Goal: Task Accomplishment & Management: Use online tool/utility

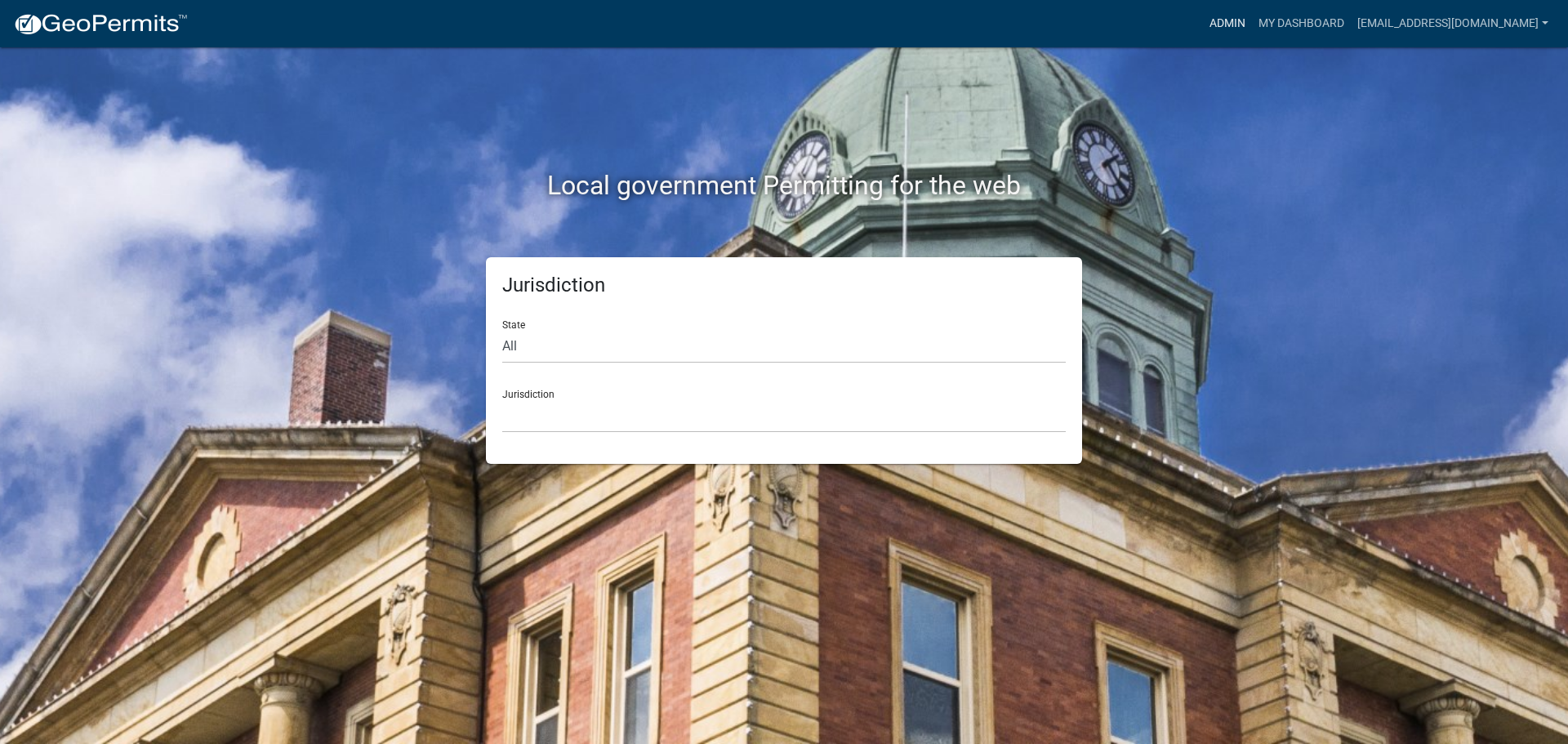
click at [1225, 24] on link "Admin" at bounding box center [1228, 24] width 49 height 31
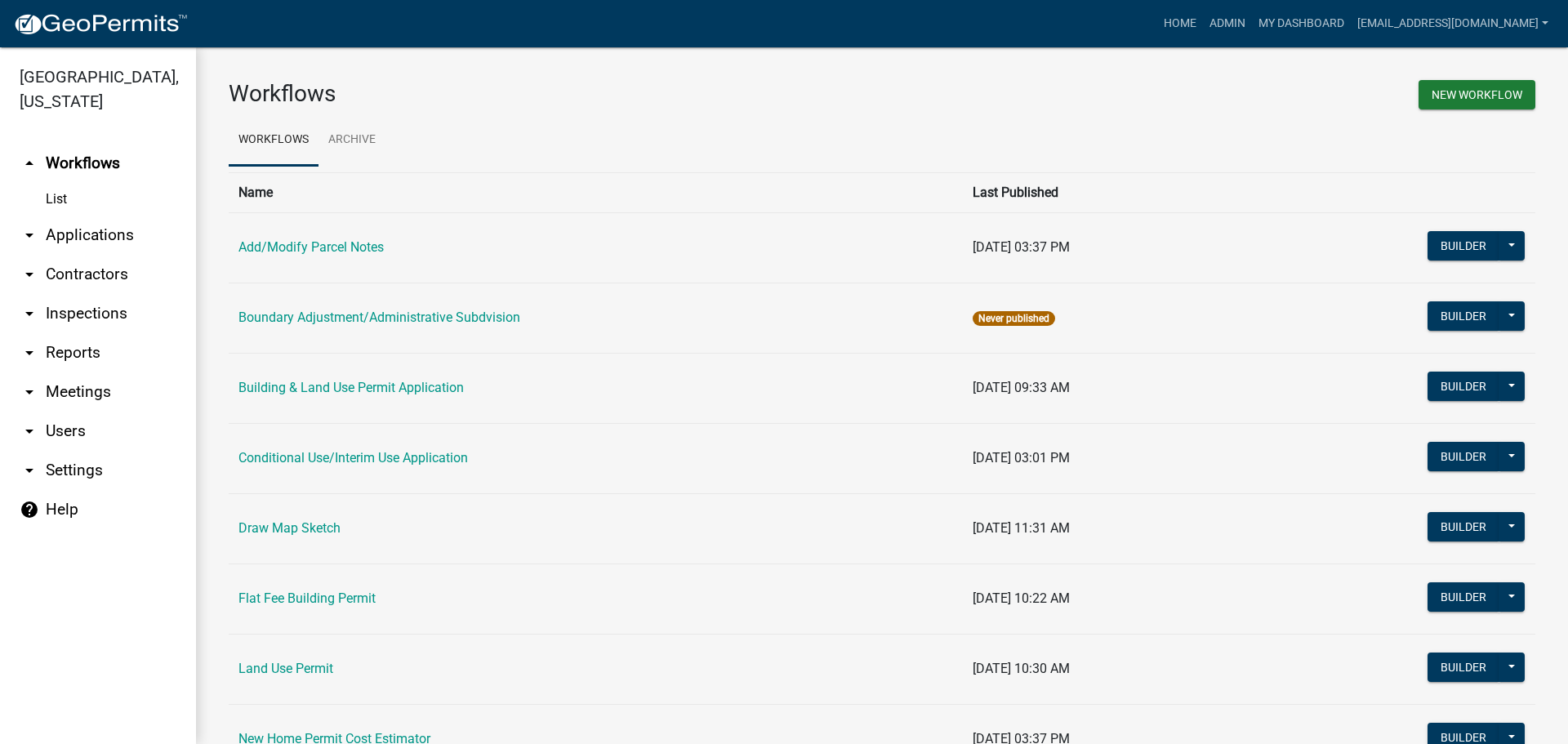
click at [71, 351] on link "arrow_drop_down Reports" at bounding box center [98, 353] width 196 height 39
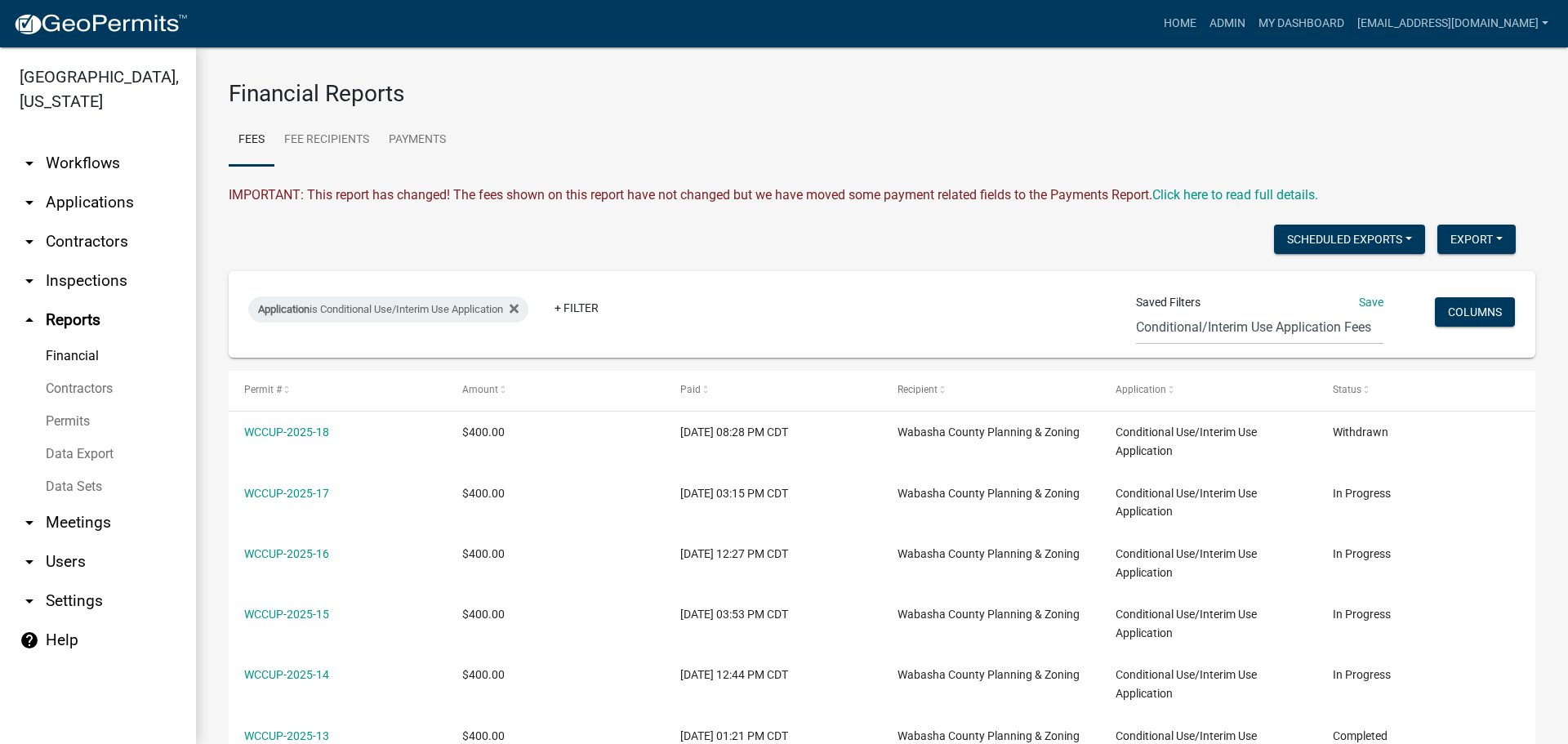
click at [64, 451] on link "Data Export" at bounding box center [98, 454] width 196 height 33
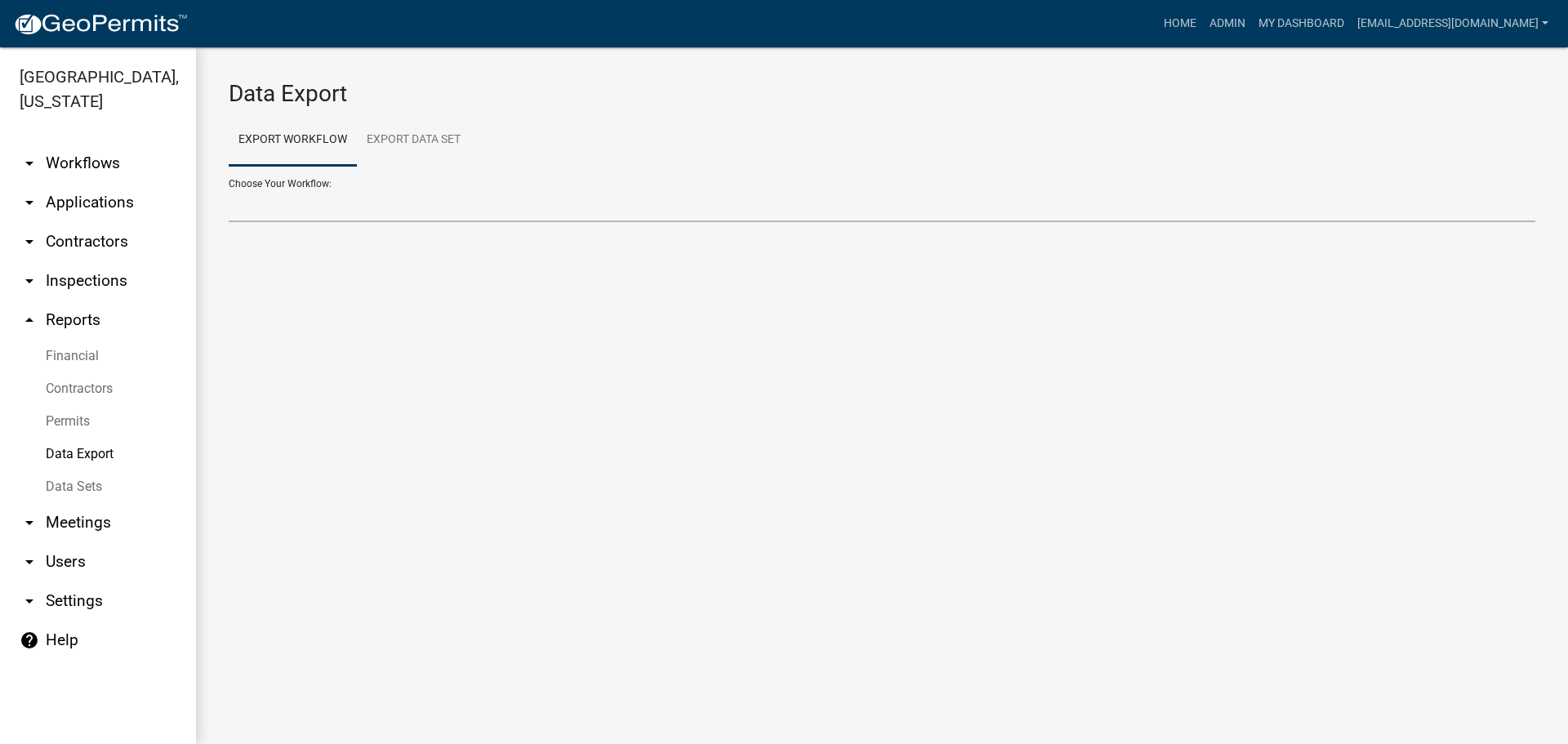
click at [439, 206] on select "Choose Your Workflow:" at bounding box center [881, 206] width 1306 height 34
click at [411, 141] on link "Export Data Set" at bounding box center [414, 141] width 113 height 52
click at [305, 150] on link "Export Workflow" at bounding box center [292, 141] width 128 height 52
click at [81, 449] on link "Data Export" at bounding box center [98, 454] width 196 height 33
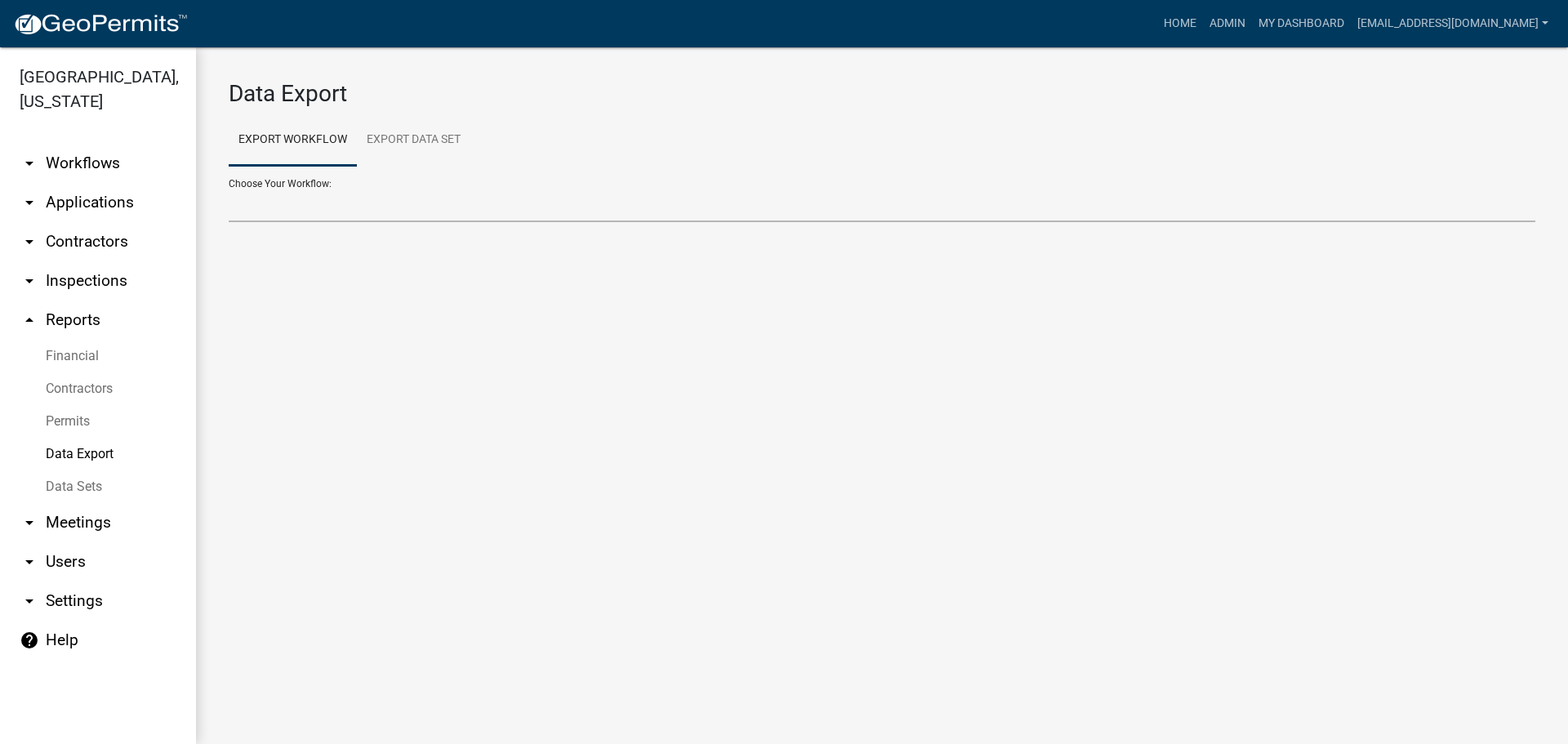
click at [295, 195] on select "Add/Modify Parcel Notes Building & Land Use Permit Application Conditional Use/…" at bounding box center [881, 206] width 1306 height 34
select select "21: Object"
click at [229, 189] on select "Add/Modify Parcel Notes Building & Land Use Permit Application Conditional Use/…" at bounding box center [881, 206] width 1306 height 34
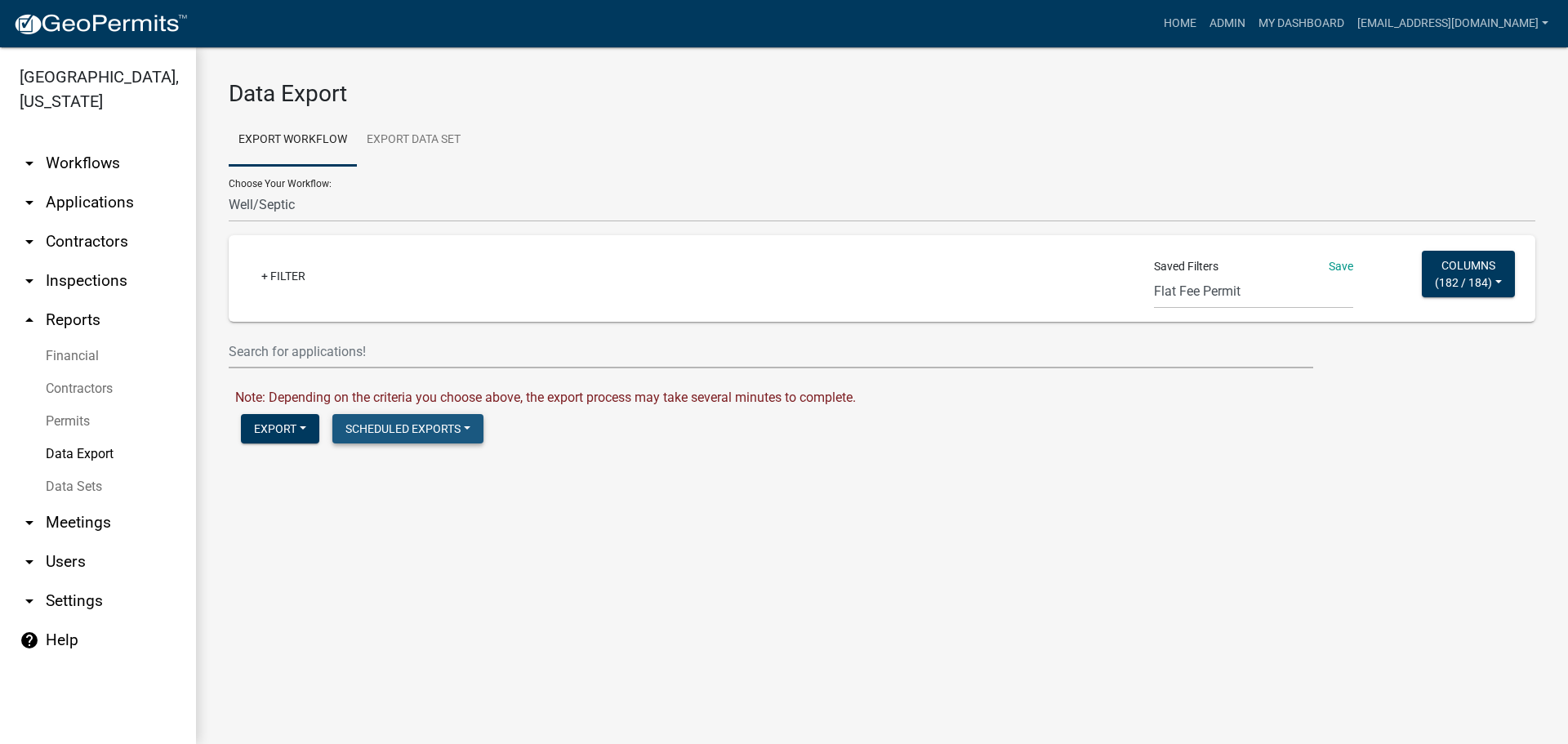
click at [432, 434] on button "Scheduled Exports" at bounding box center [408, 428] width 151 height 30
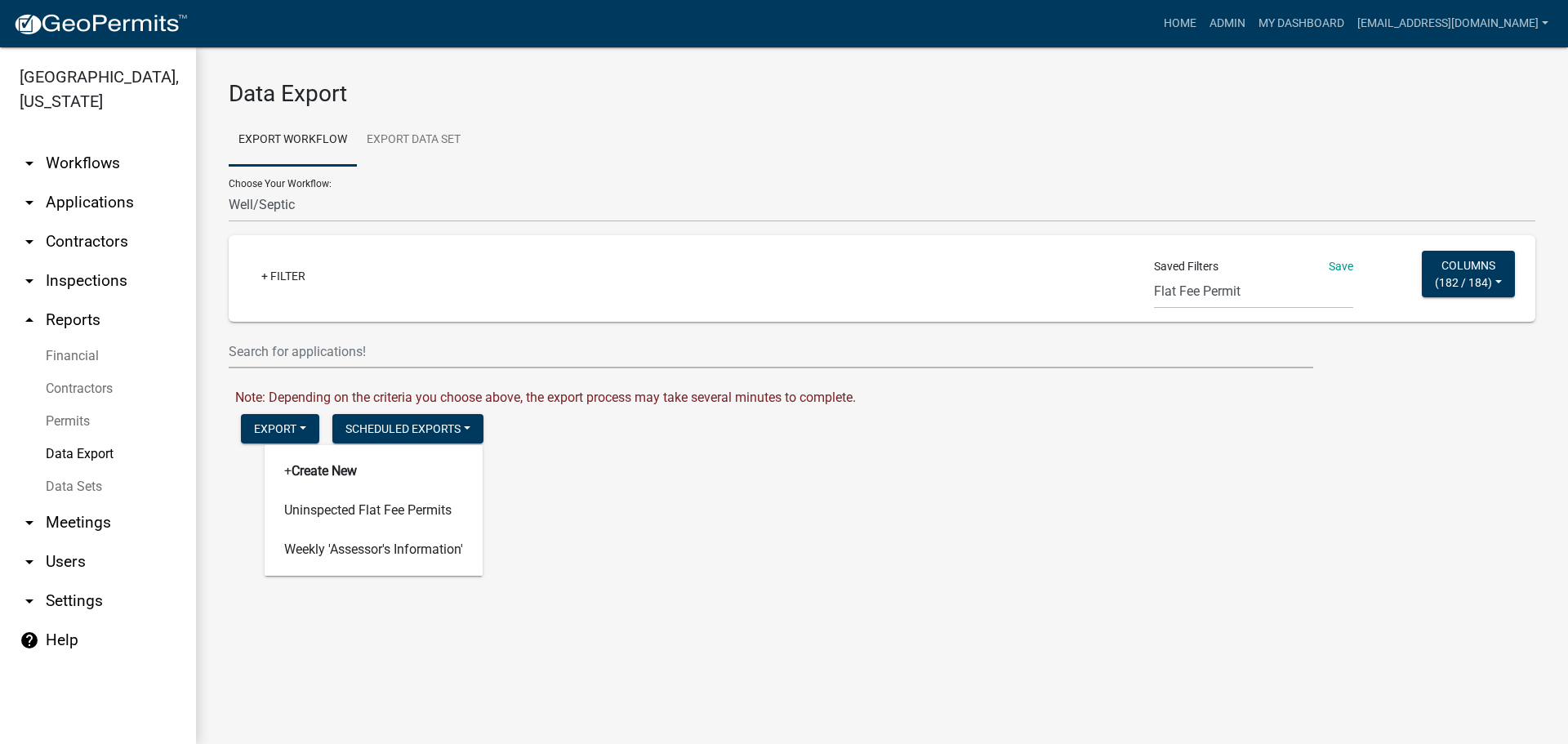
click at [611, 512] on main "Data Export Export Workflow Export Data Set Choose Your Workflow: Add/Modify Pa…" at bounding box center [882, 395] width 1372 height 697
click at [299, 428] on button "Export" at bounding box center [280, 428] width 79 height 30
click at [295, 468] on button "Excel Format (.xlsx)" at bounding box center [324, 471] width 167 height 39
click at [295, 468] on link "Download Well/Septic.xlsx" at bounding box center [312, 463] width 154 height 15
click at [69, 488] on link "Data Sets" at bounding box center [98, 487] width 196 height 33
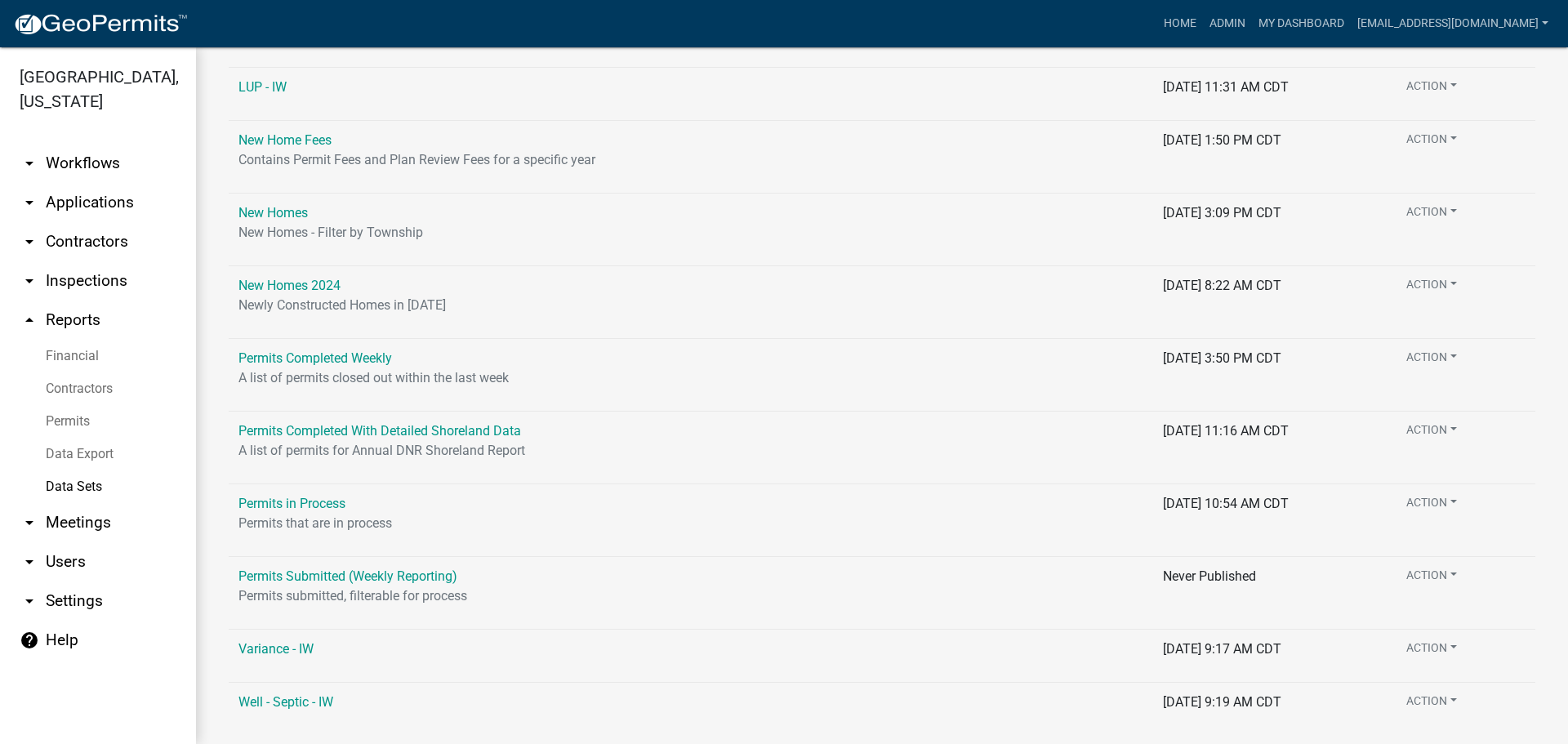
scroll to position [1261, 0]
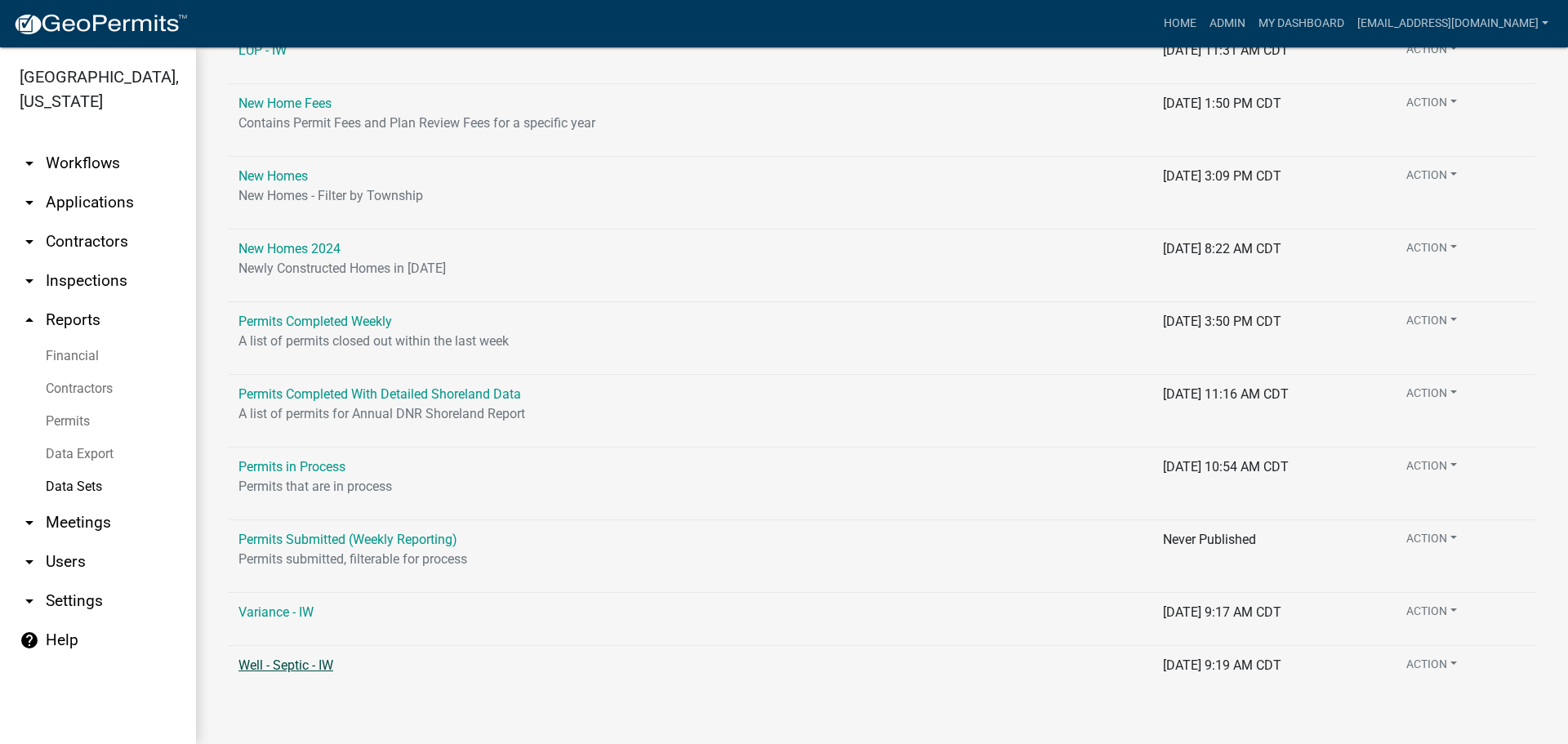
click at [291, 664] on link "Well - Septic - IW" at bounding box center [286, 665] width 95 height 15
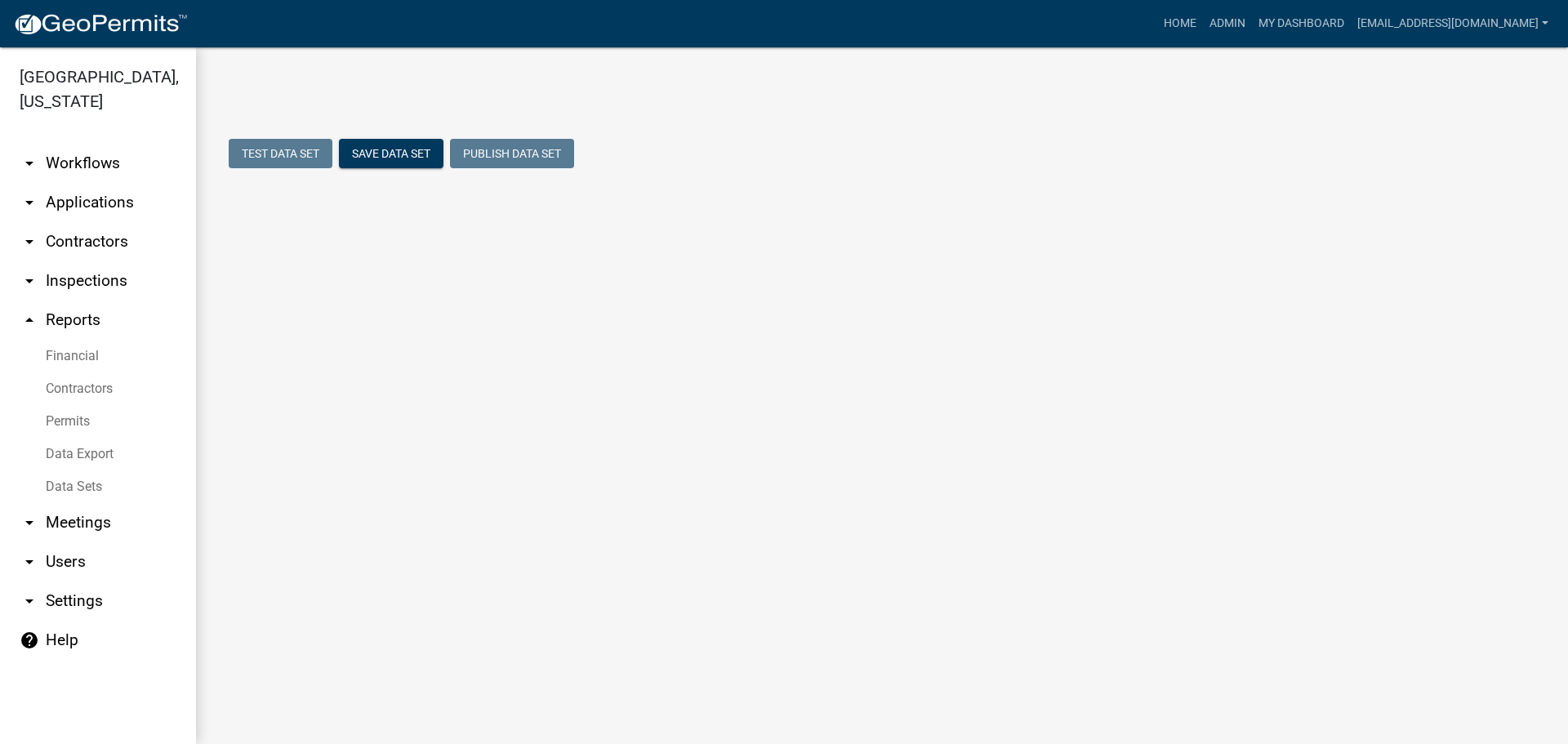
select select "Permit Number"
select select "cc9d510e-136e-46dd-a3ee-18f501703e73"
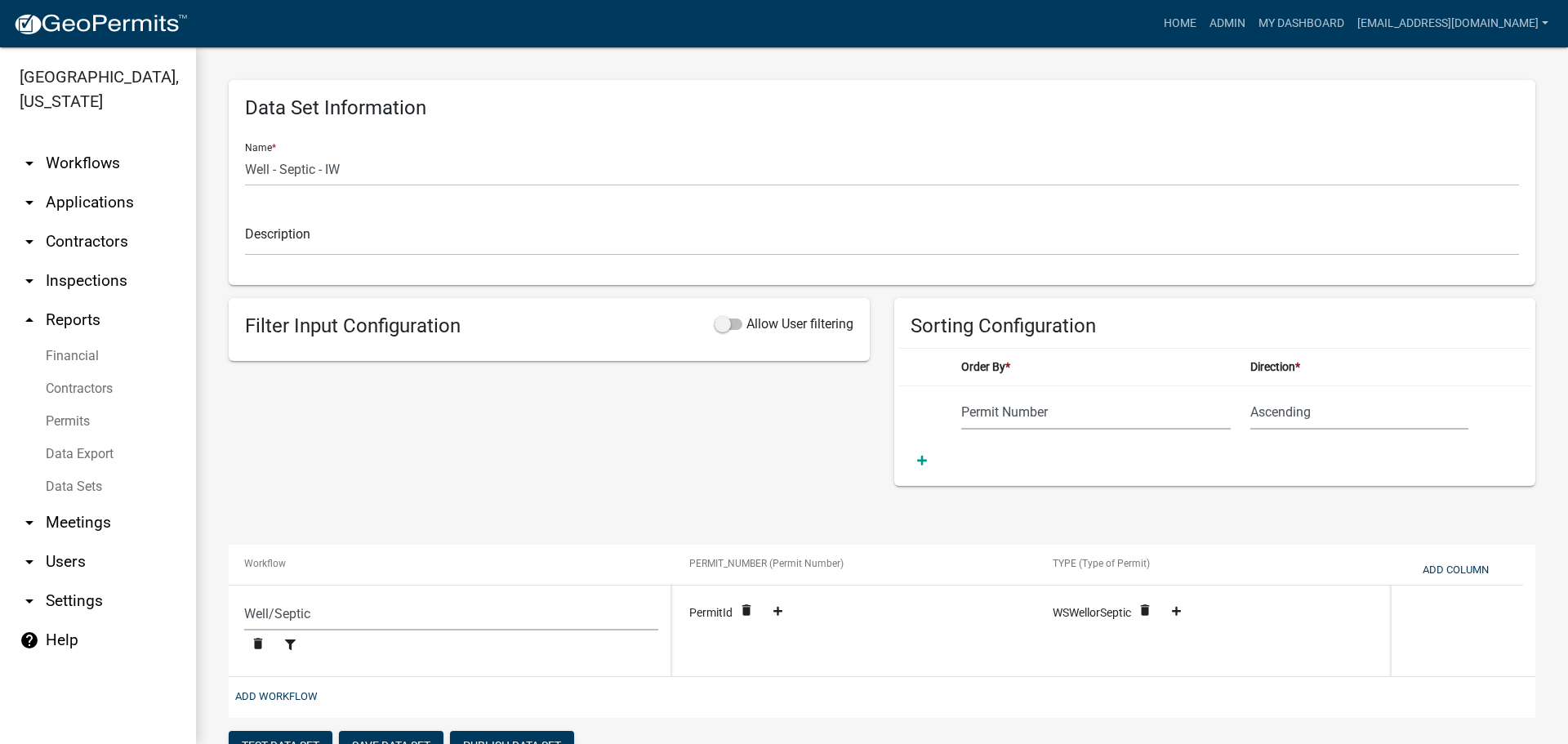
scroll to position [65, 0]
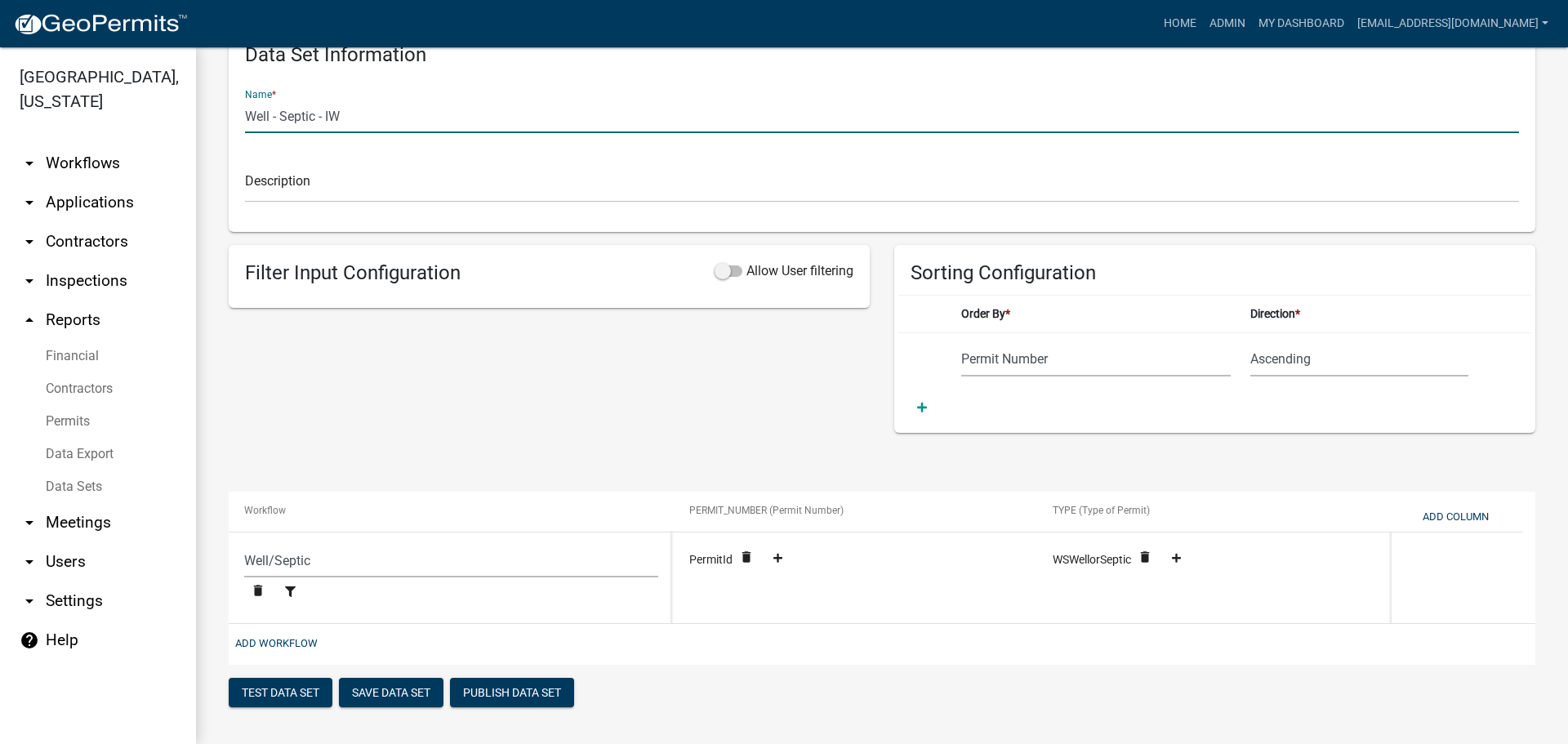
drag, startPoint x: 279, startPoint y: 100, endPoint x: 242, endPoint y: 146, distance: 59.0
click at [204, 104] on div "Data Set Information Name * Well - Septic - IW Description Filter Input Configu…" at bounding box center [882, 369] width 1372 height 750
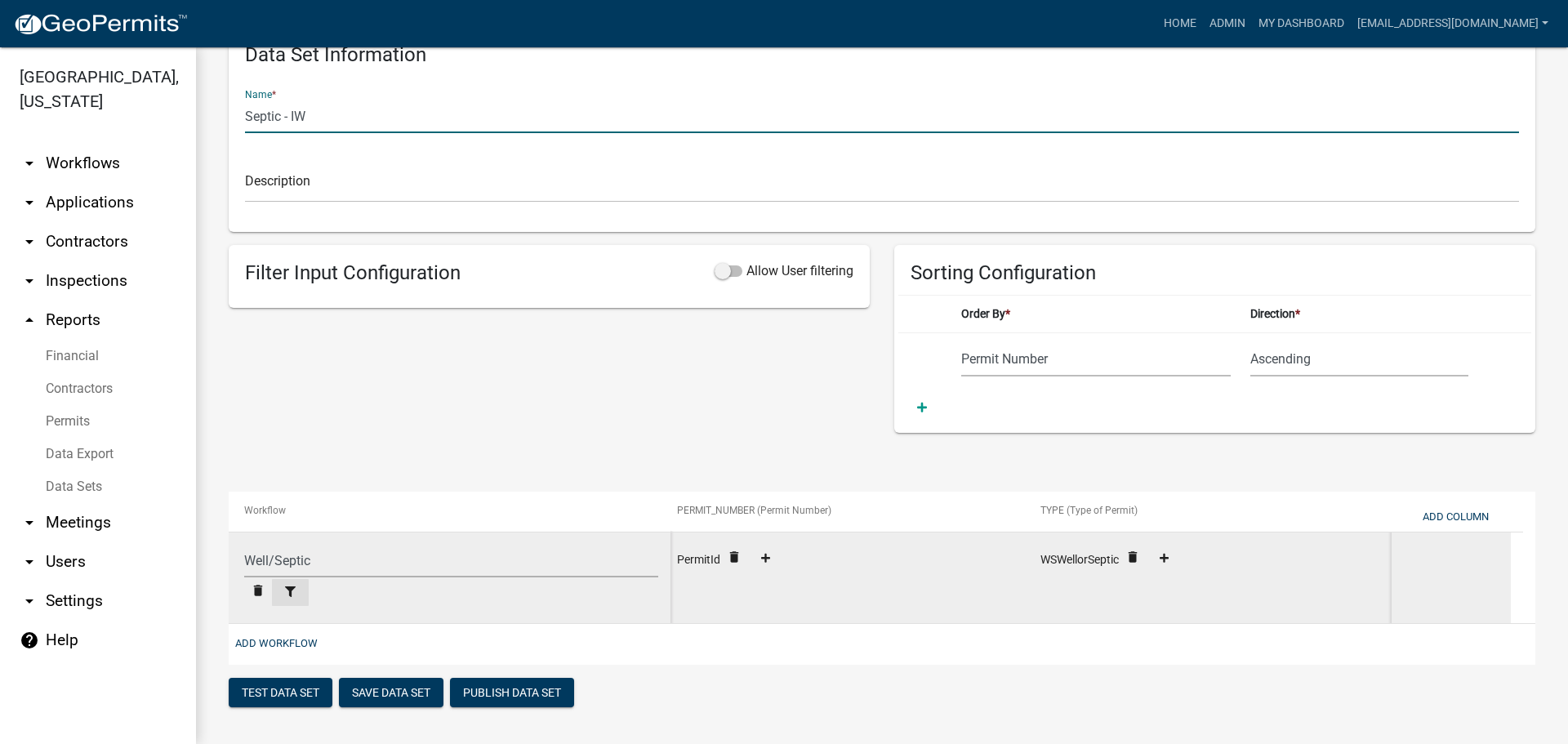
type input "Septic - IW"
click at [286, 587] on icon at bounding box center [290, 592] width 11 height 11
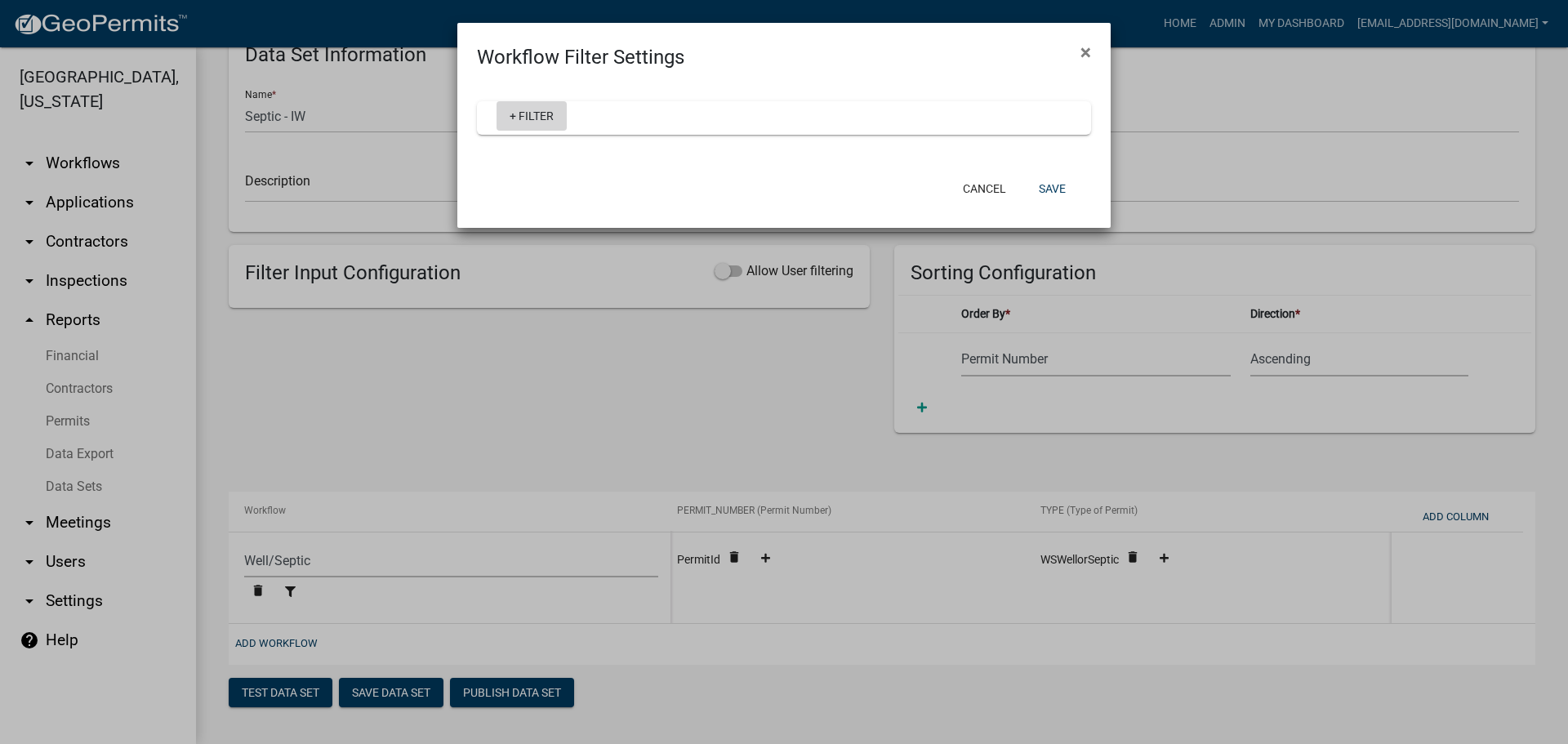
click at [531, 114] on link "+ Filter" at bounding box center [532, 116] width 70 height 30
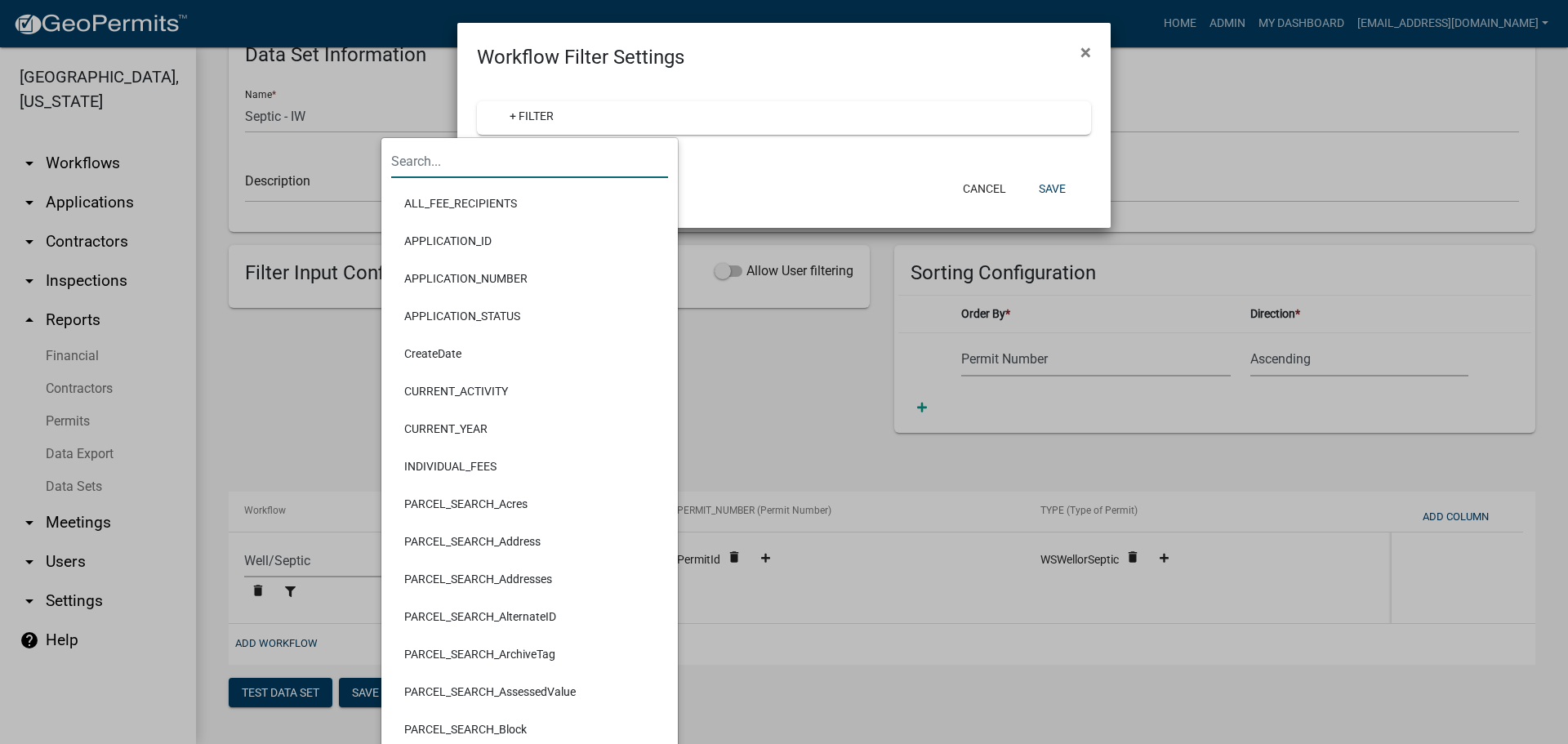
click at [494, 163] on input "text" at bounding box center [529, 162] width 277 height 34
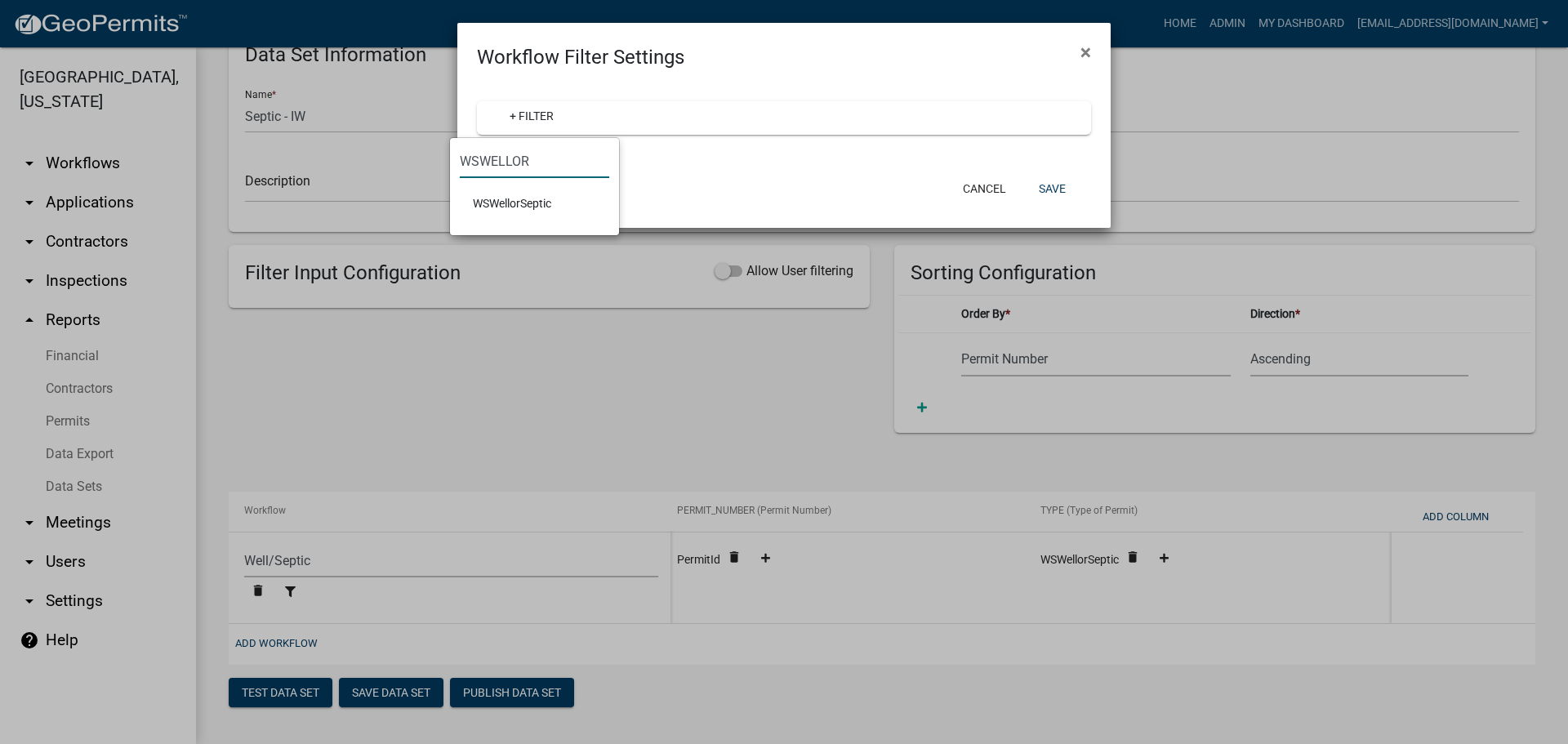
type input "WSWELLOR"
click at [529, 204] on li "WSWellorSeptic" at bounding box center [534, 203] width 150 height 37
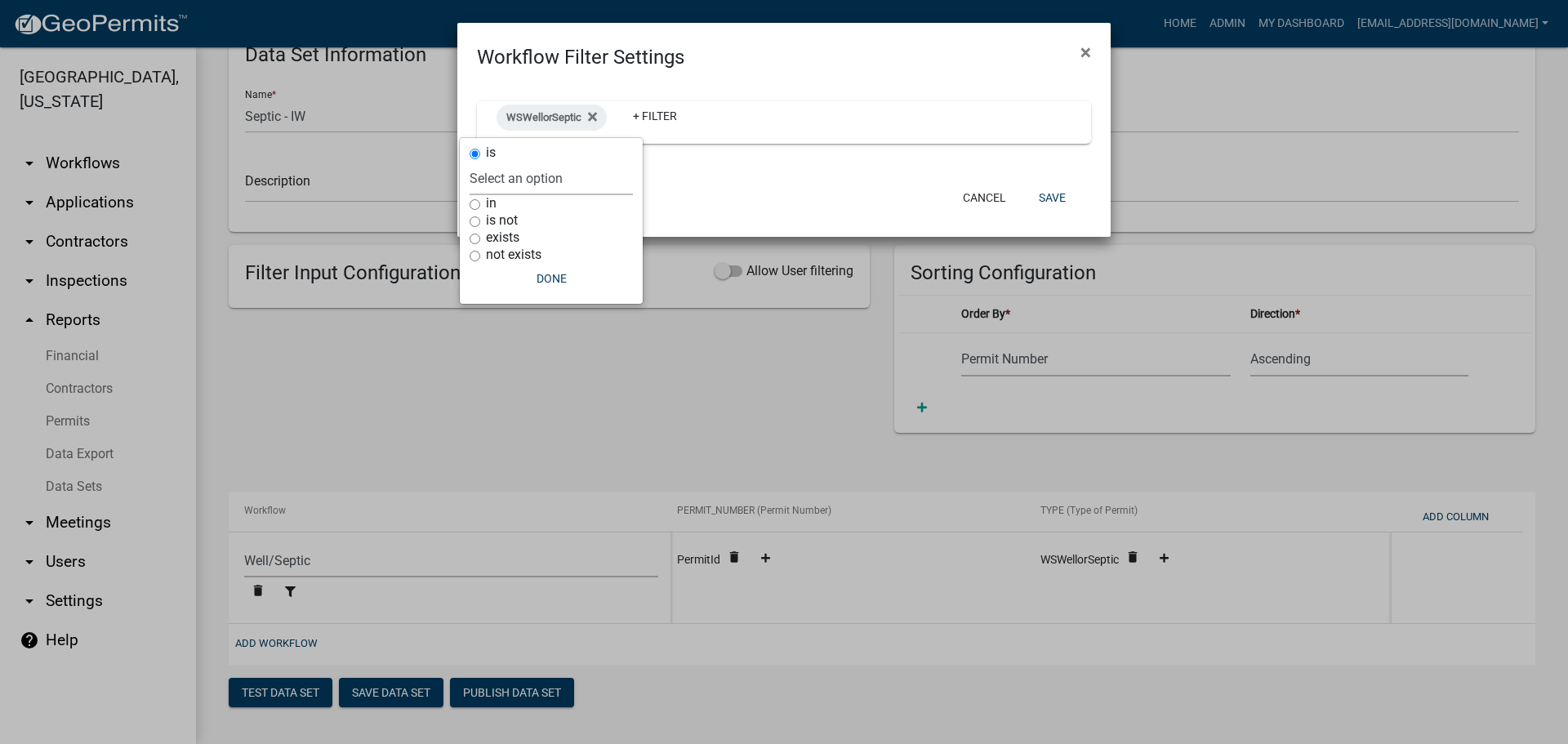
click at [483, 185] on select "Select an option Well Septic Septic Compliance" at bounding box center [551, 179] width 163 height 34
select select "Septic"
click at [492, 162] on select "Select an option Well Septic Septic Compliance" at bounding box center [551, 179] width 163 height 34
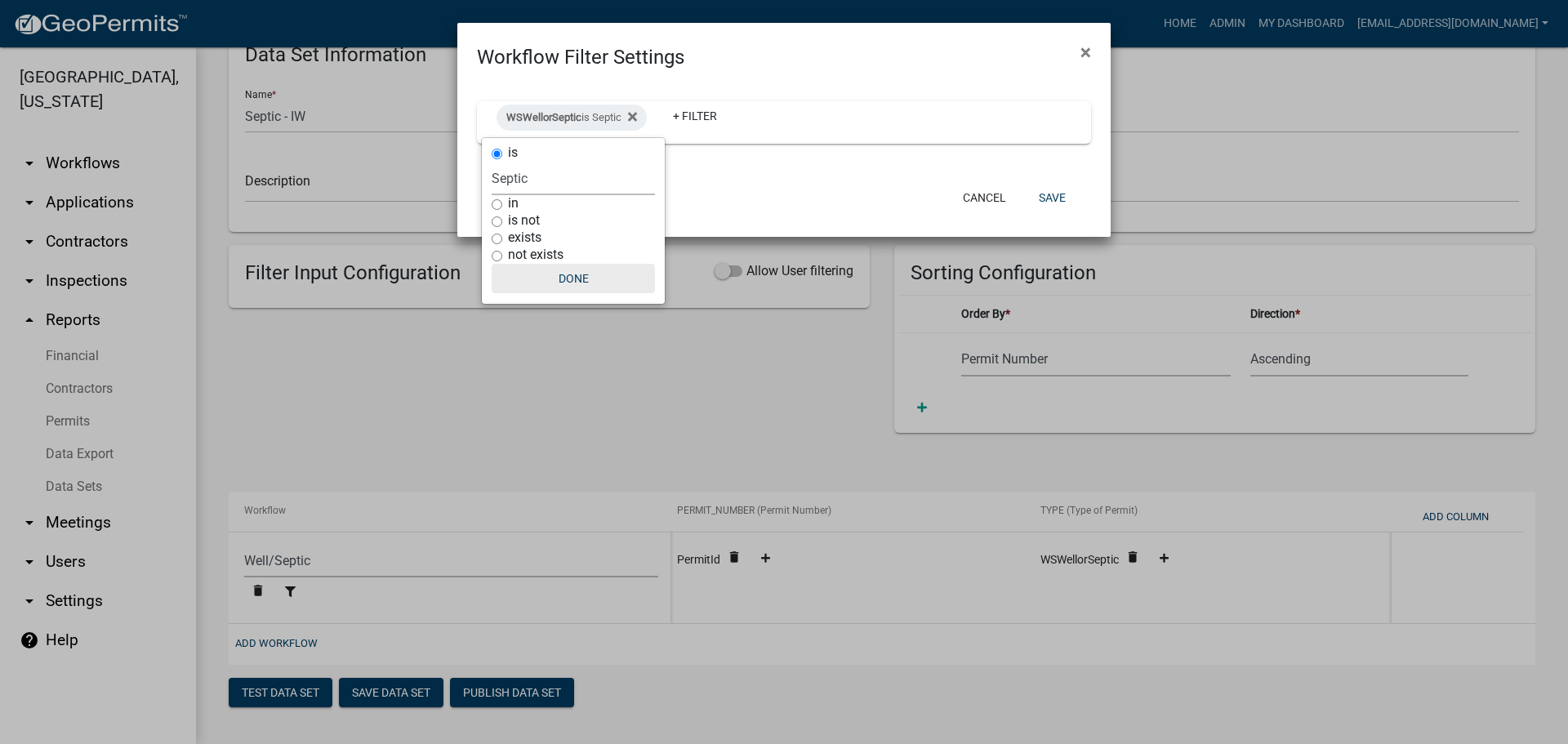
click at [564, 275] on button "Done" at bounding box center [573, 278] width 163 height 30
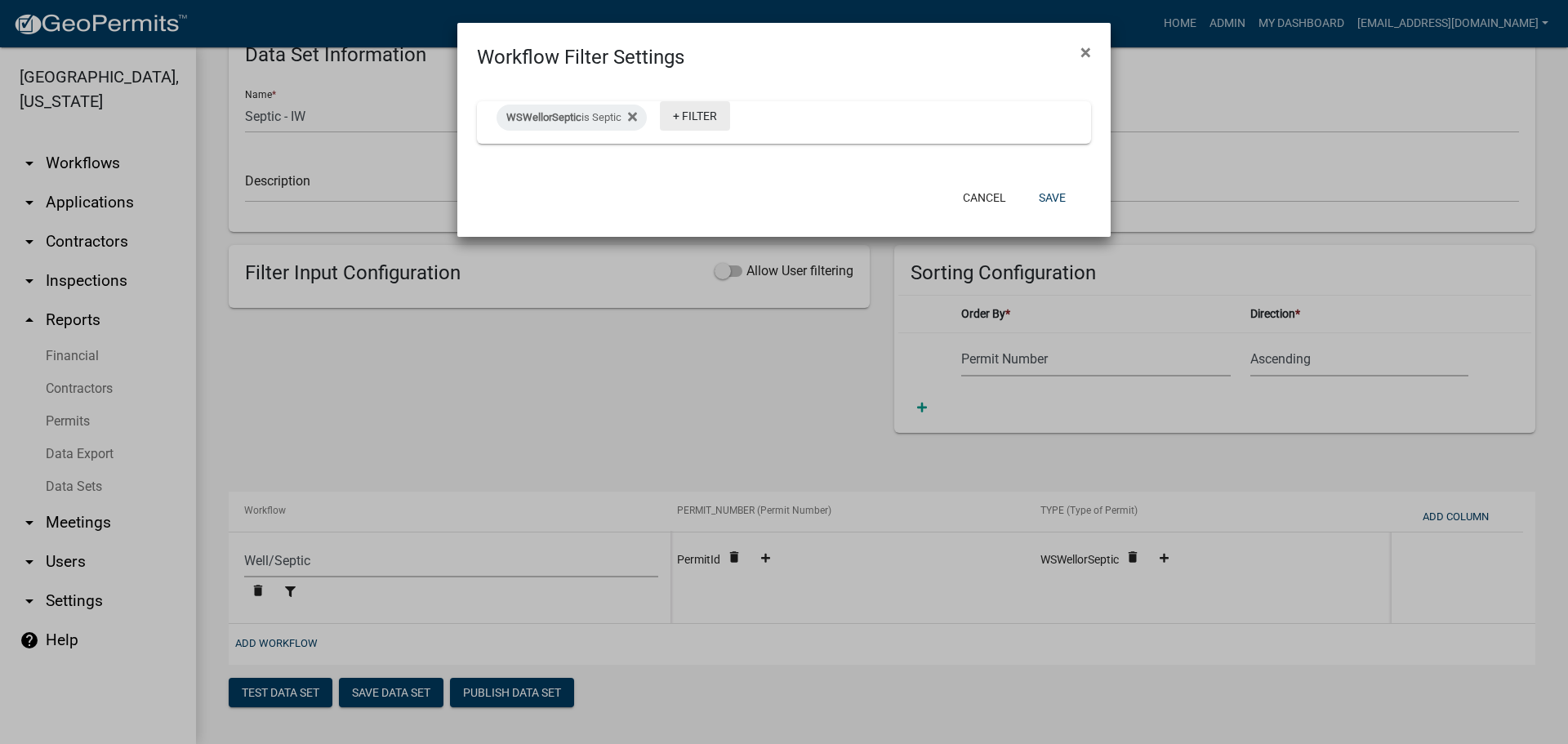
click at [699, 117] on link "+ Filter" at bounding box center [694, 116] width 70 height 30
click at [670, 201] on li "WSWellorSeptic" at bounding box center [701, 203] width 150 height 37
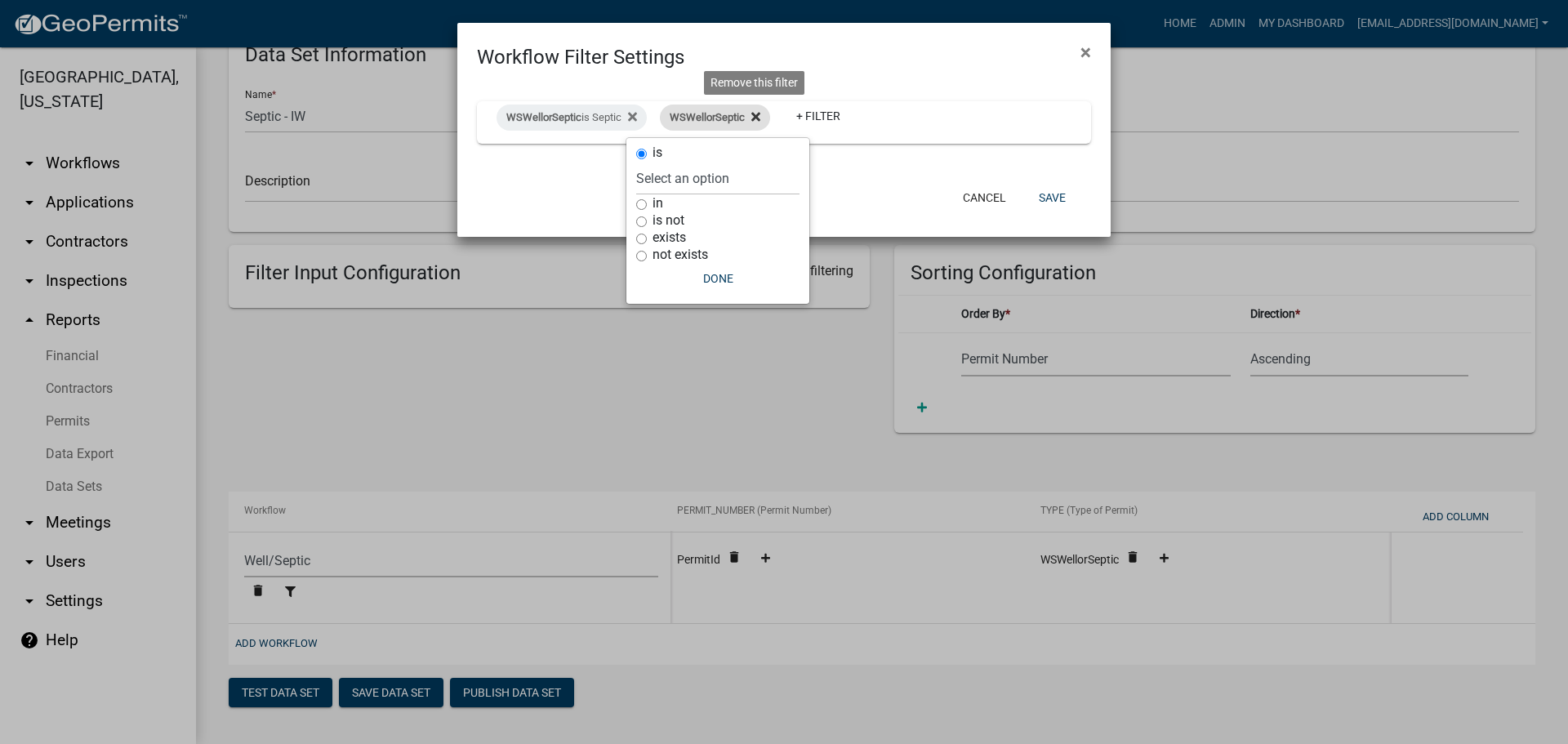
click at [756, 113] on icon at bounding box center [755, 116] width 9 height 13
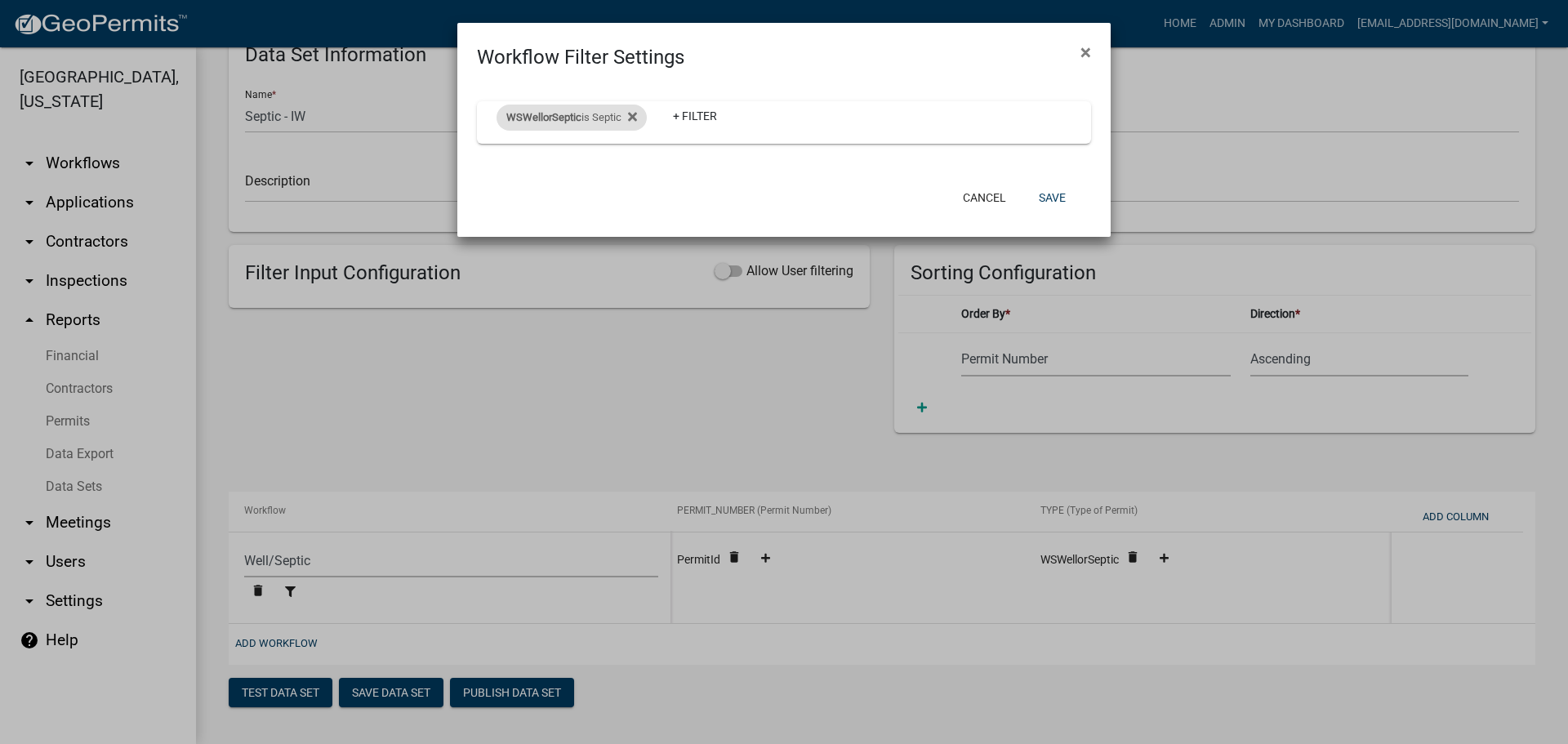
click at [587, 118] on div "WSWellorSeptic is Septic" at bounding box center [571, 117] width 150 height 26
select select "Septic"
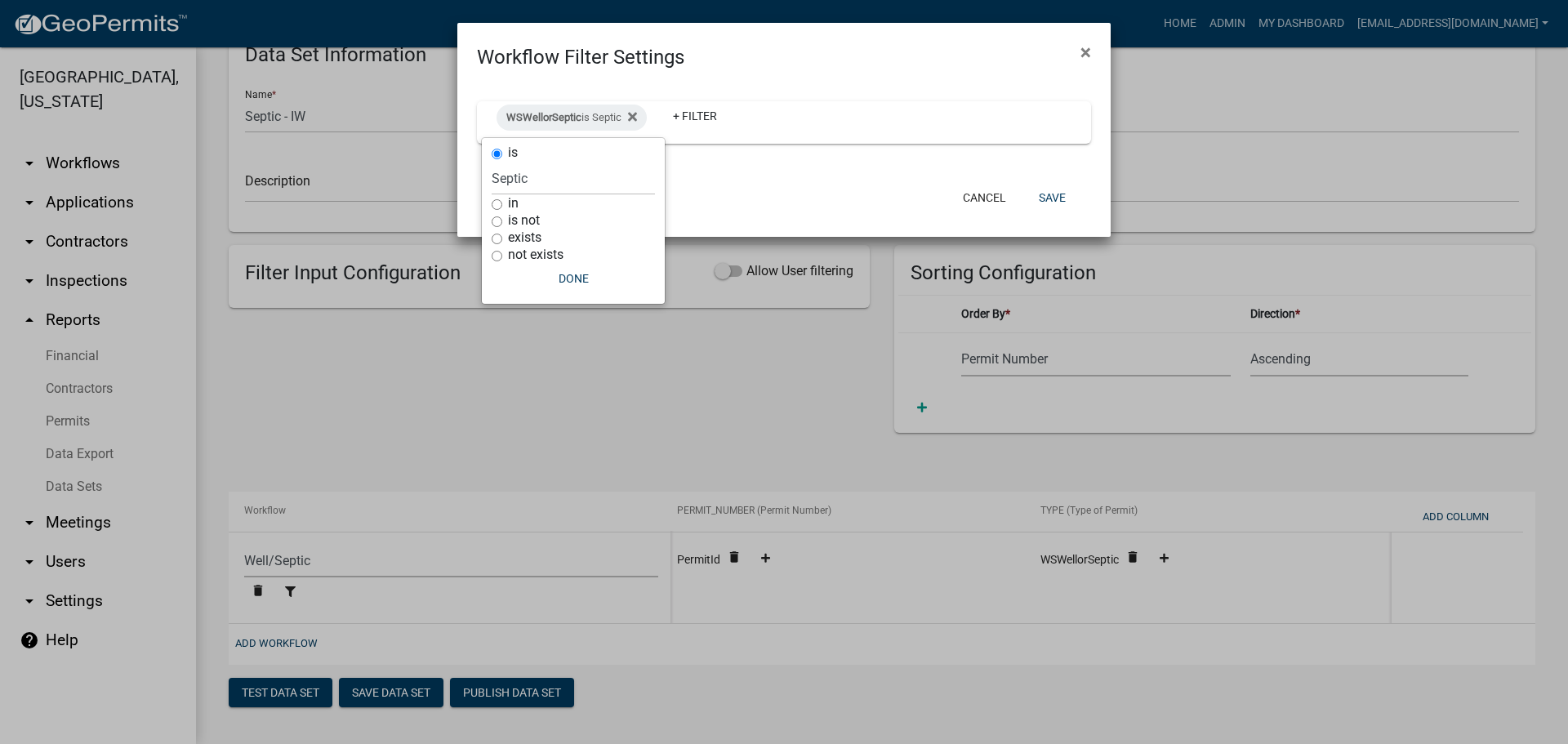
click at [497, 222] on not "is not" at bounding box center [497, 222] width 11 height 11
radio not "true"
click at [536, 212] on select "Select an option Well Septic Septic Compliance" at bounding box center [551, 213] width 163 height 34
select select "Well"
click at [496, 196] on select "Select an option Well Septic Septic Compliance" at bounding box center [551, 213] width 163 height 34
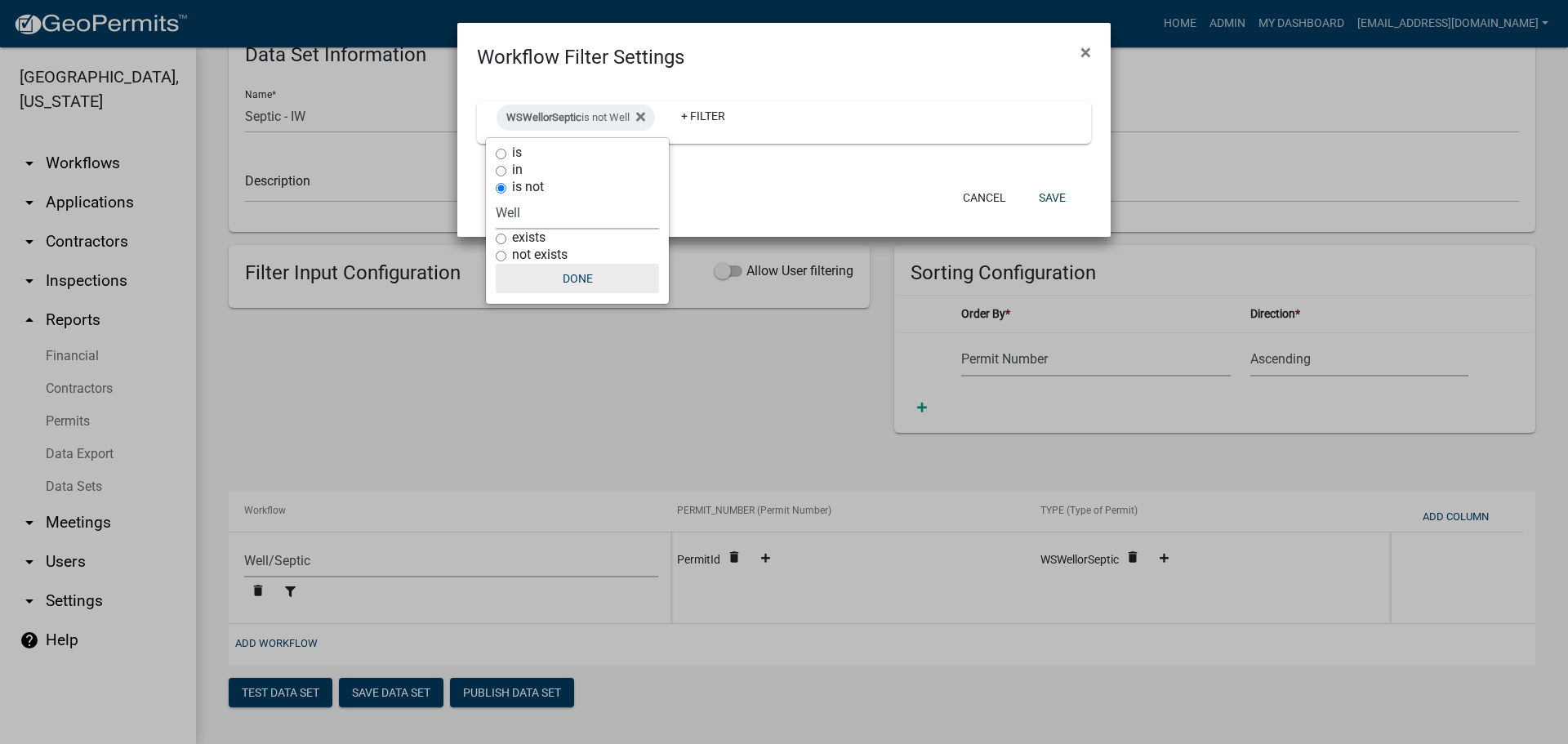
click at [587, 277] on button "Done" at bounding box center [577, 278] width 163 height 30
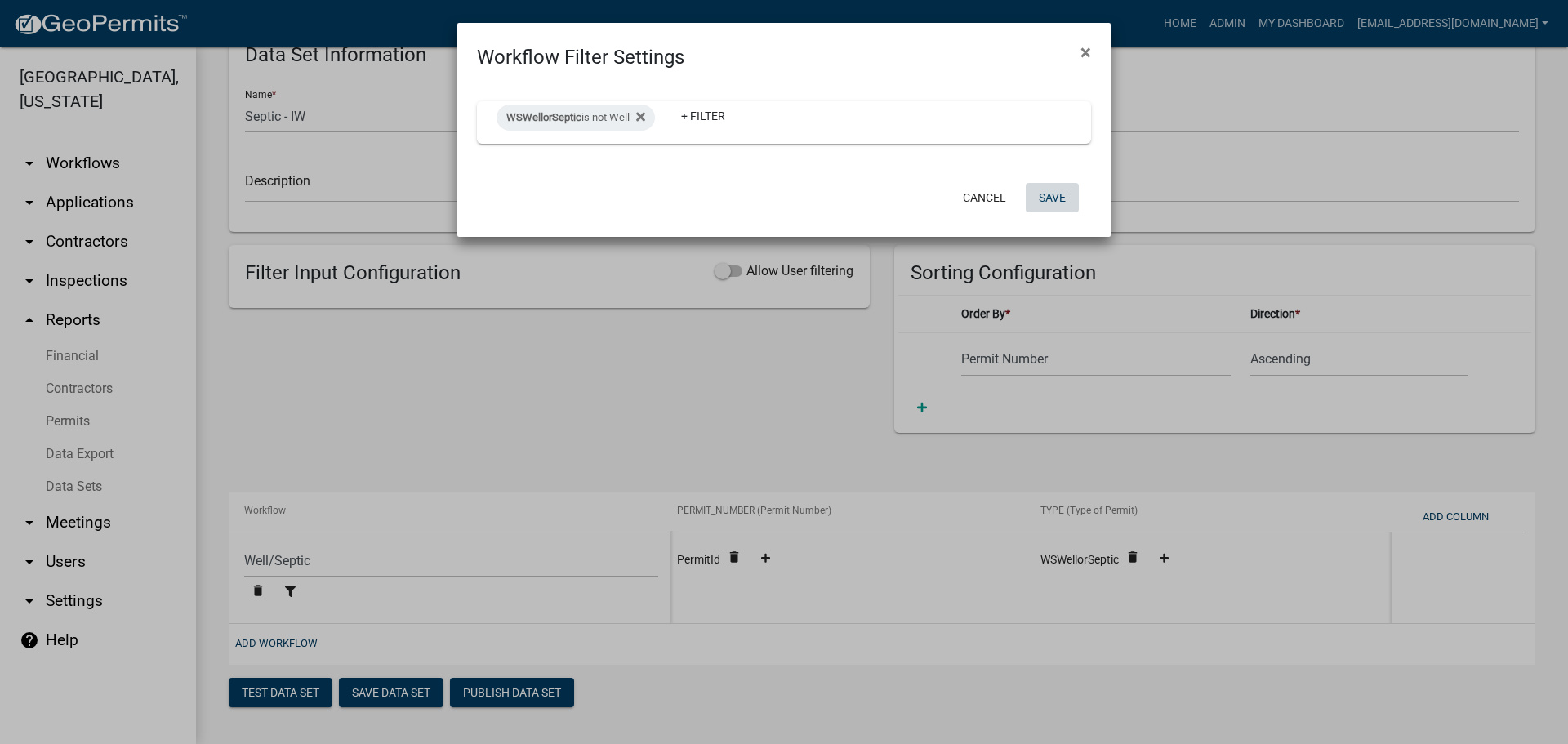
click at [1057, 193] on button "Save" at bounding box center [1052, 197] width 53 height 30
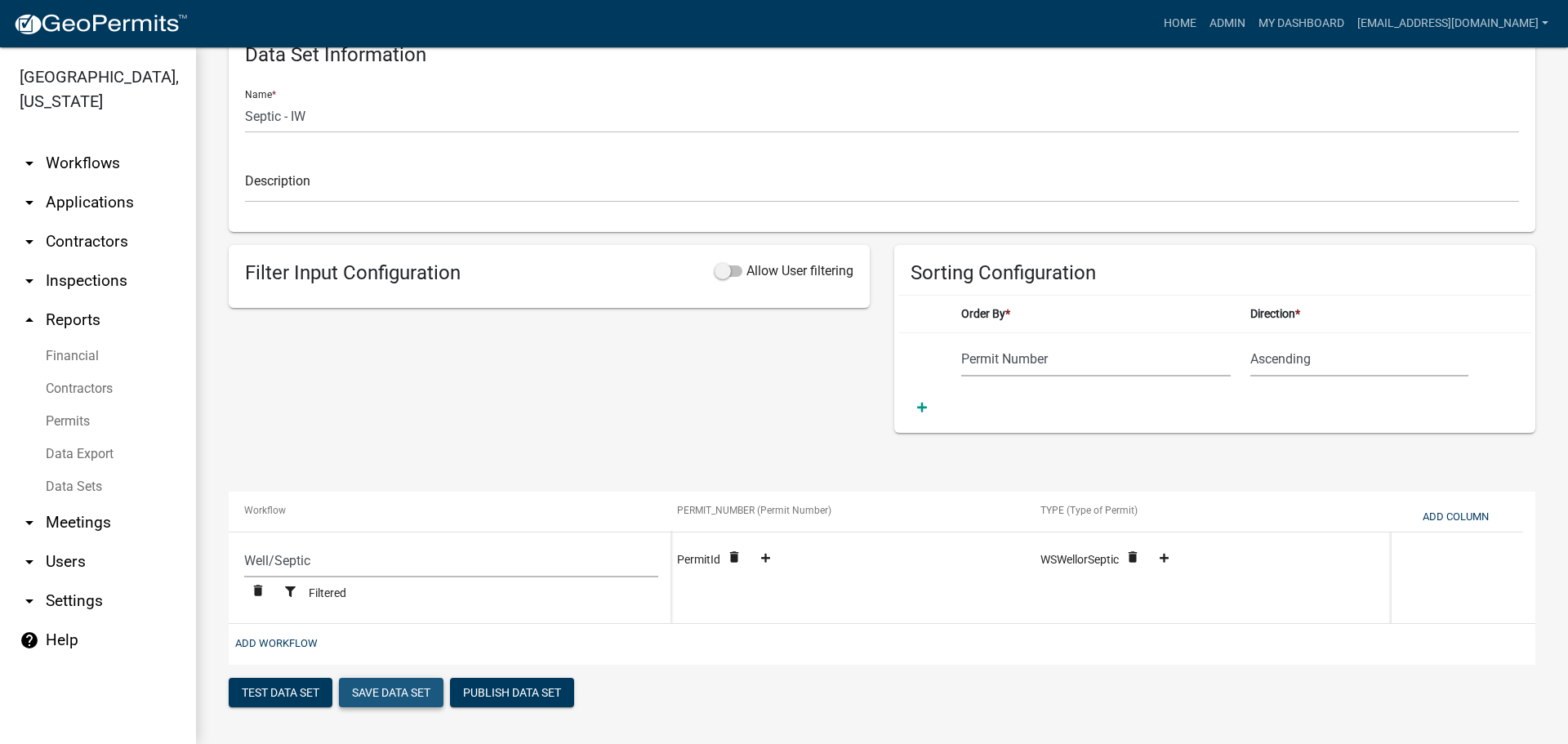
click at [381, 683] on button "Save Data Set" at bounding box center [390, 692] width 104 height 30
select select "Permit Number"
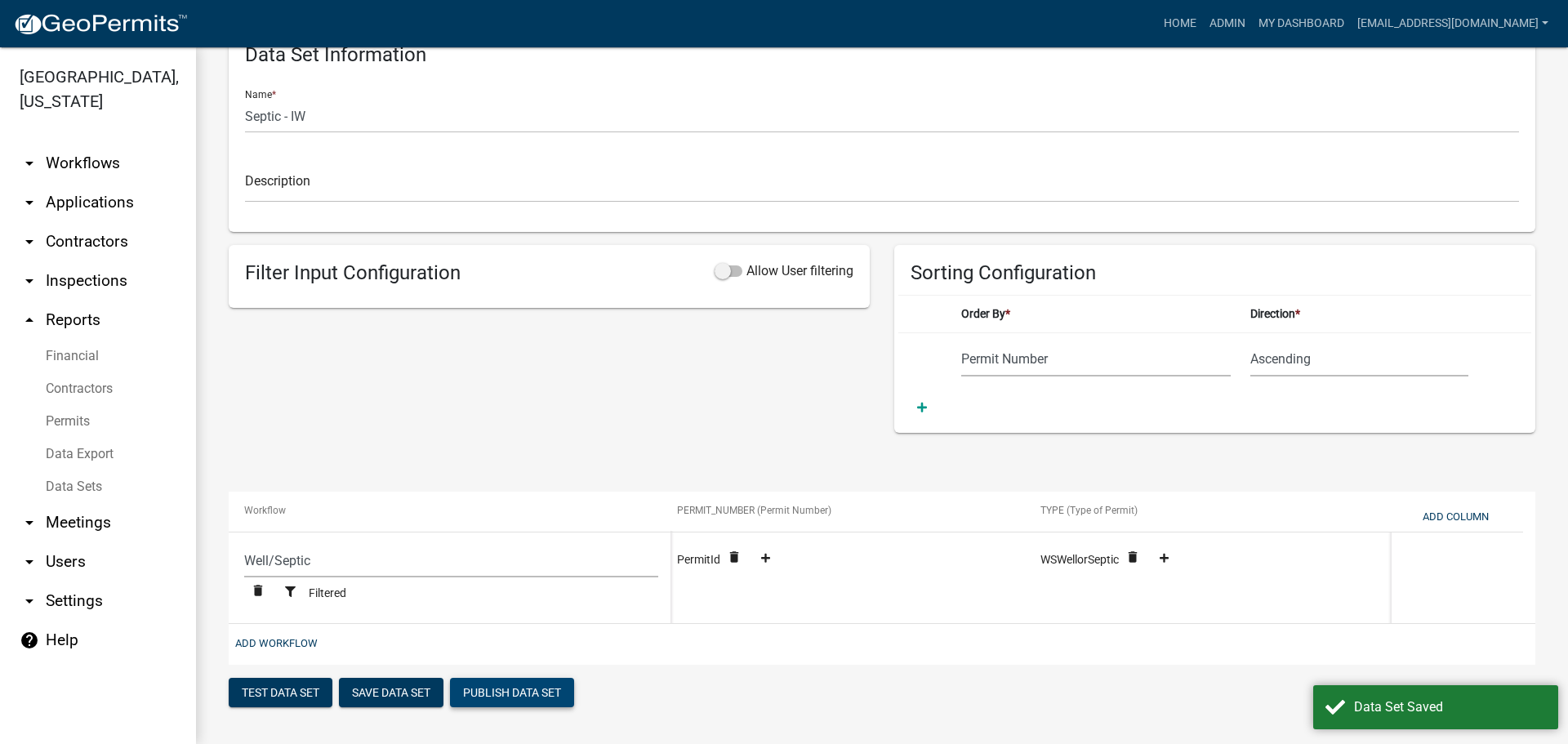
click at [500, 686] on button "Publish Data Set" at bounding box center [512, 692] width 124 height 30
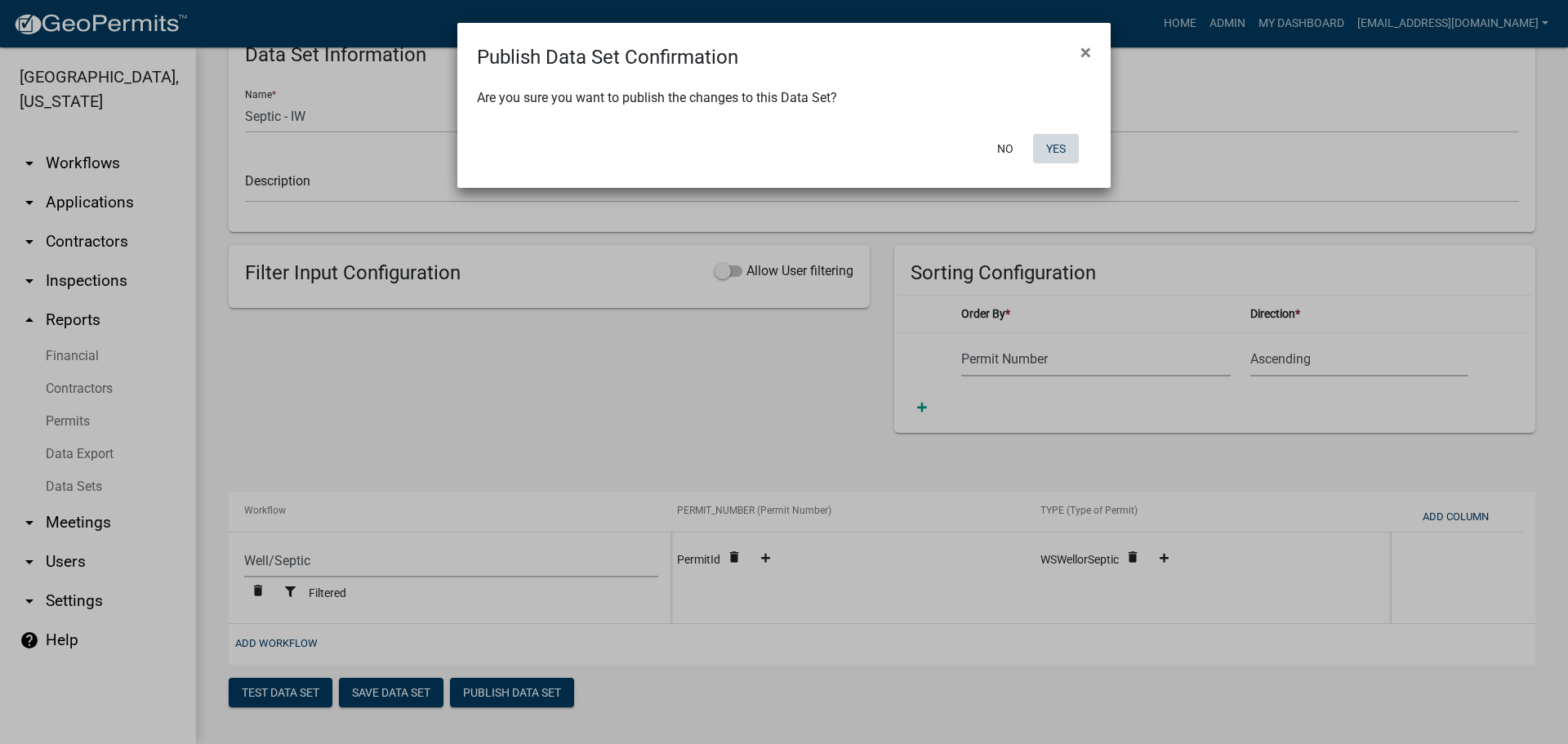
click at [1055, 146] on button "Yes" at bounding box center [1056, 148] width 46 height 30
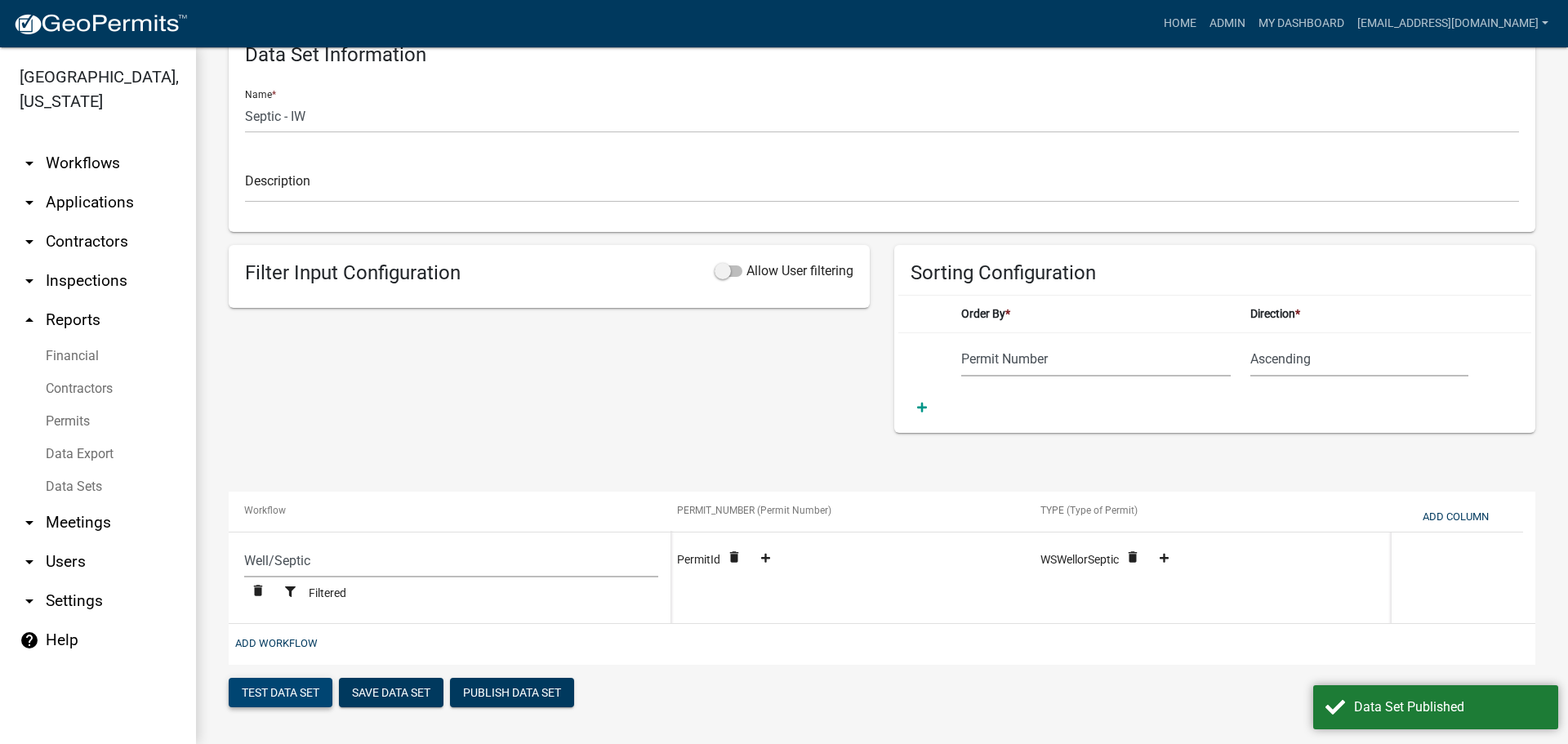
click at [292, 684] on button "Test Data Set" at bounding box center [280, 692] width 104 height 30
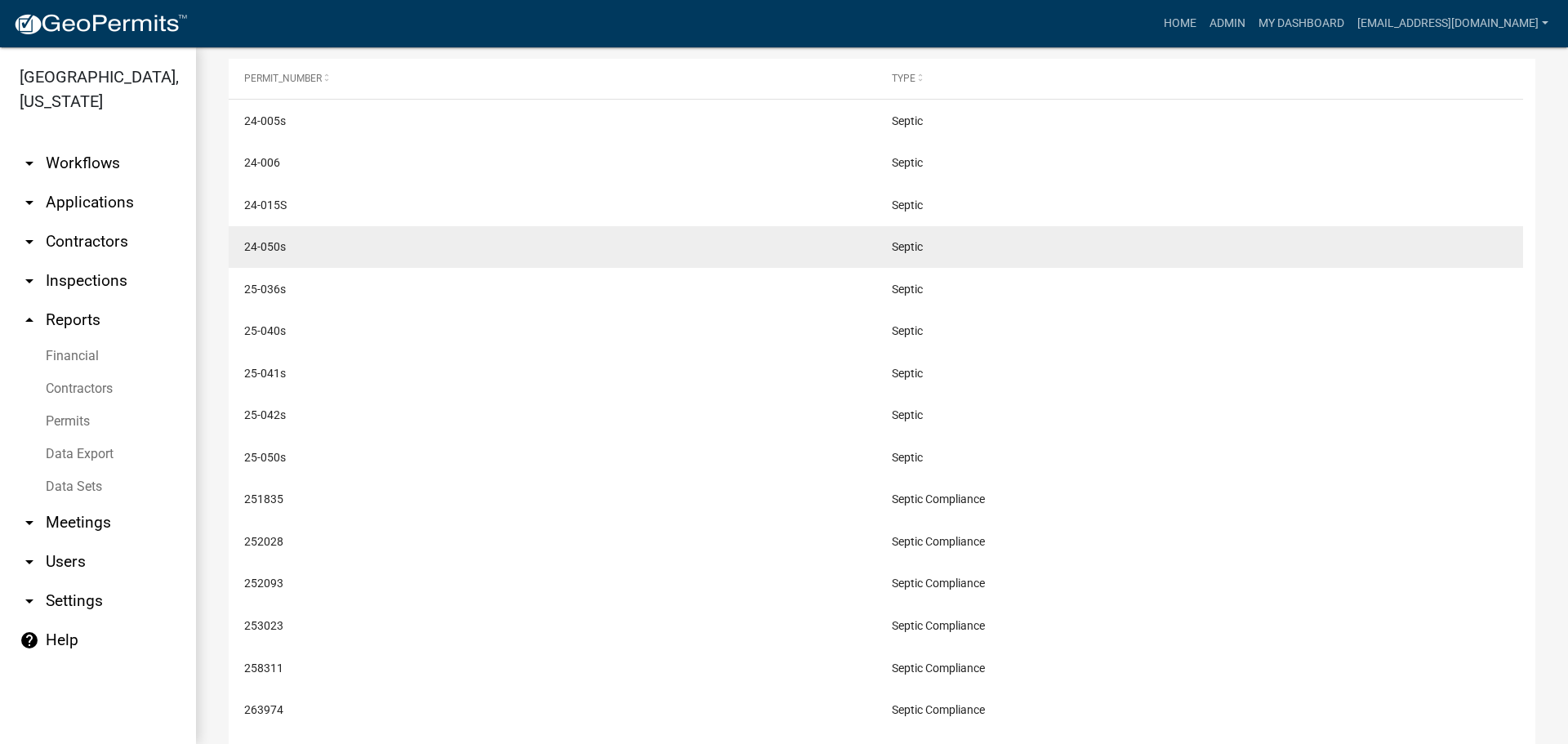
scroll to position [229, 0]
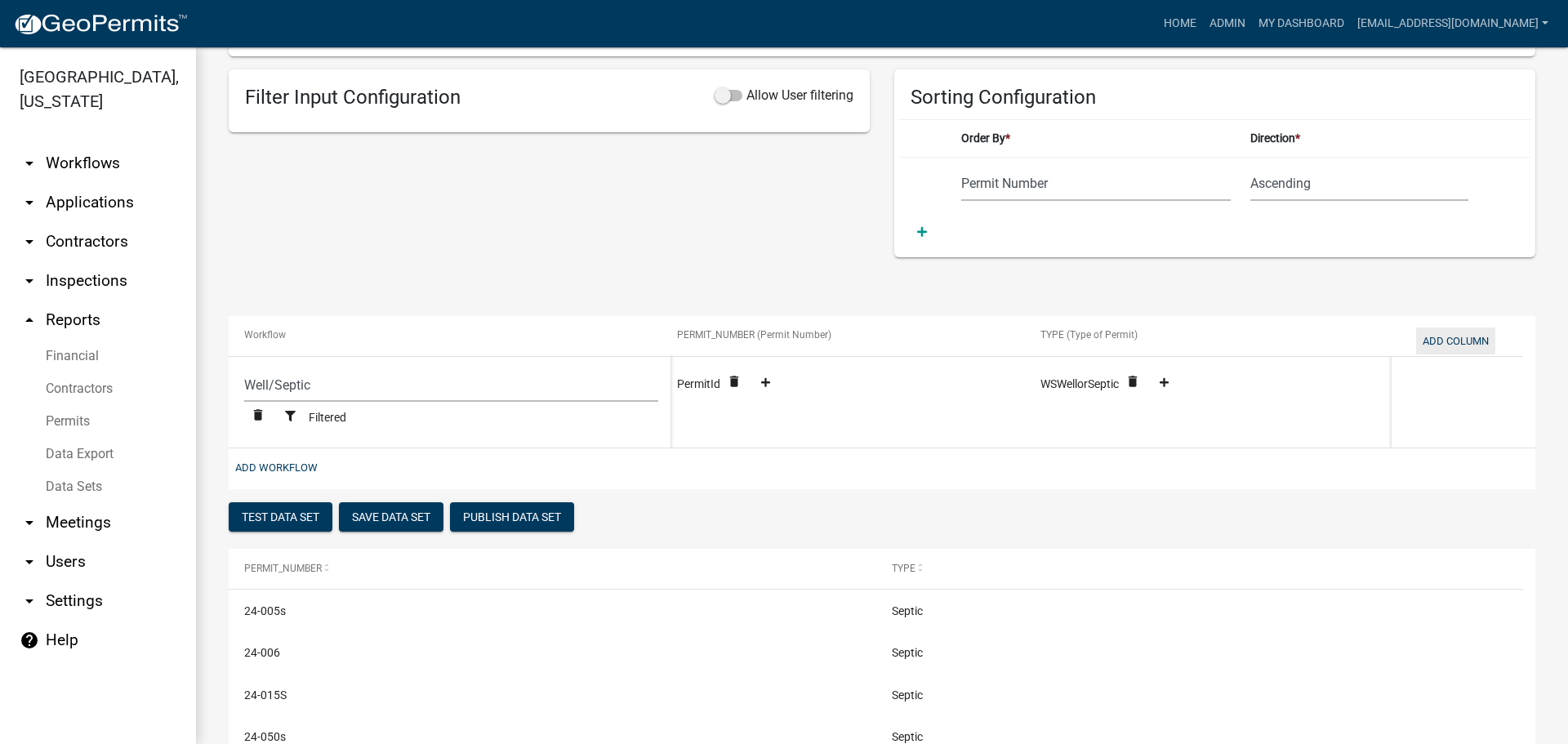
click at [1460, 344] on button "Add Column" at bounding box center [1456, 341] width 80 height 27
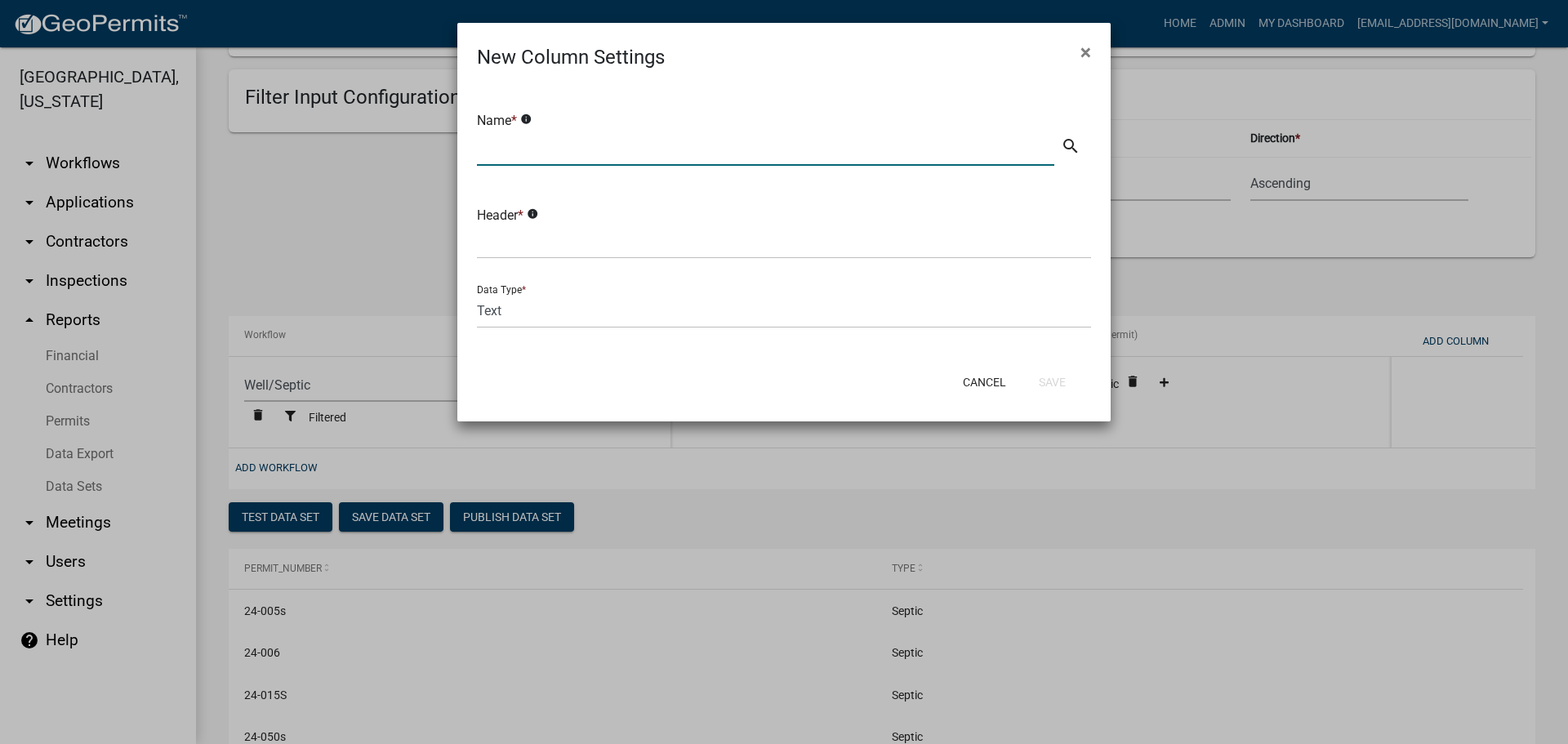
click at [557, 147] on input "text" at bounding box center [765, 149] width 577 height 34
type input "c"
type input "Current Status"
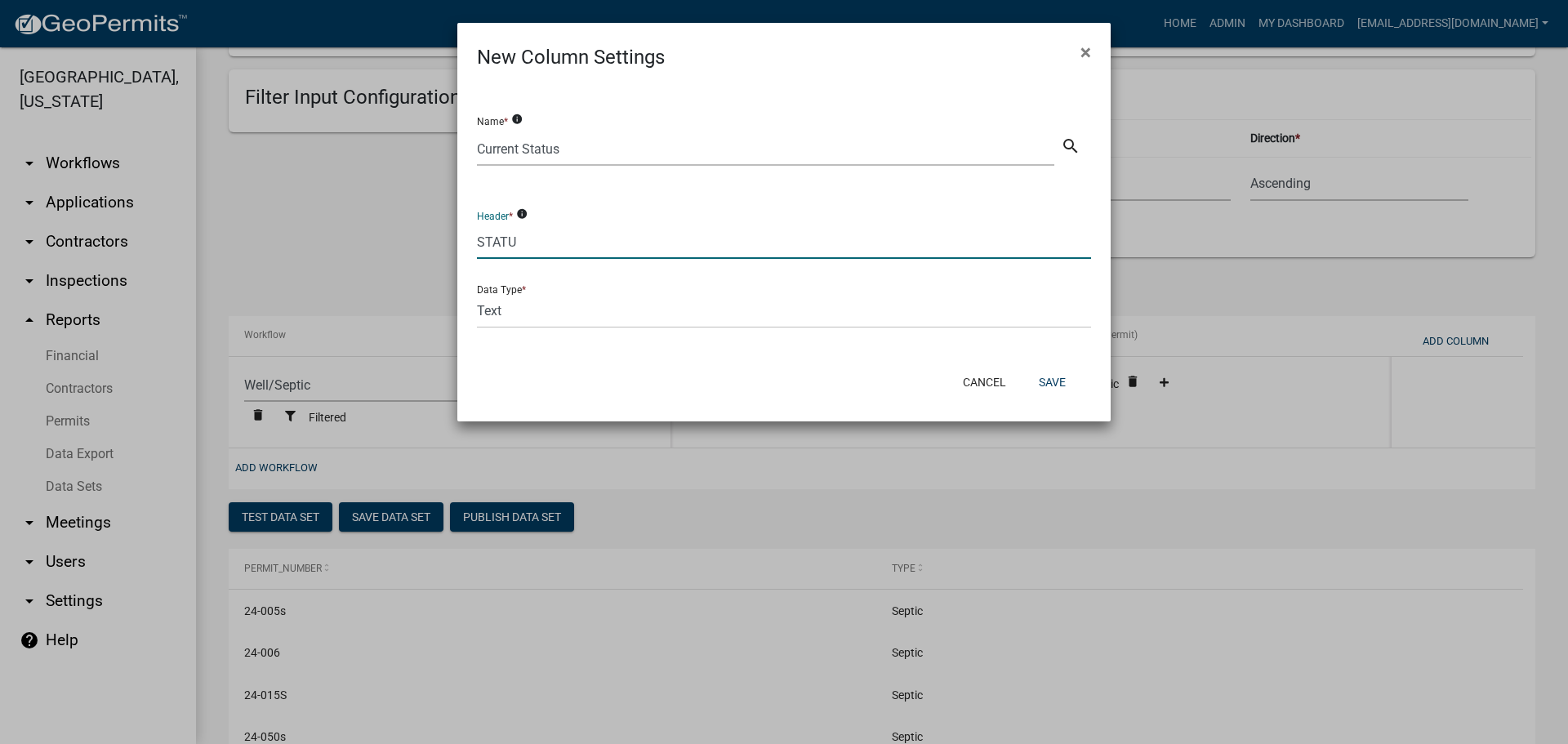
type input "STATUS"
click at [1049, 377] on button "Save" at bounding box center [1052, 382] width 53 height 30
select select "cc9d510e-136e-46dd-a3ee-18f501703e73"
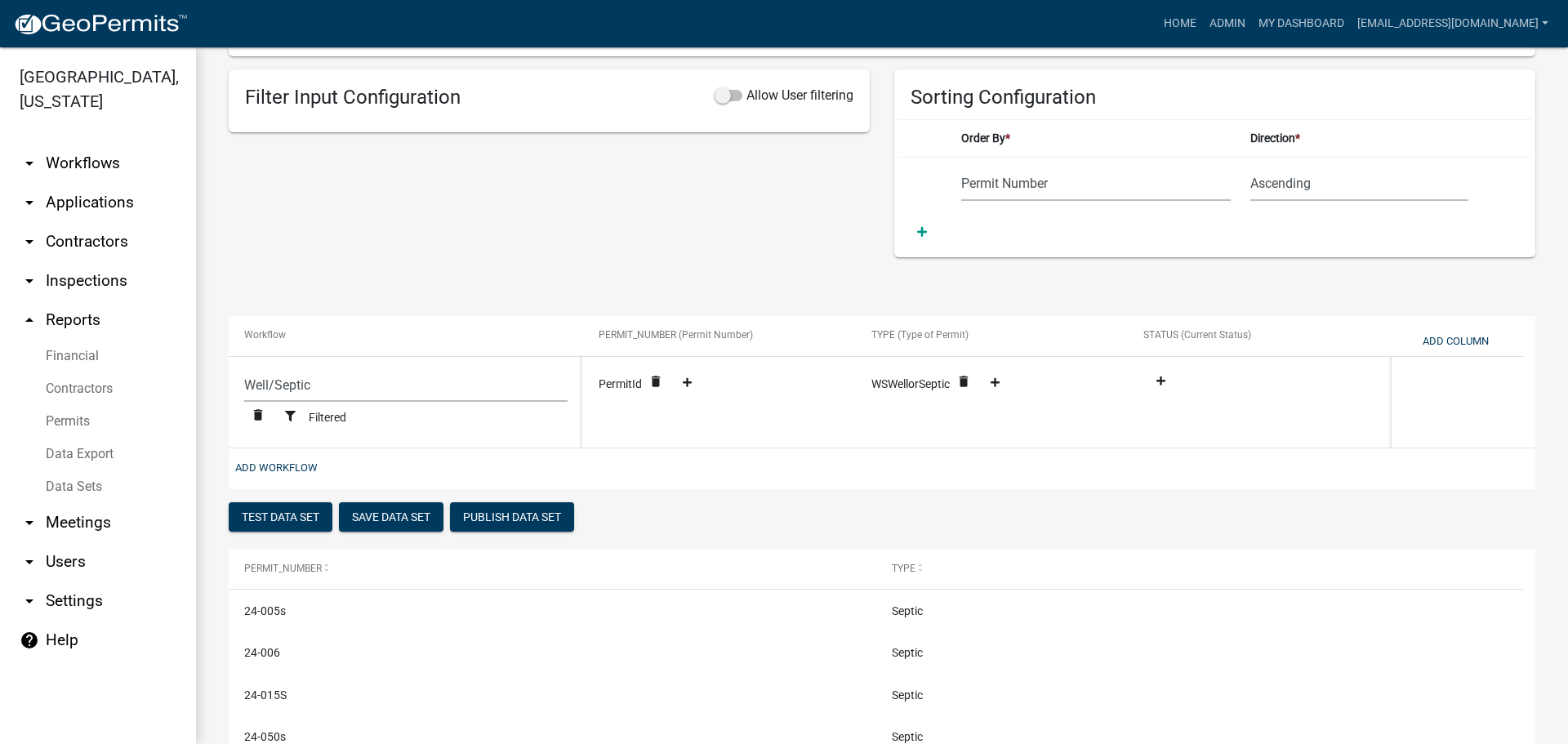
scroll to position [0, 0]
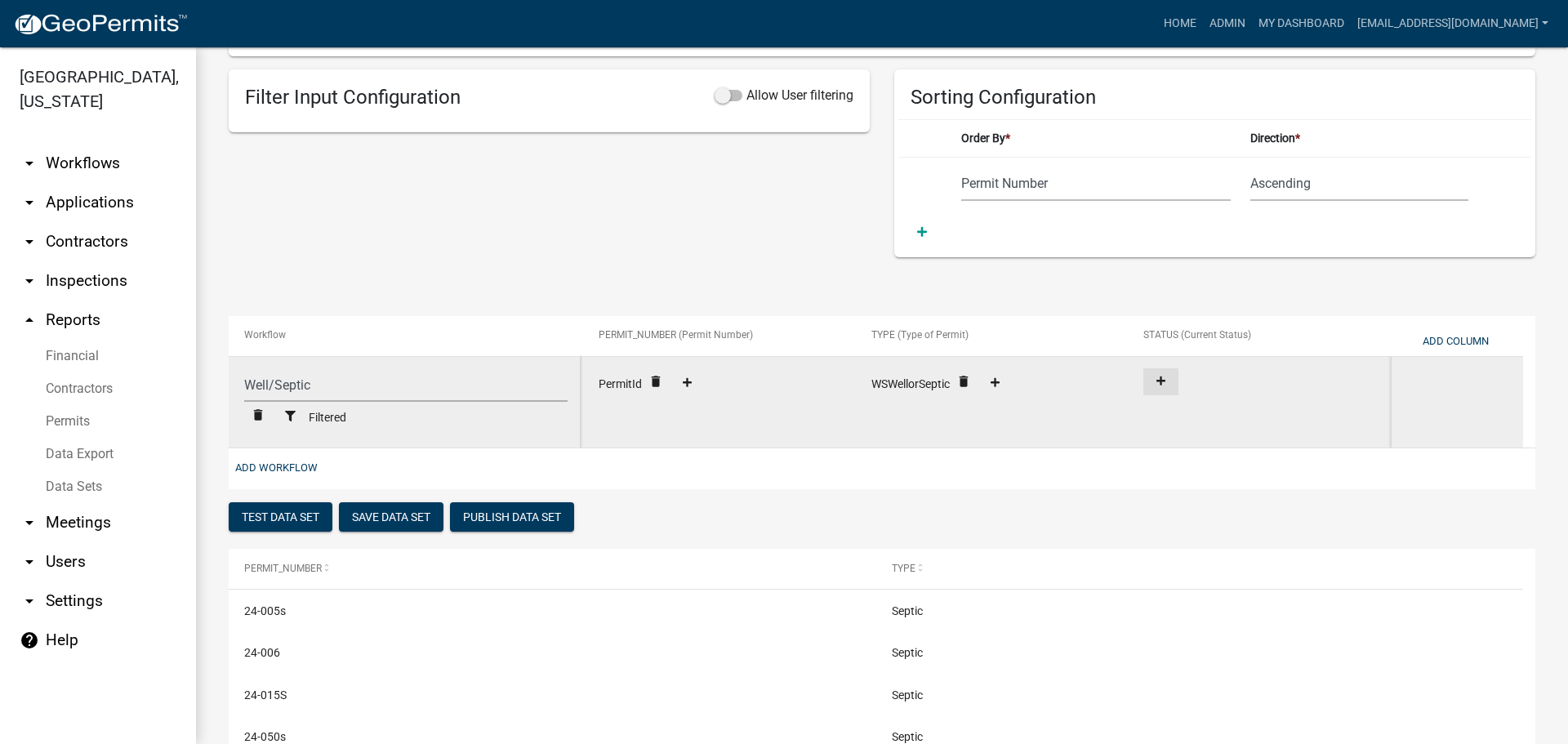
click at [1169, 381] on fa-icon at bounding box center [1161, 382] width 22 height 12
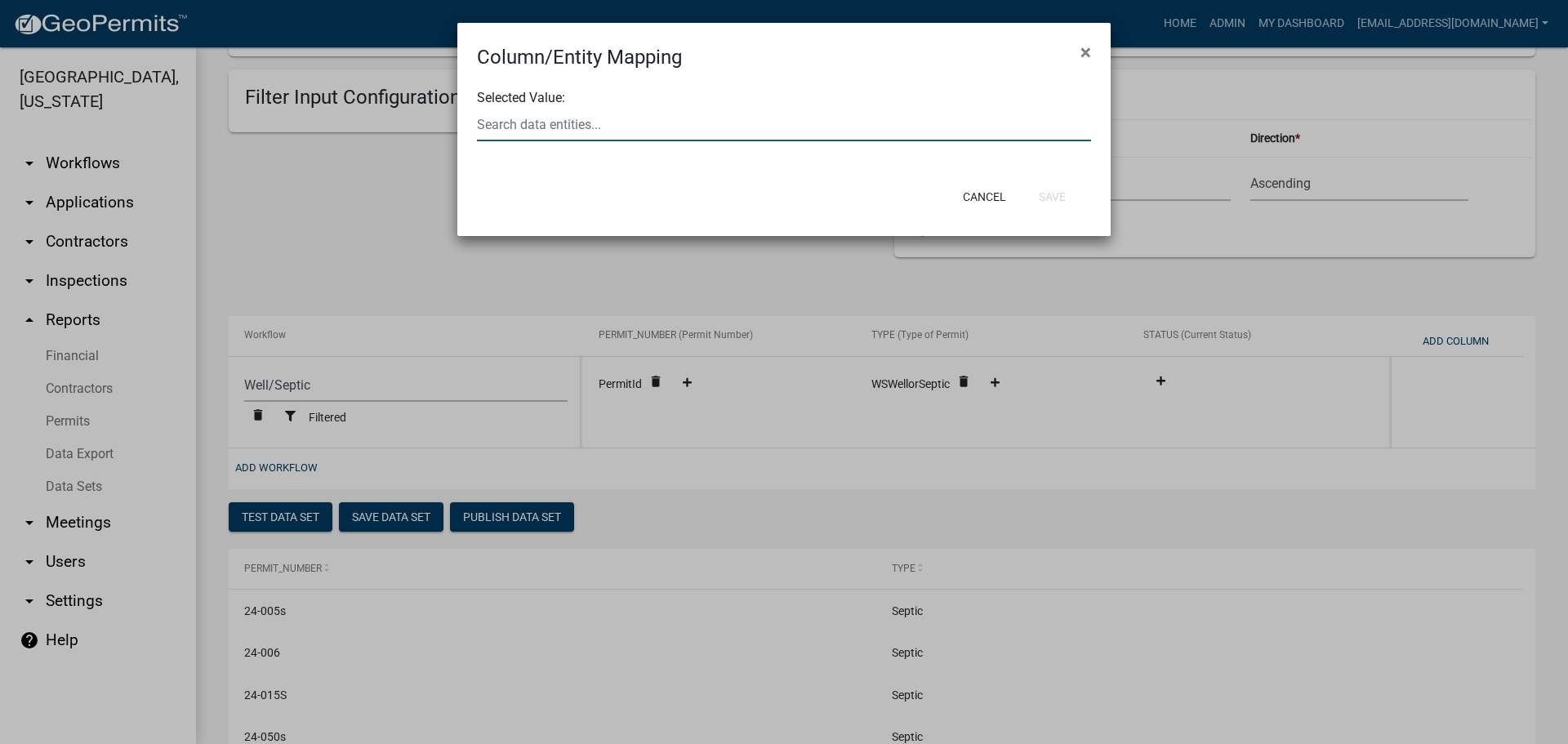
click at [676, 129] on input "text" at bounding box center [783, 124] width 614 height 34
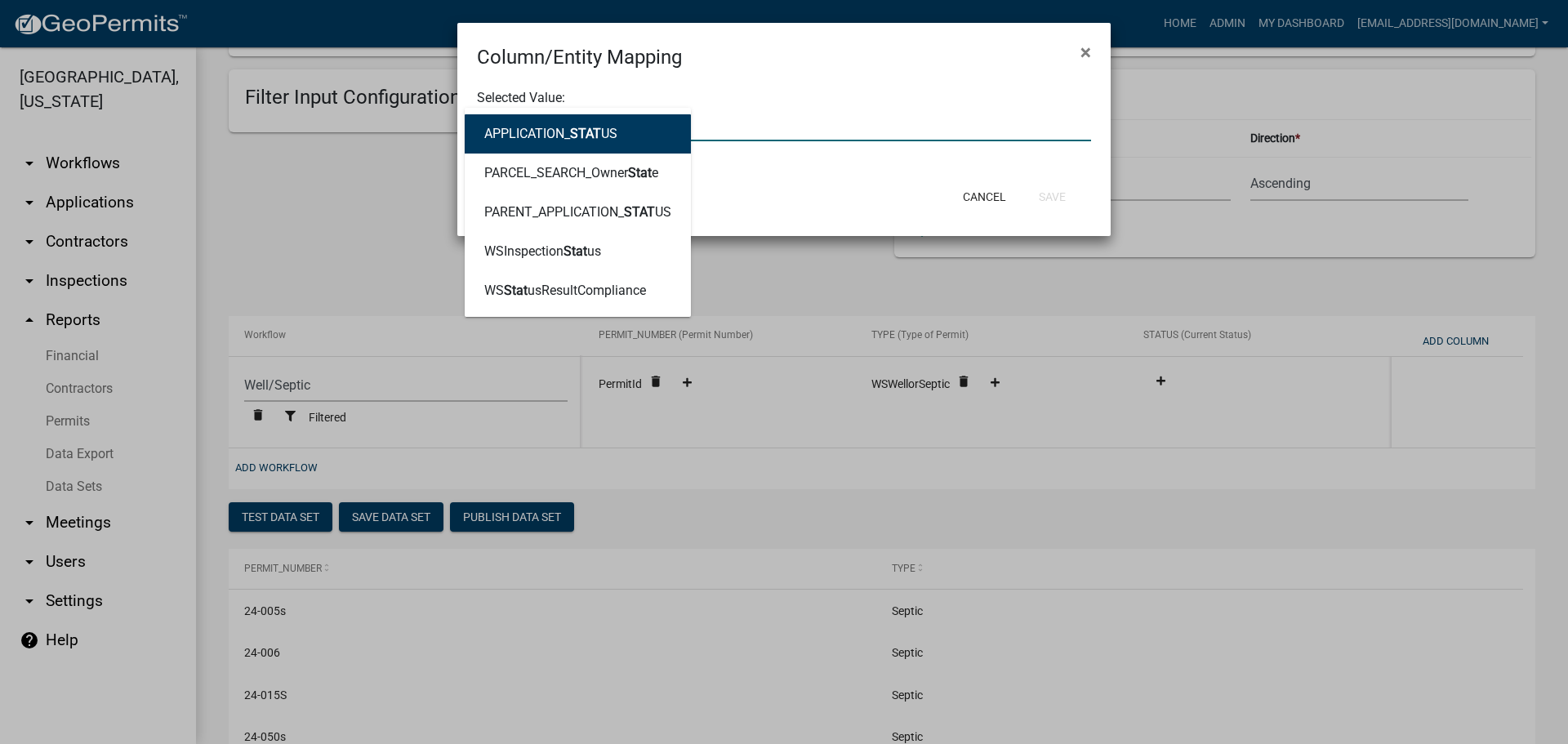
type input "STATUS"
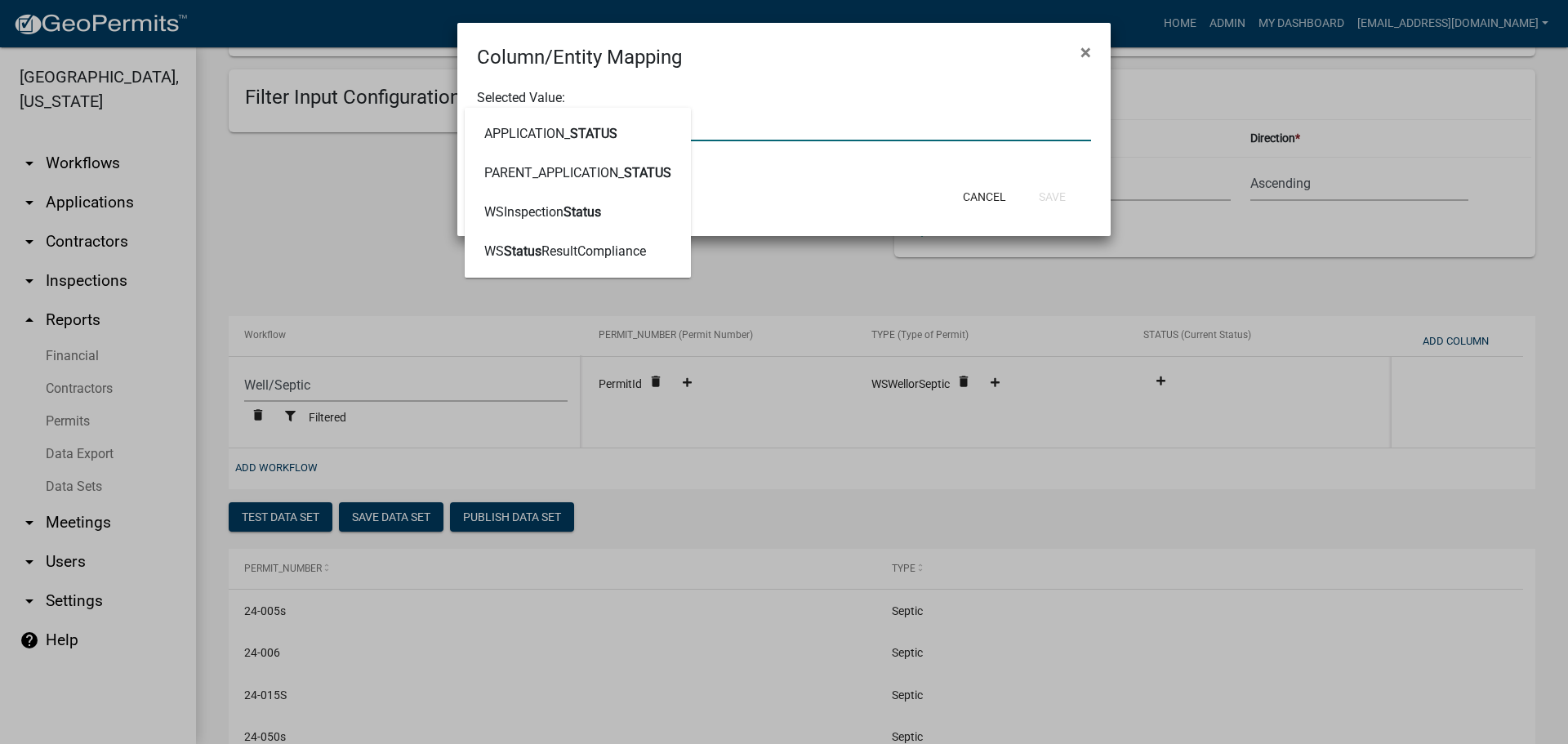
click at [598, 130] on span "STATUS" at bounding box center [594, 134] width 47 height 15
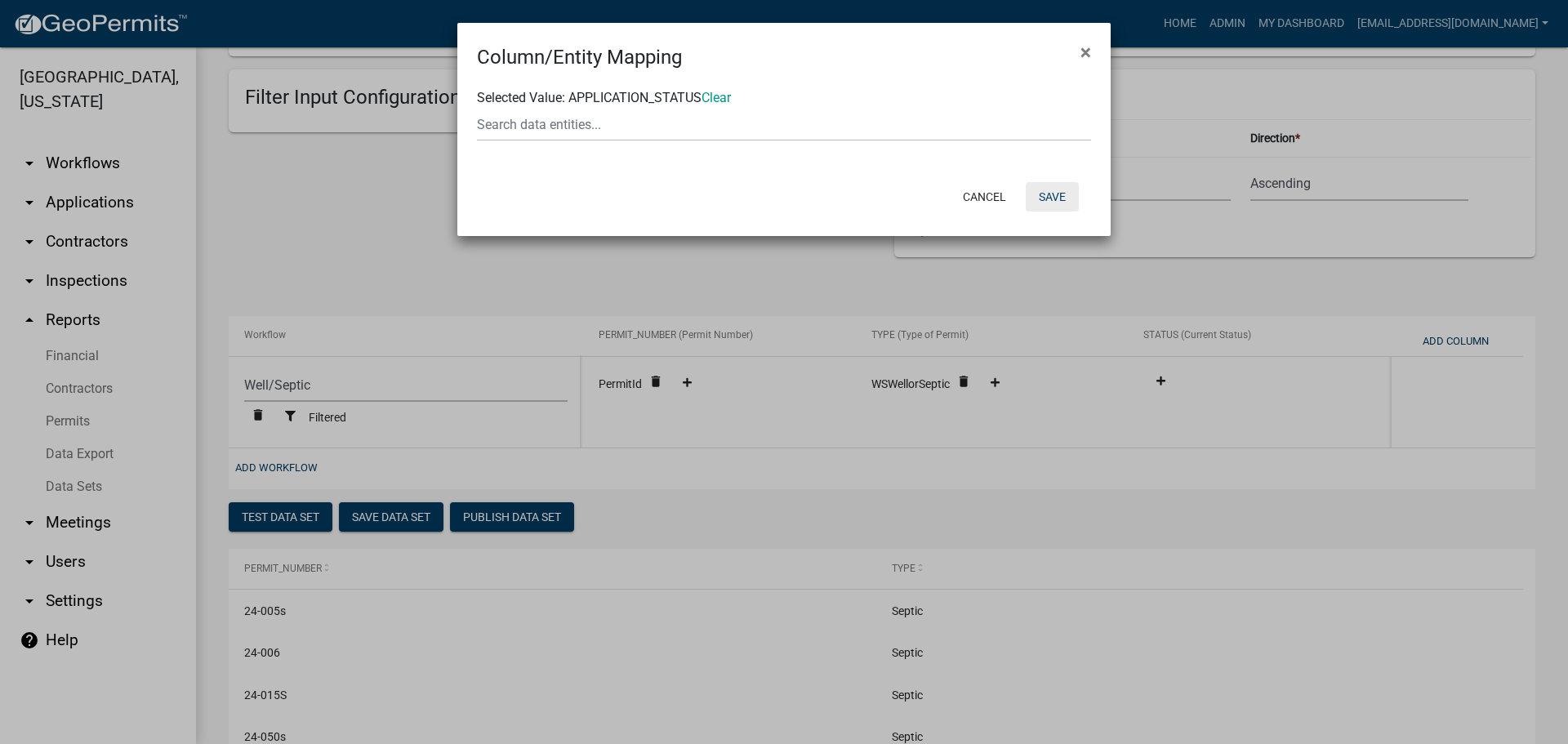
click at [1053, 196] on button "Save" at bounding box center [1052, 196] width 53 height 30
select select "cc9d510e-136e-46dd-a3ee-18f501703e73"
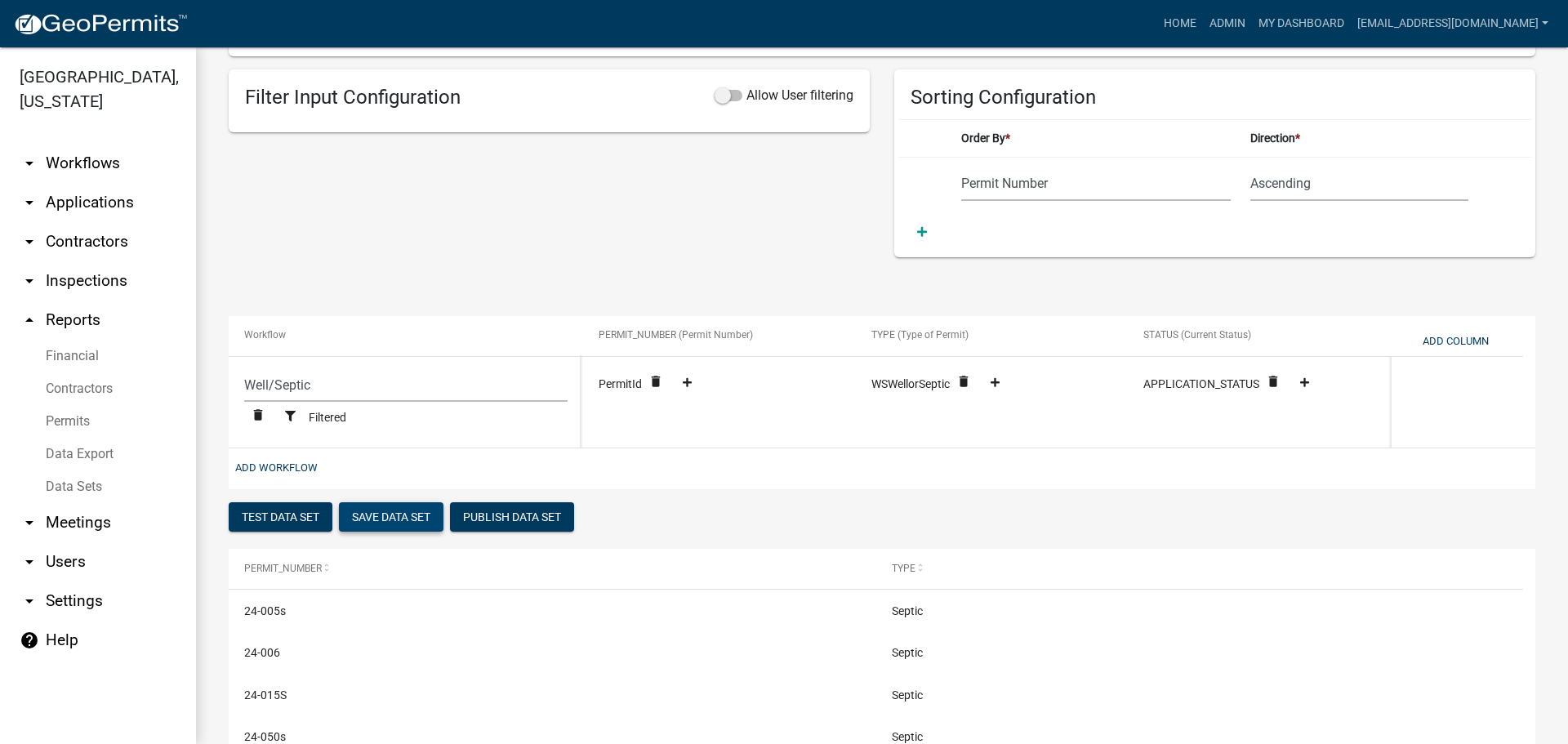
click at [394, 515] on button "Save Data Set" at bounding box center [390, 516] width 104 height 30
select select "Permit Number"
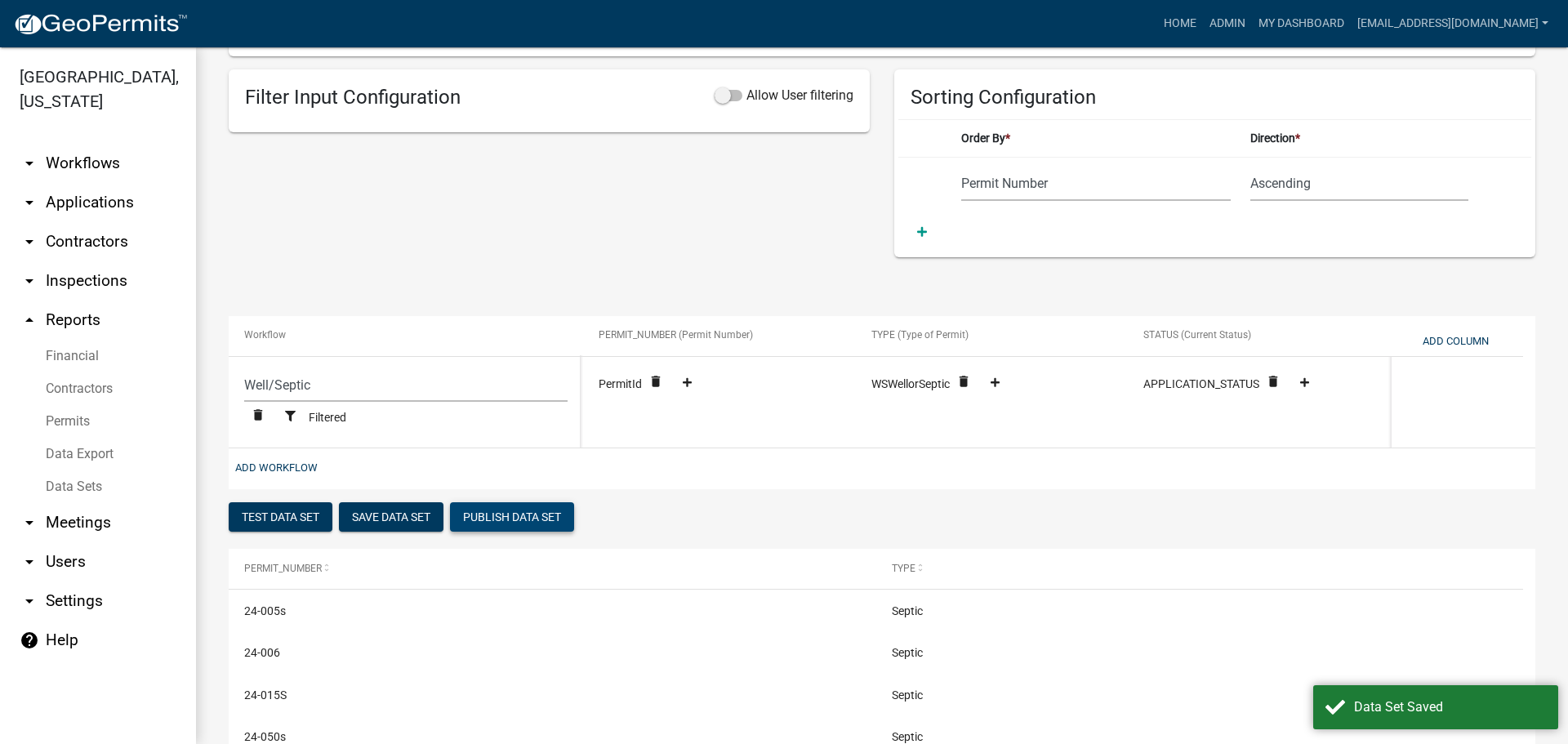
click at [498, 513] on button "Publish Data Set" at bounding box center [512, 516] width 124 height 30
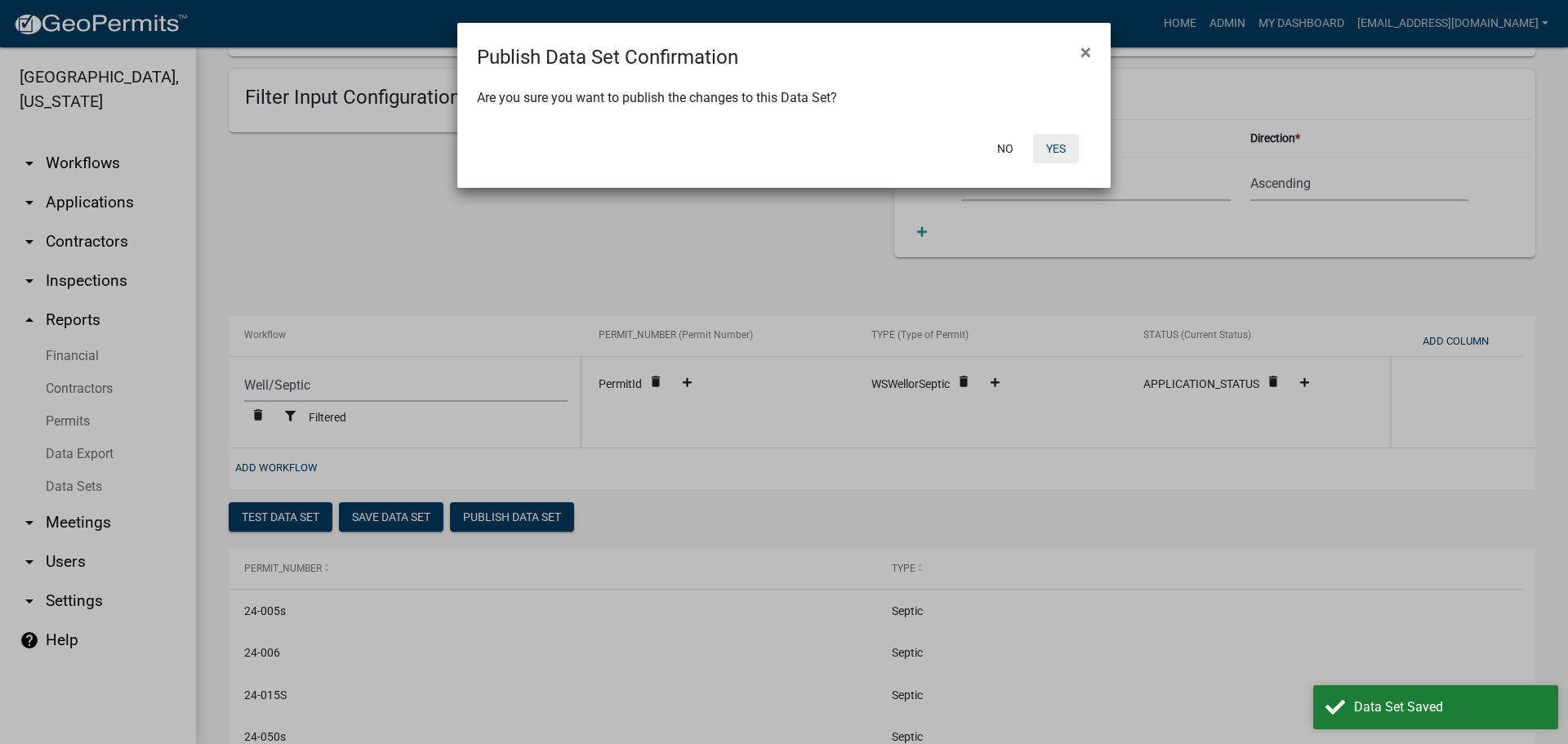
click at [1069, 146] on button "Yes" at bounding box center [1056, 148] width 46 height 30
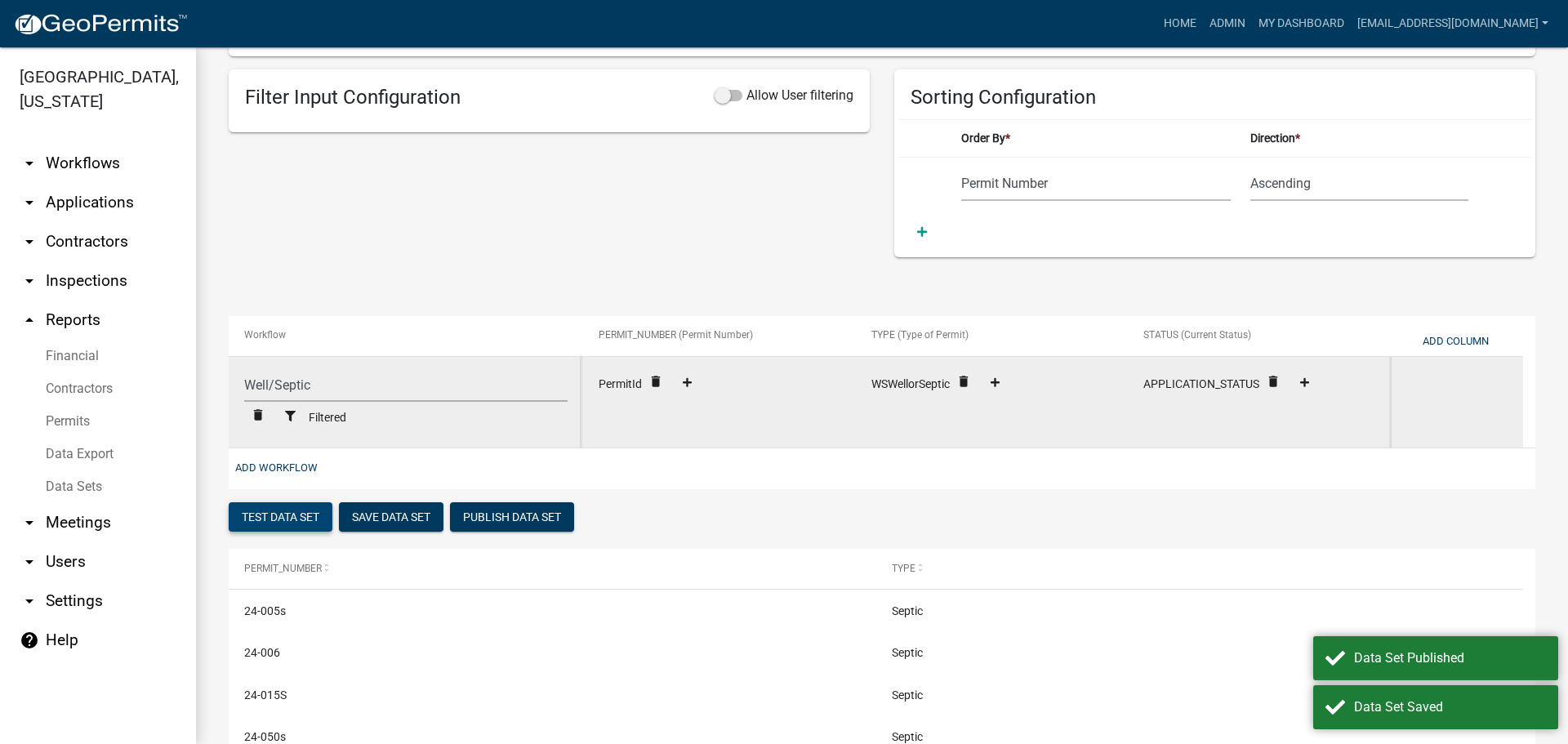
click at [295, 513] on button "Test Data Set" at bounding box center [280, 516] width 104 height 30
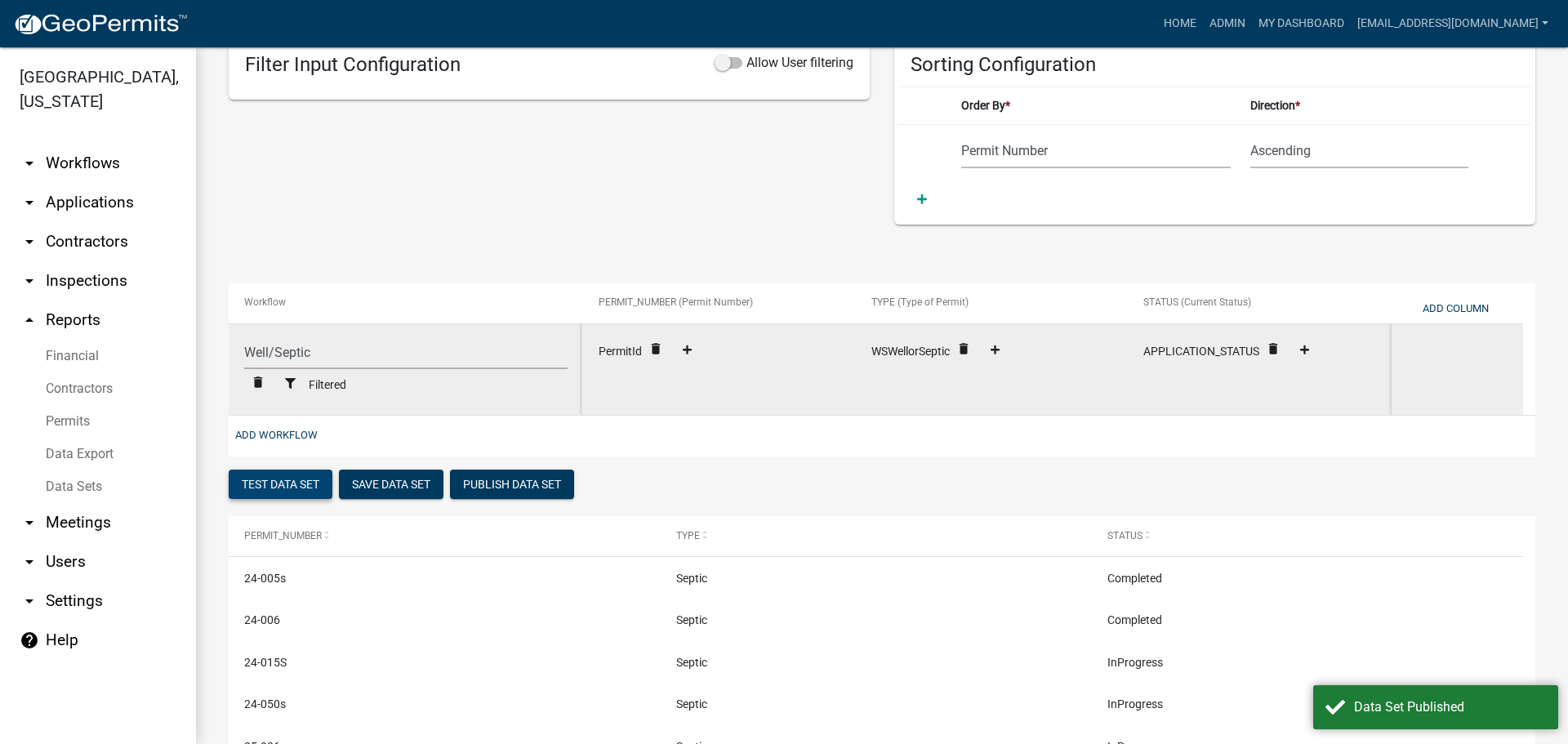
scroll to position [179, 0]
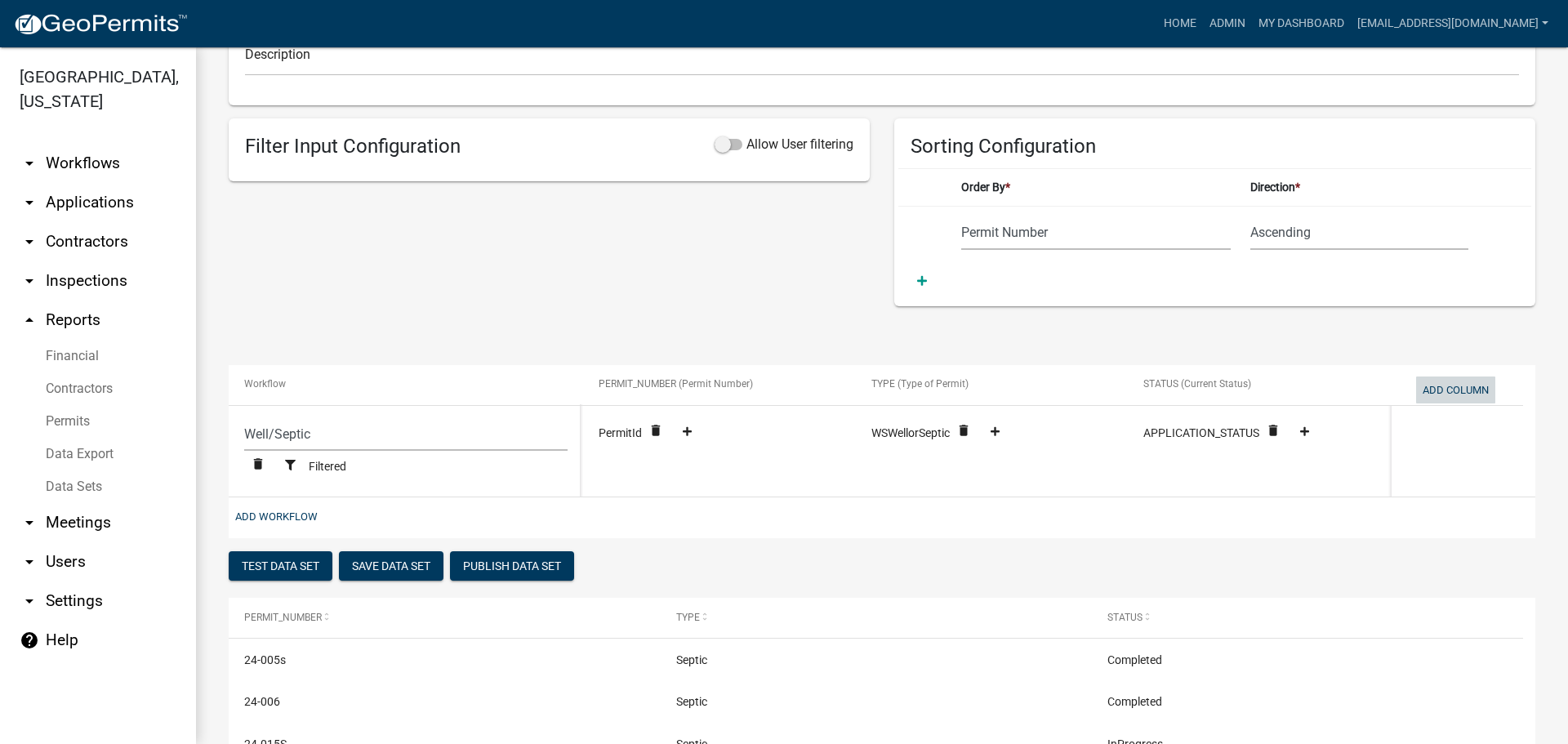
click at [1444, 384] on button "Add Column" at bounding box center [1456, 390] width 80 height 27
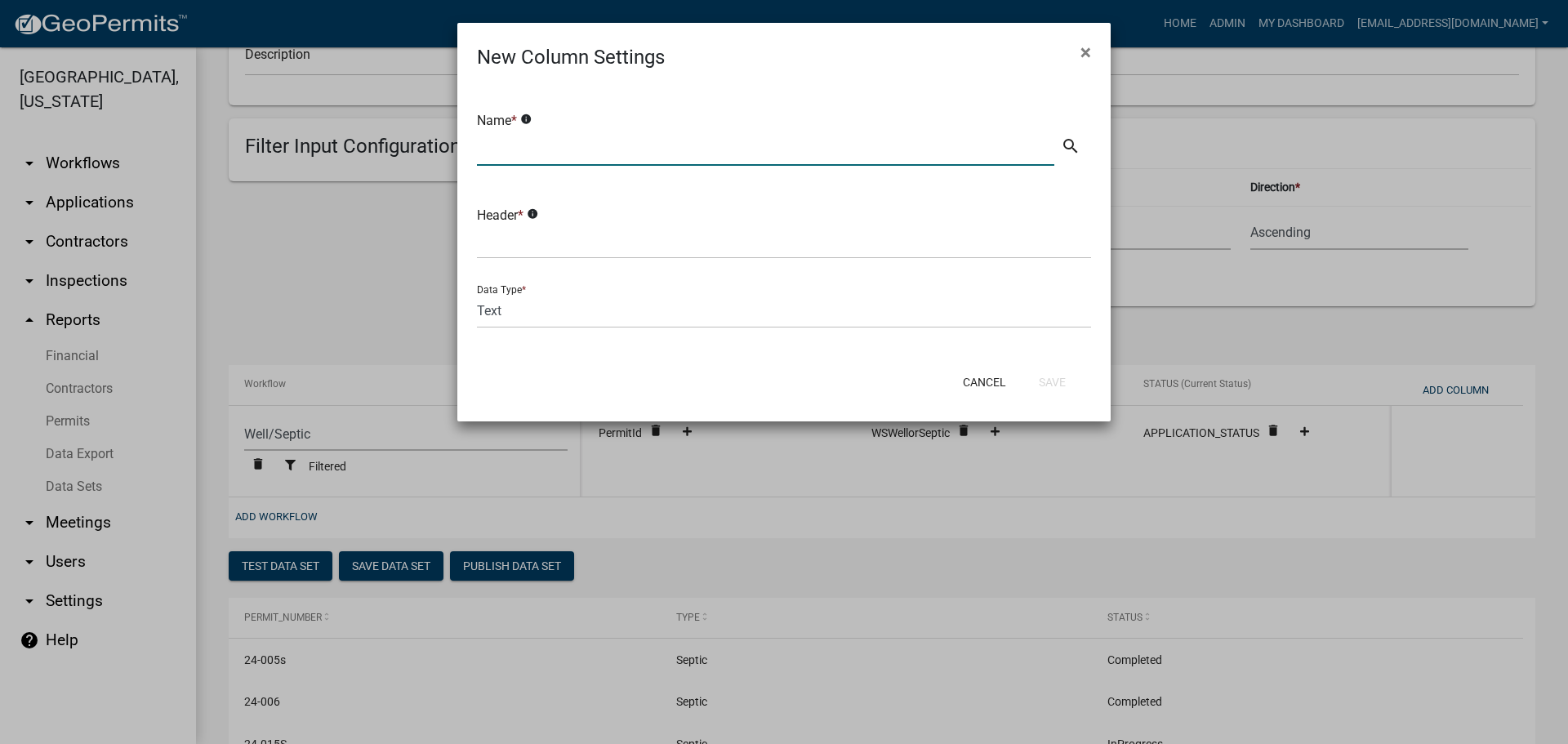
click at [634, 150] on input "text" at bounding box center [765, 149] width 577 height 34
type input "Parcel ID"
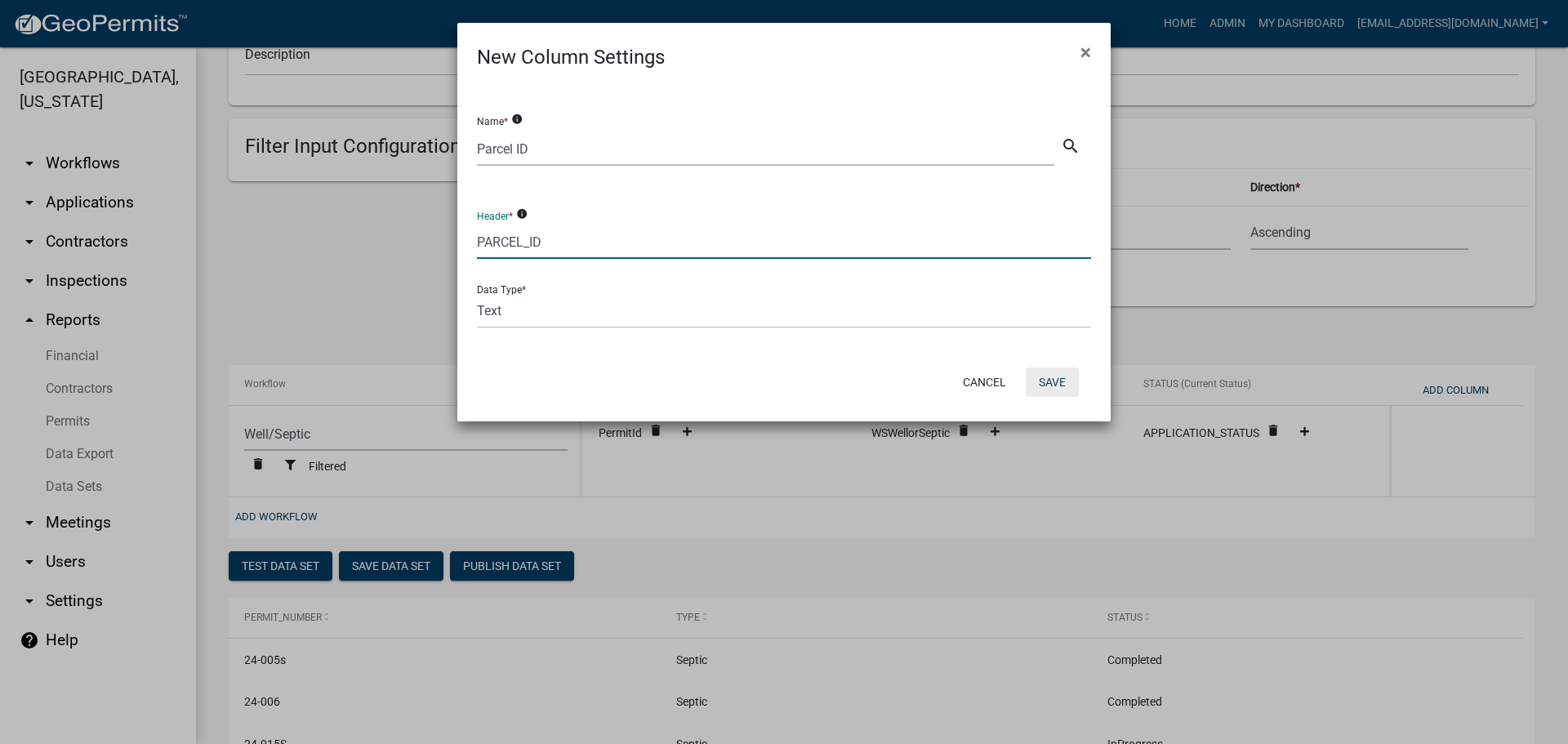
type input "PARCEL_ID"
click at [1057, 383] on button "Save" at bounding box center [1052, 382] width 53 height 30
select select "cc9d510e-136e-46dd-a3ee-18f501703e73"
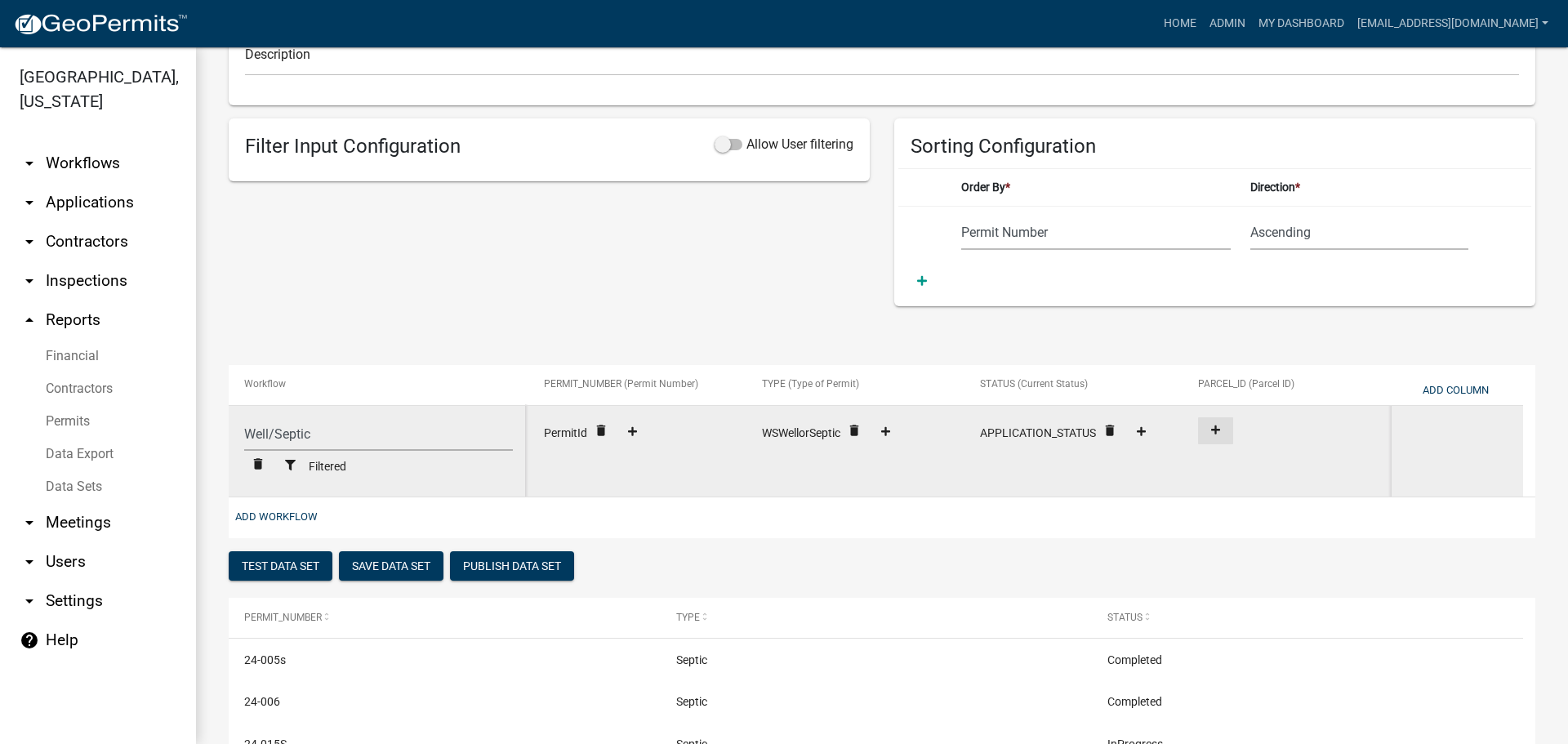
click at [1217, 425] on icon at bounding box center [1216, 430] width 9 height 11
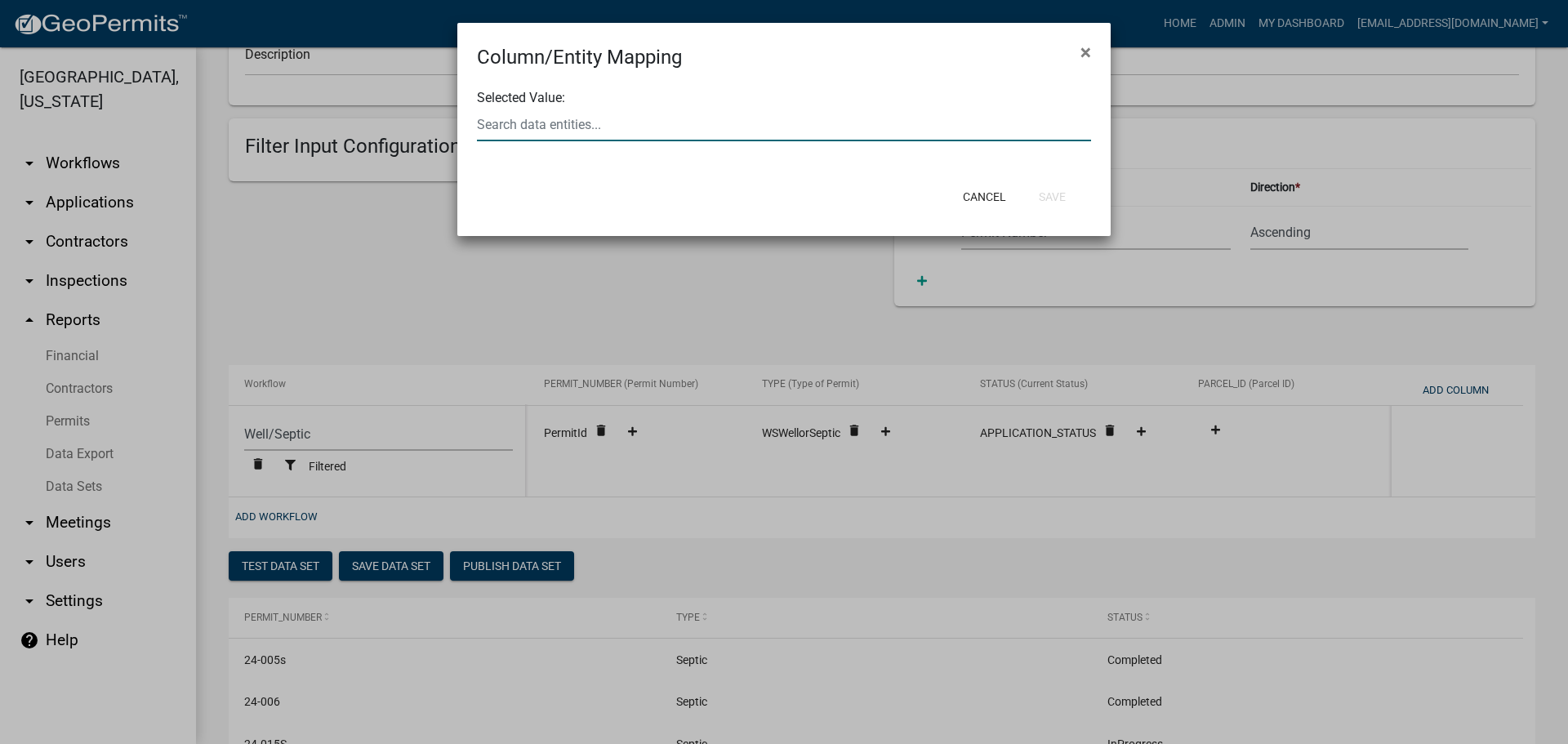
click at [736, 125] on input "text" at bounding box center [783, 124] width 614 height 34
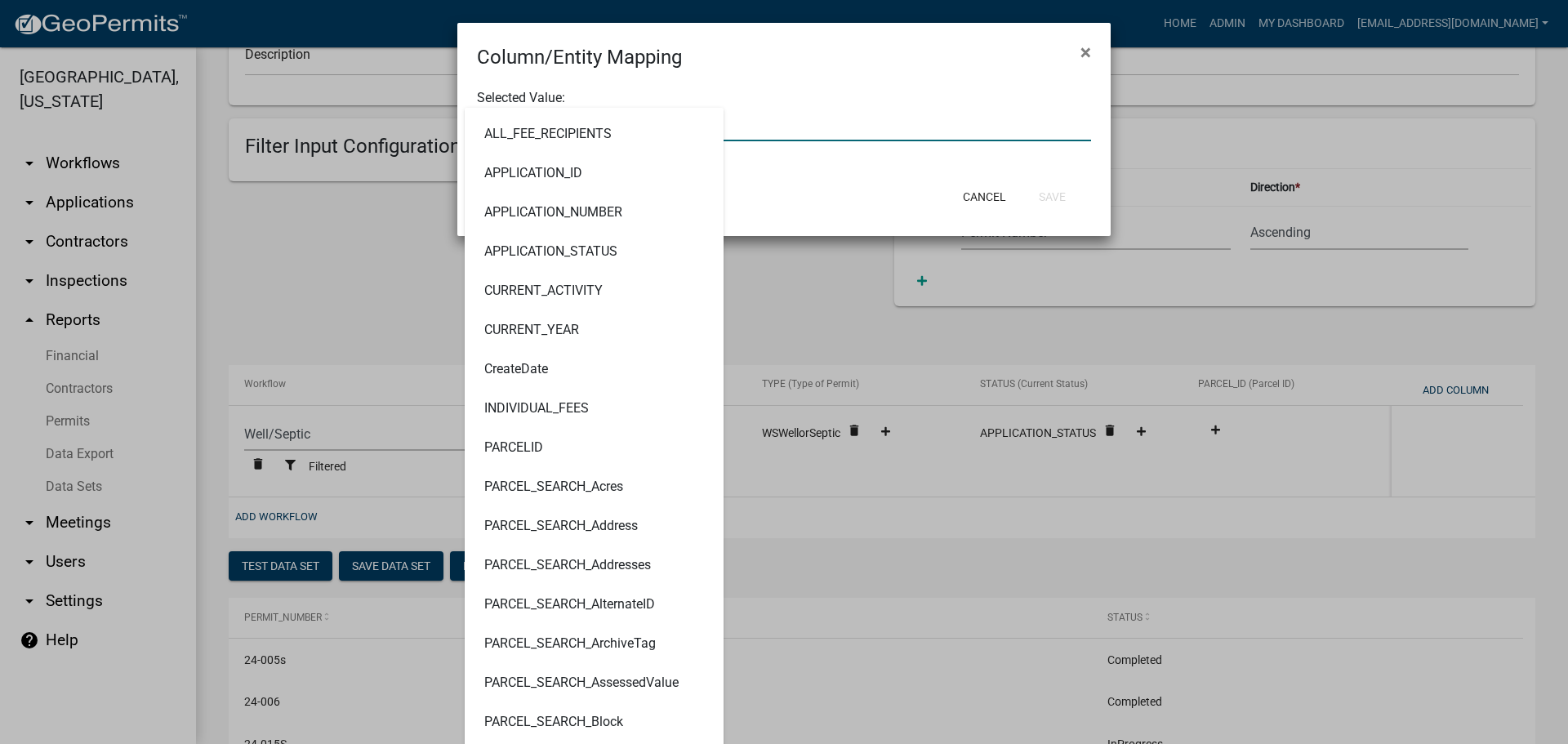
type input "PARCELID"
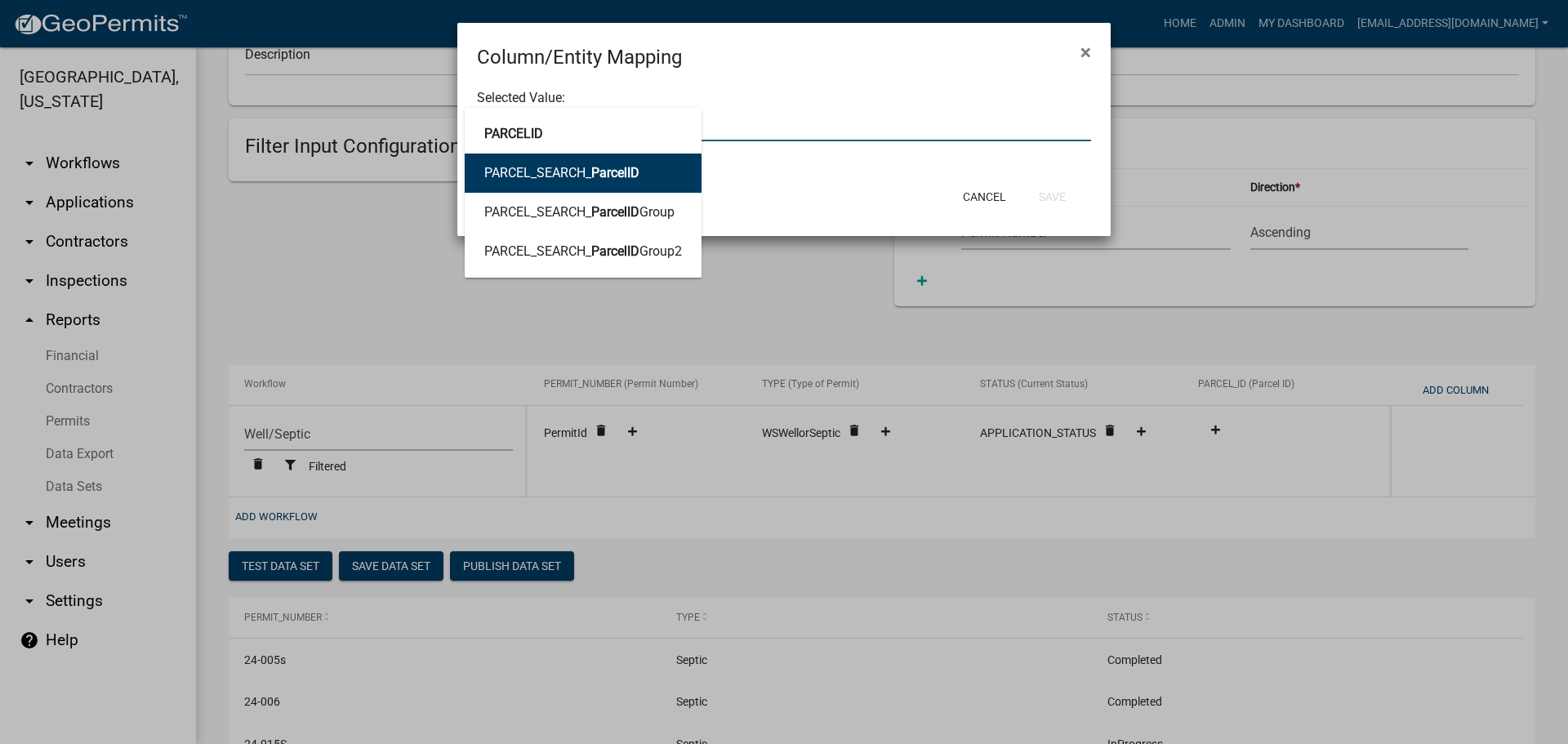
click at [626, 180] on button "PARCEL_SEARCH_ ParcelID" at bounding box center [583, 173] width 237 height 39
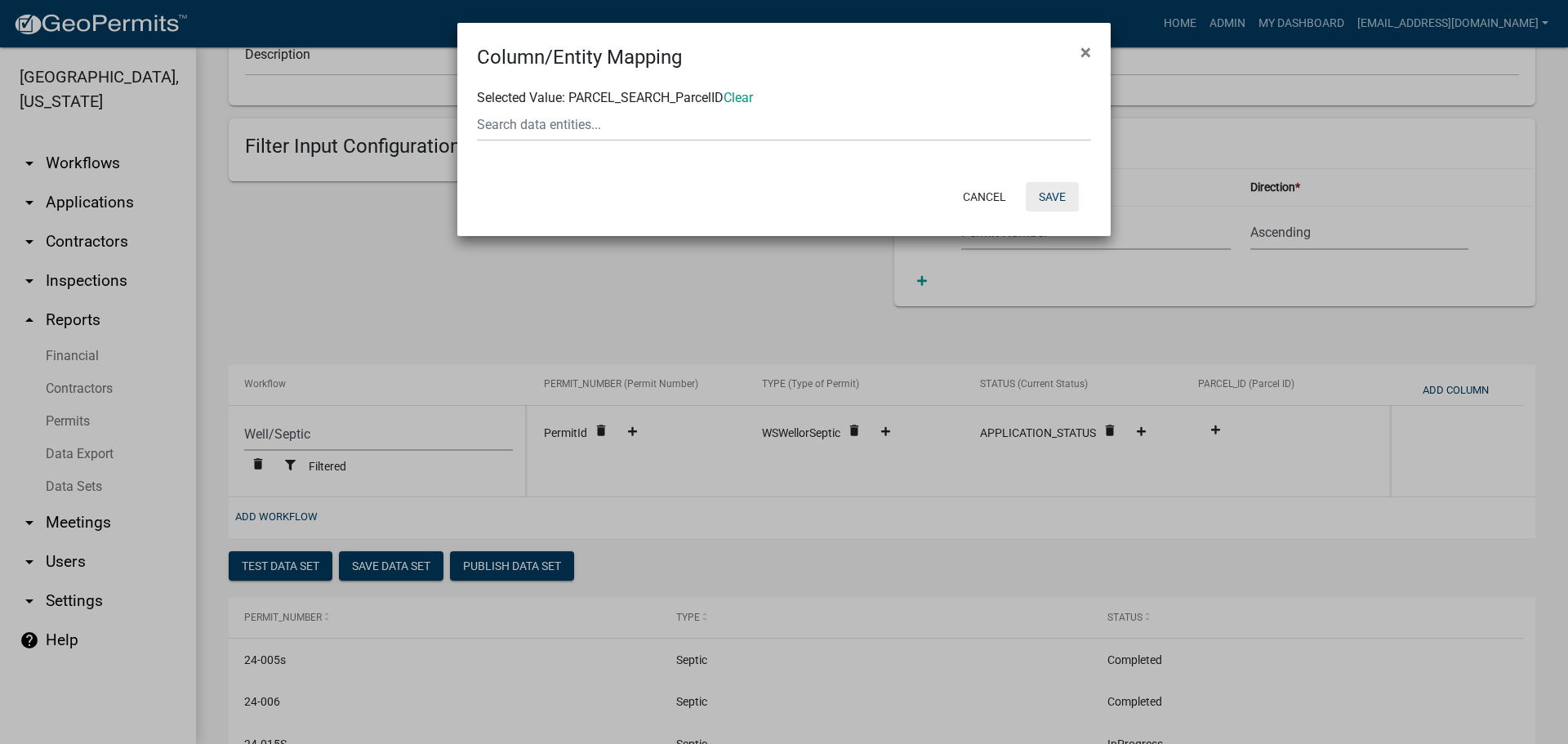
click at [1051, 191] on button "Save" at bounding box center [1052, 196] width 53 height 30
select select "cc9d510e-136e-46dd-a3ee-18f501703e73"
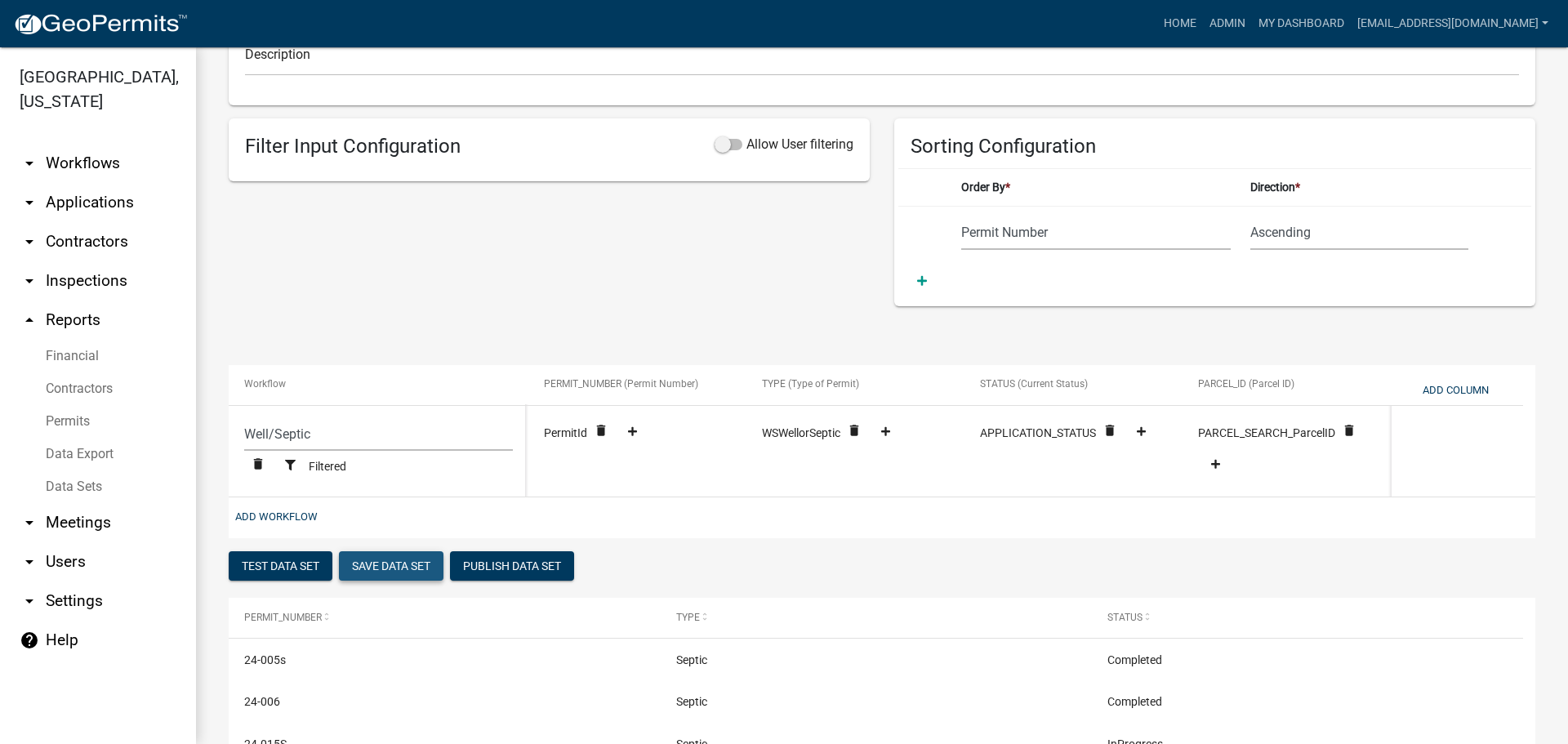
click at [409, 567] on button "Save Data Set" at bounding box center [390, 565] width 104 height 30
select select "Permit Number"
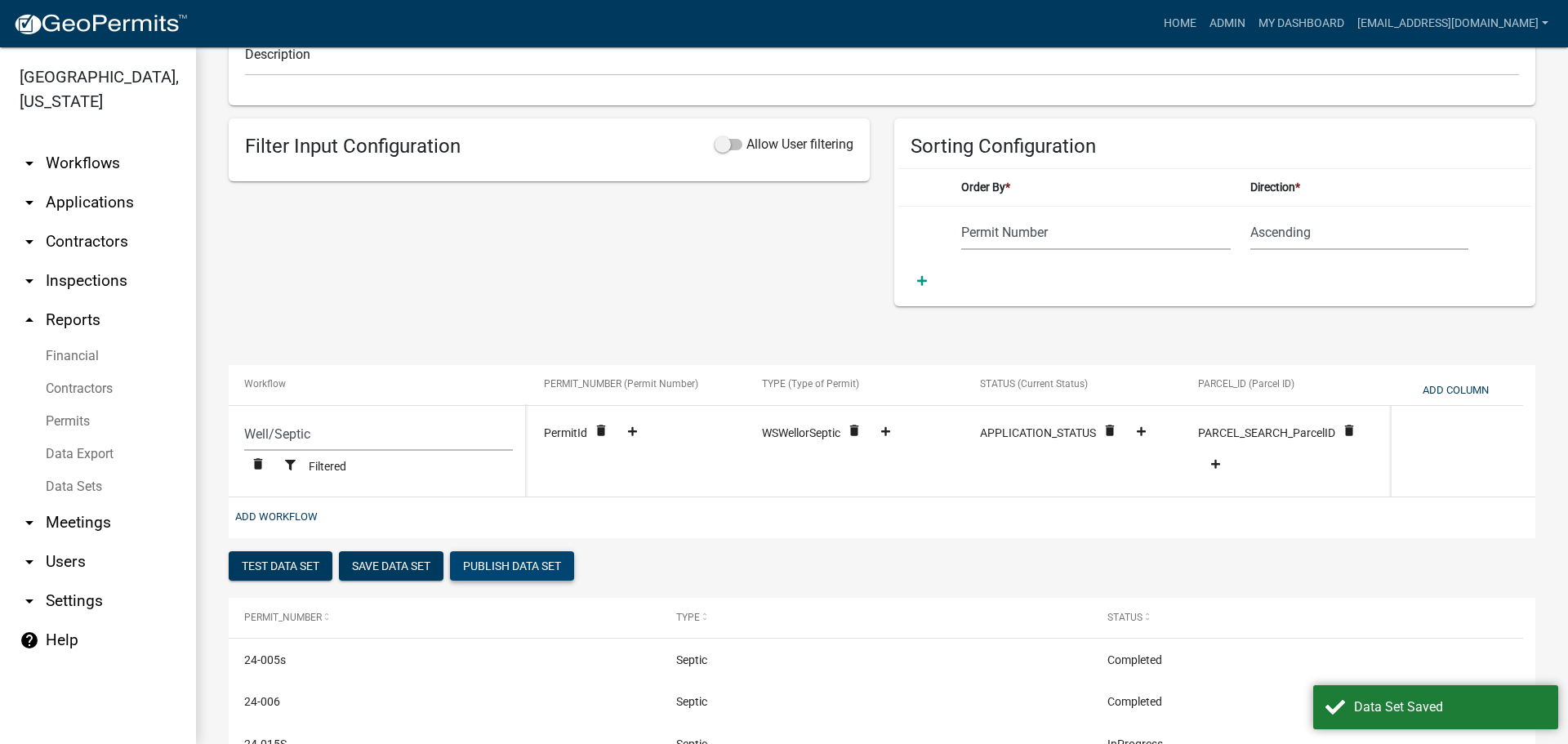
click at [520, 560] on button "Publish Data Set" at bounding box center [512, 565] width 124 height 30
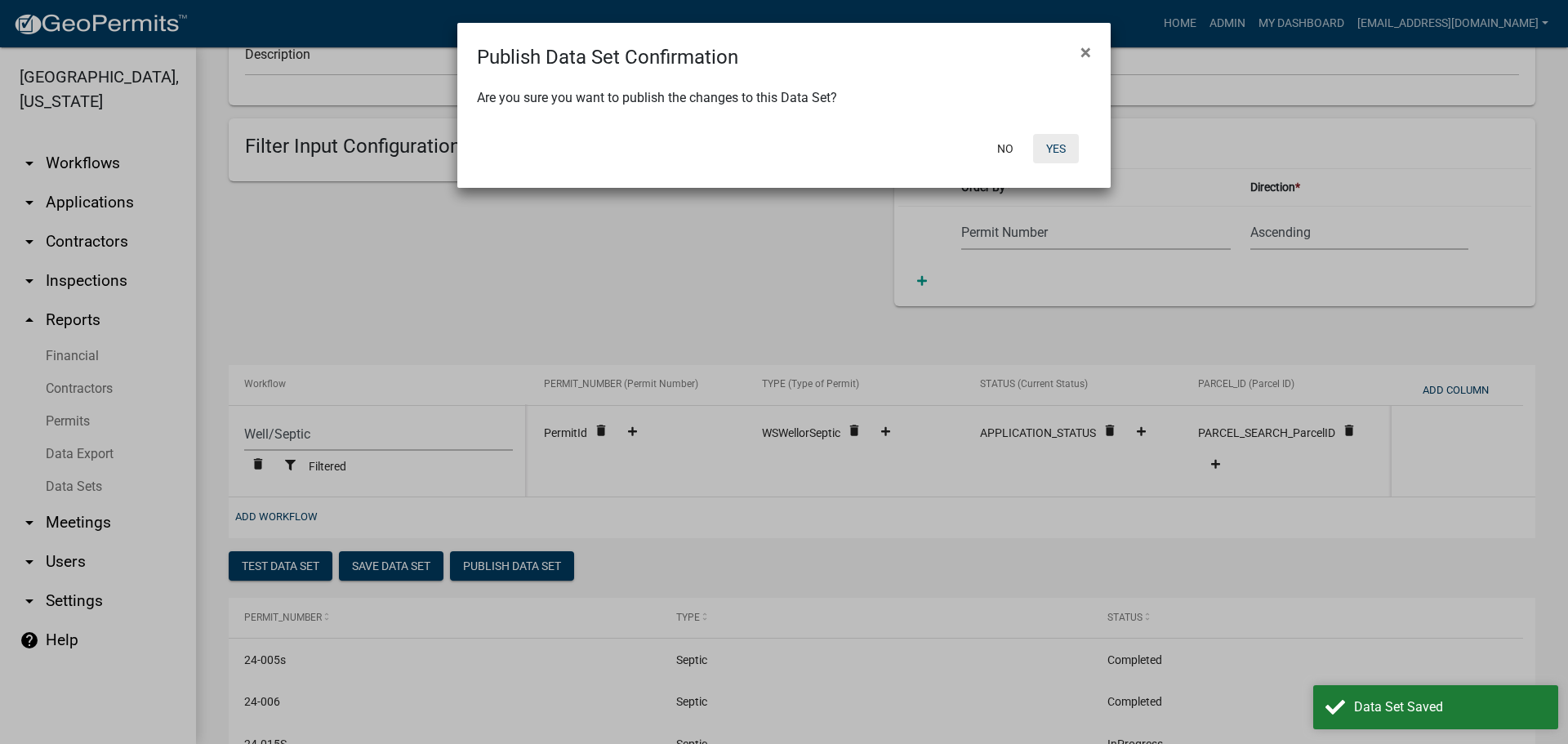
click at [1062, 146] on button "Yes" at bounding box center [1056, 148] width 46 height 30
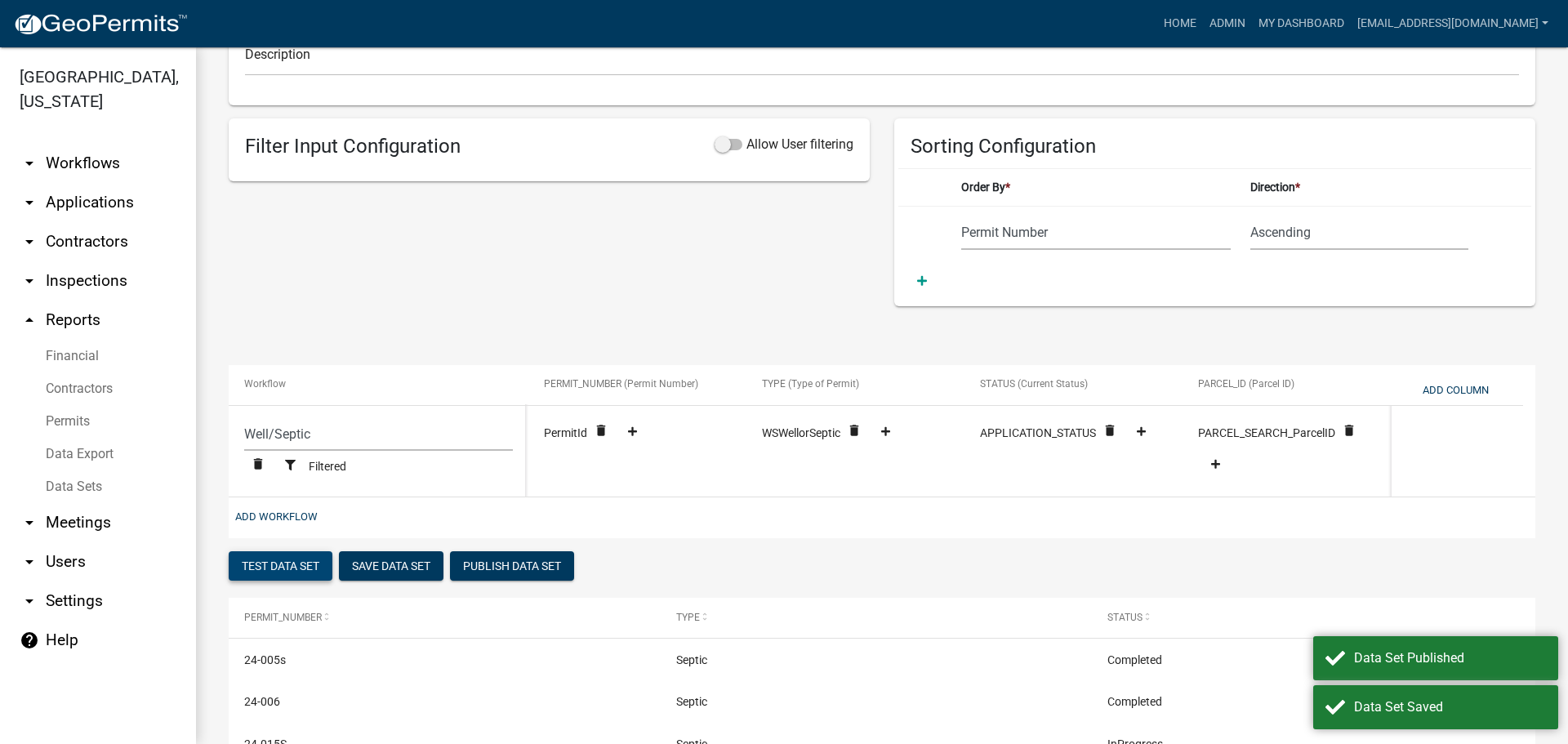
click at [245, 566] on button "Test Data Set" at bounding box center [280, 565] width 104 height 30
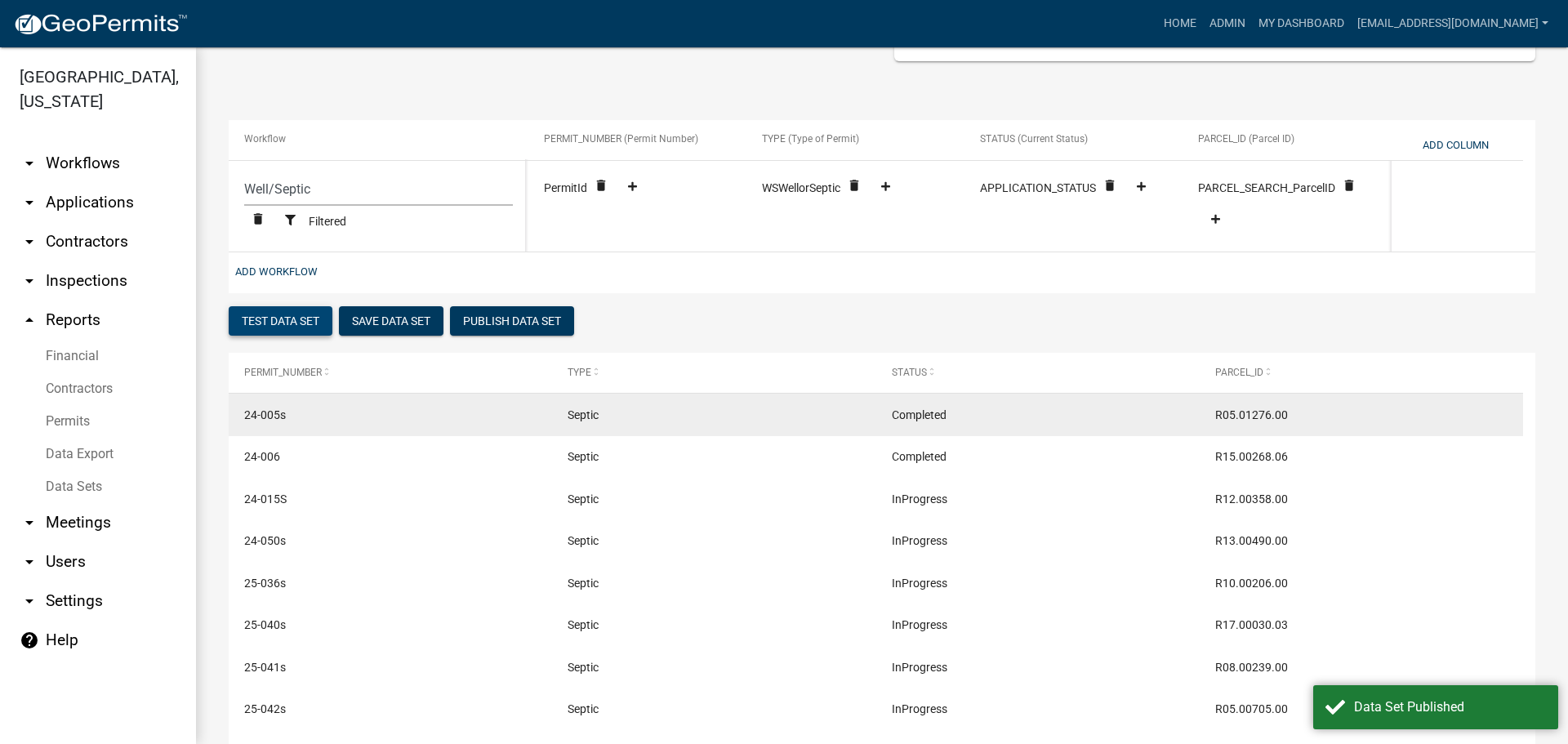
scroll to position [343, 0]
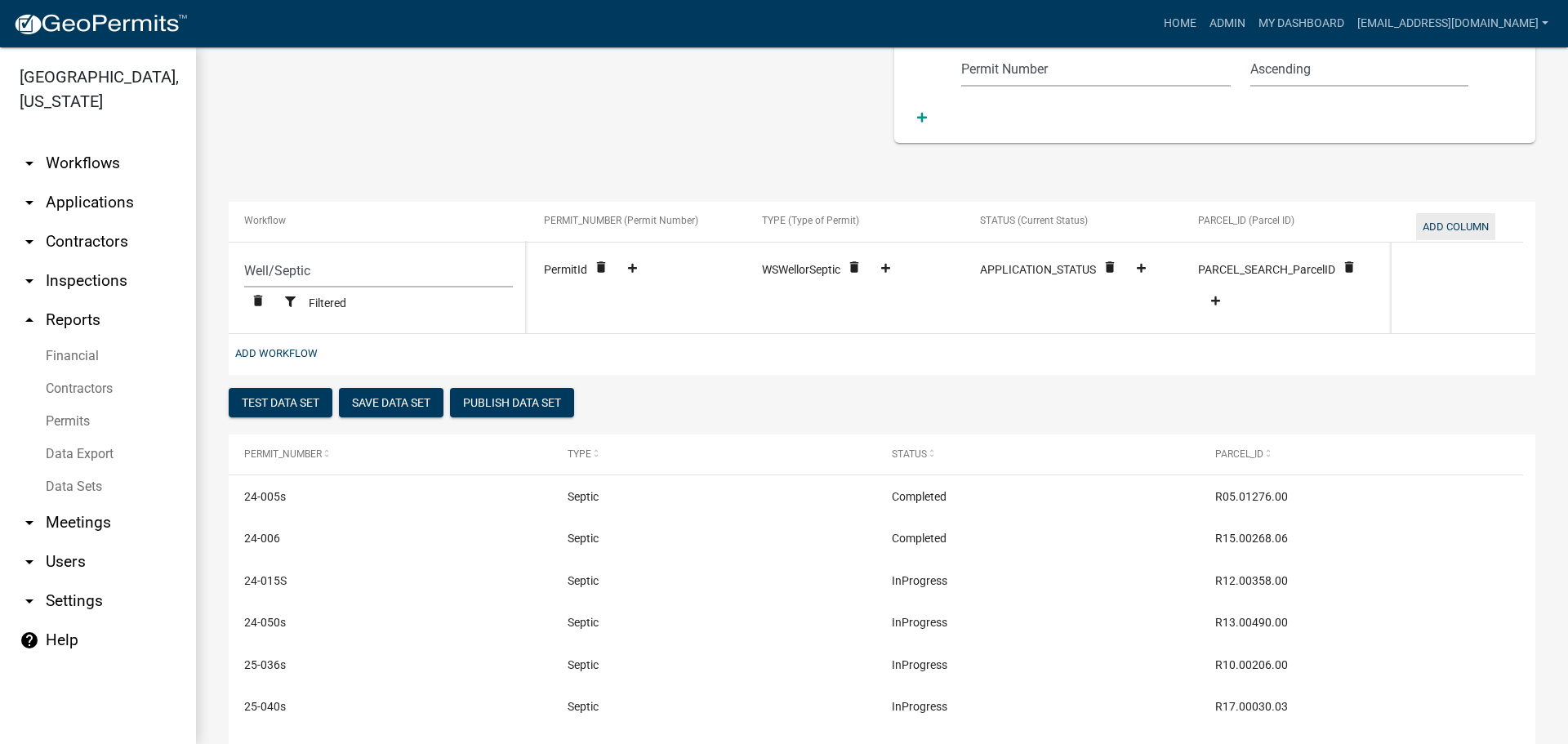
click at [1461, 226] on button "Add Column" at bounding box center [1456, 227] width 80 height 27
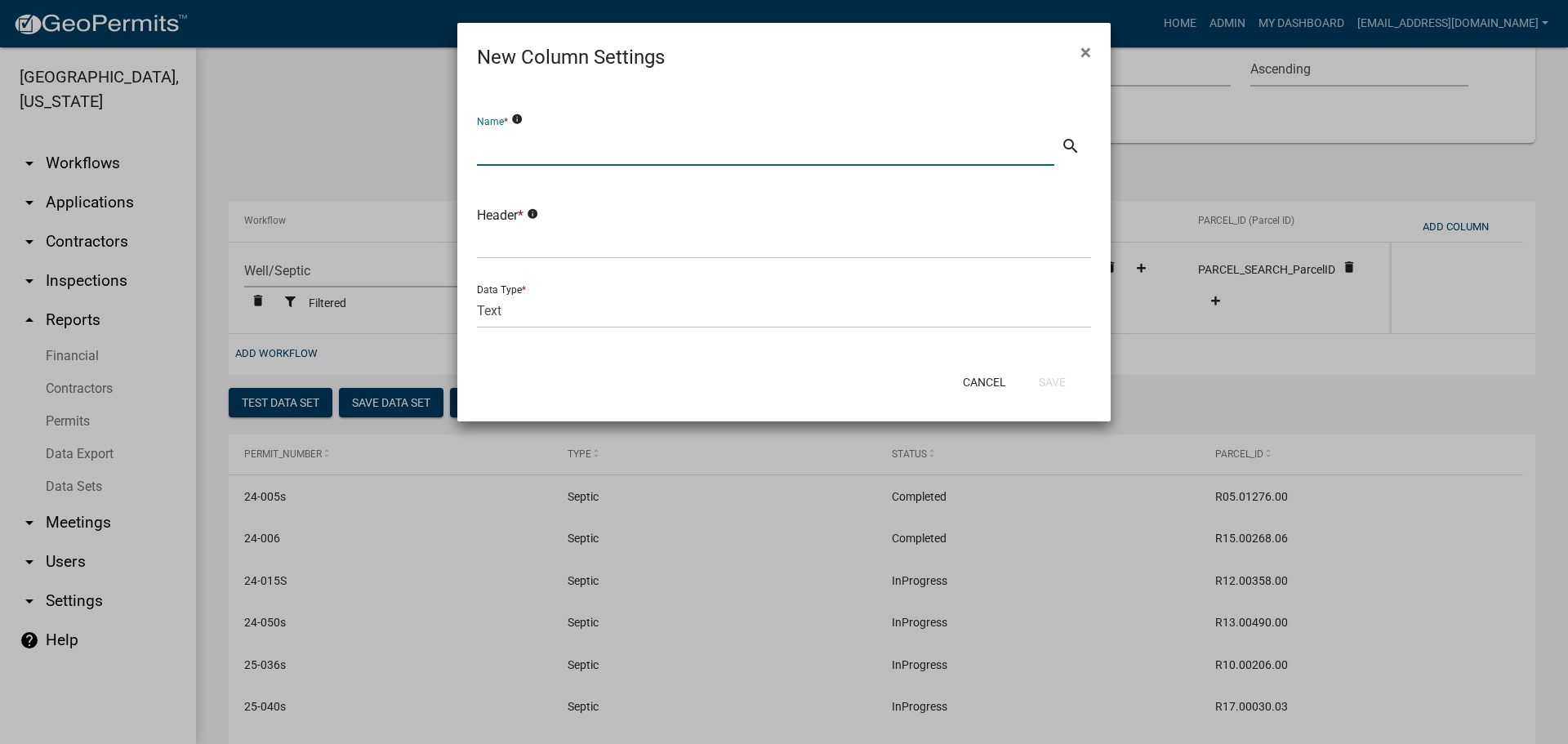
click at [602, 154] on input "text" at bounding box center [765, 149] width 577 height 34
type input "Property Owner Name"
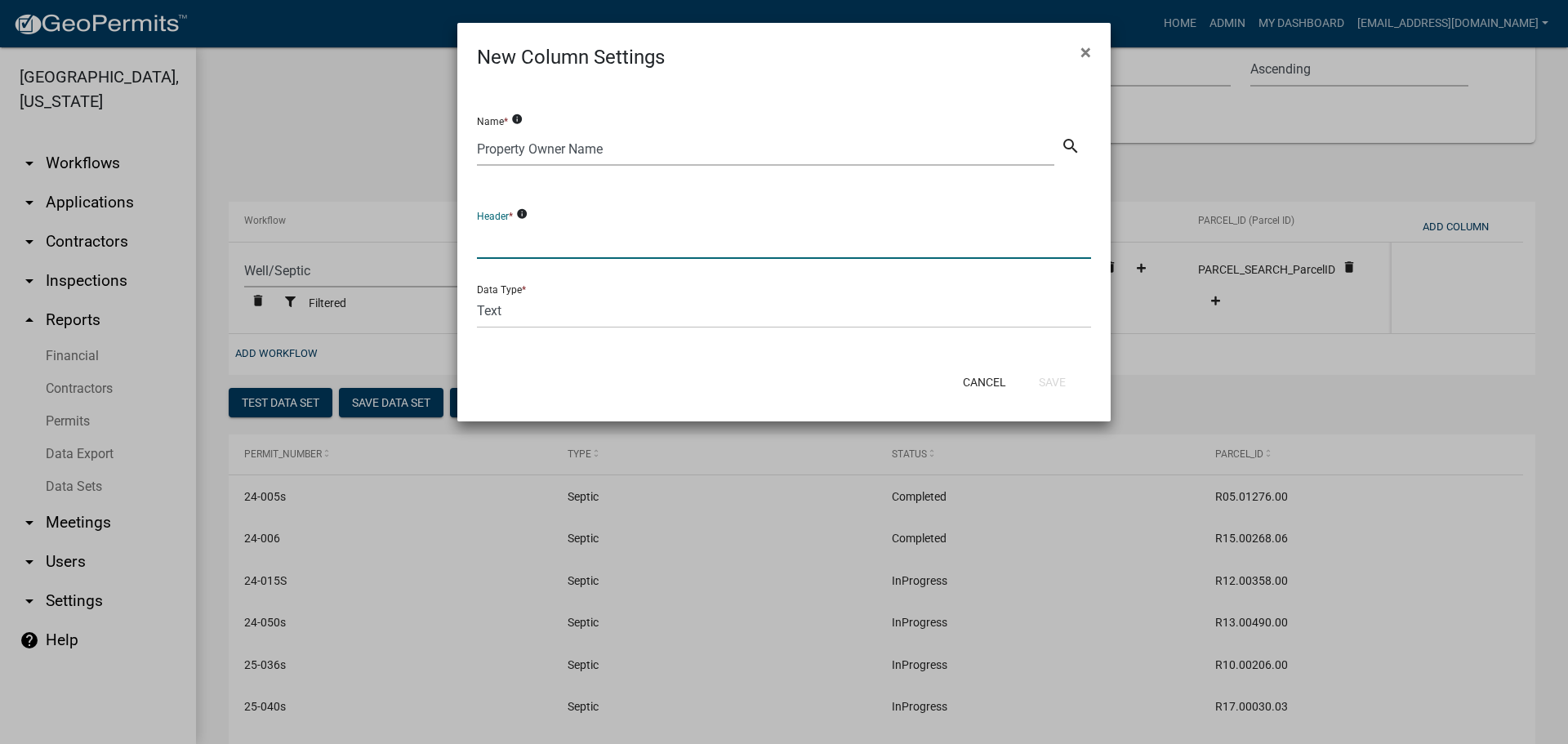
type input "P"
type input "OWNER_NAME"
click at [1063, 386] on button "Save" at bounding box center [1052, 382] width 53 height 30
select select "cc9d510e-136e-46dd-a3ee-18f501703e73"
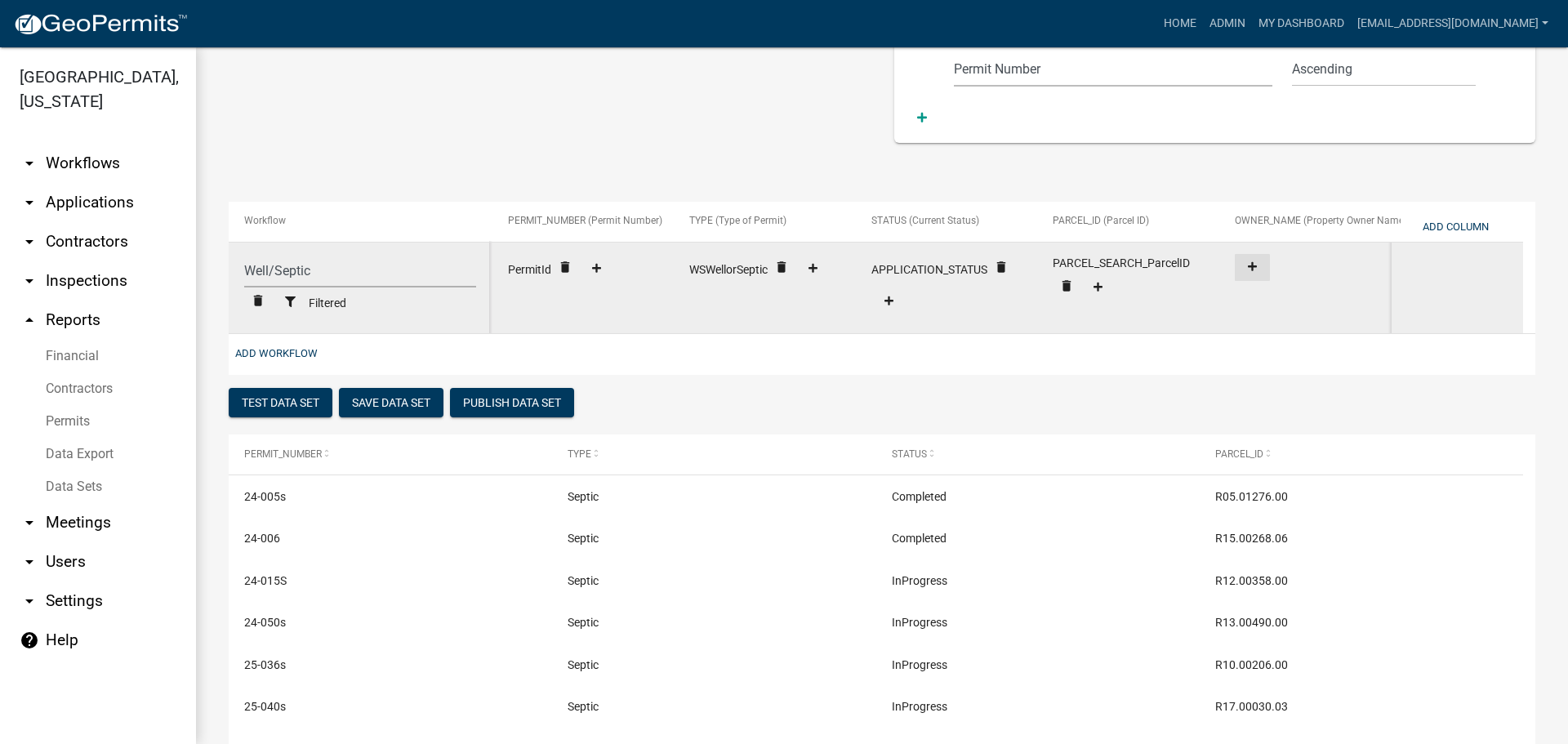
click at [1251, 269] on icon at bounding box center [1252, 267] width 9 height 11
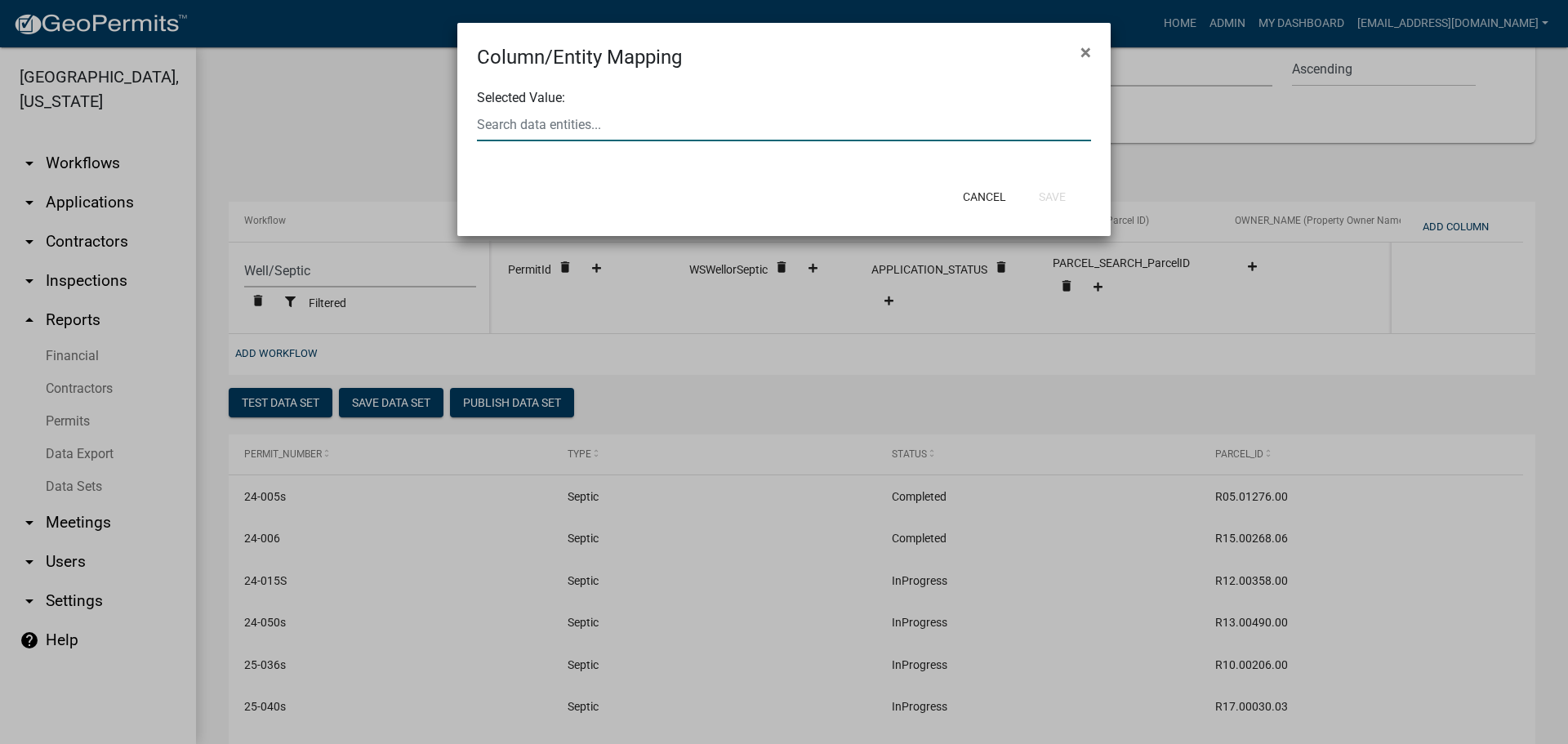
click at [612, 126] on div at bounding box center [784, 124] width 638 height 34
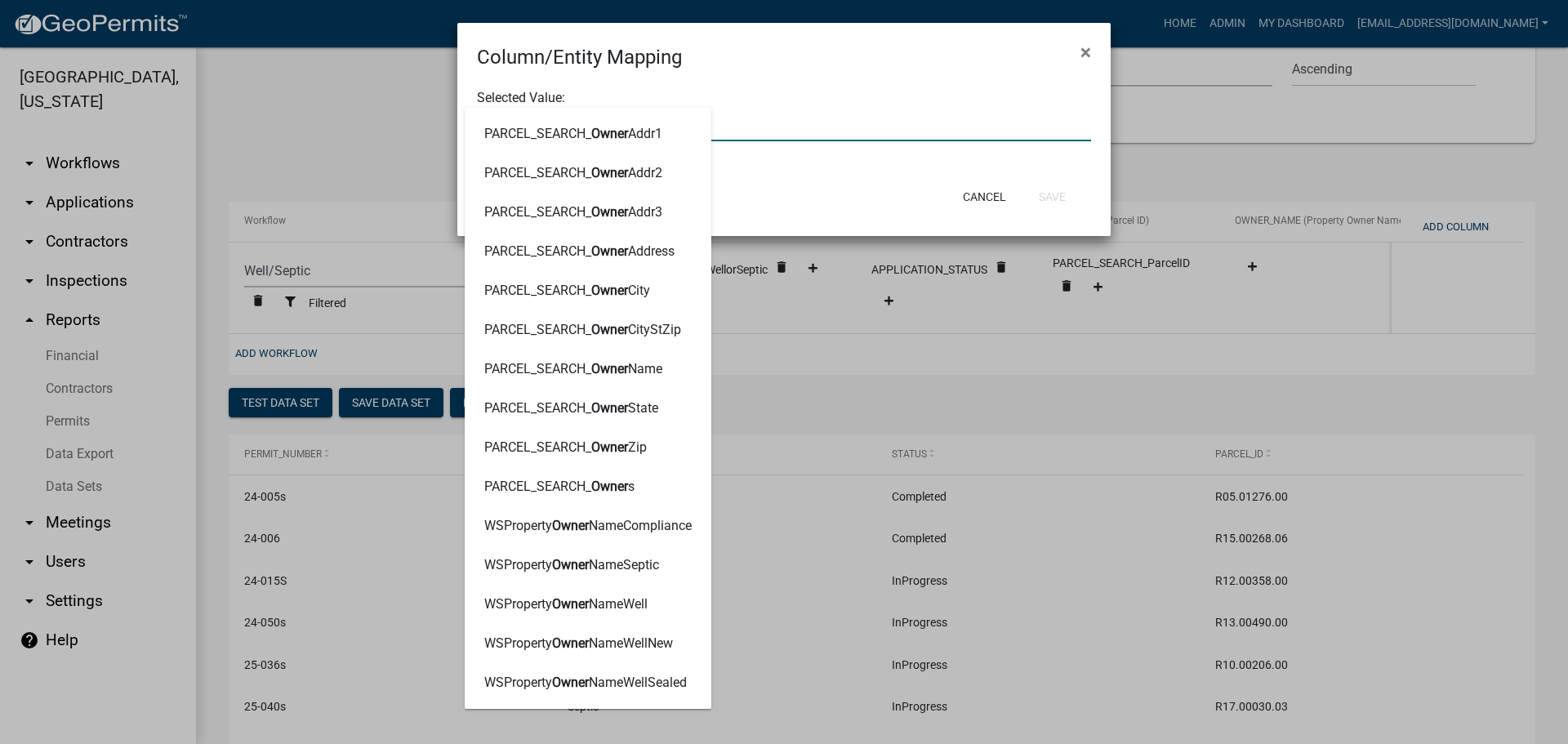
type input "OWNERNAME"
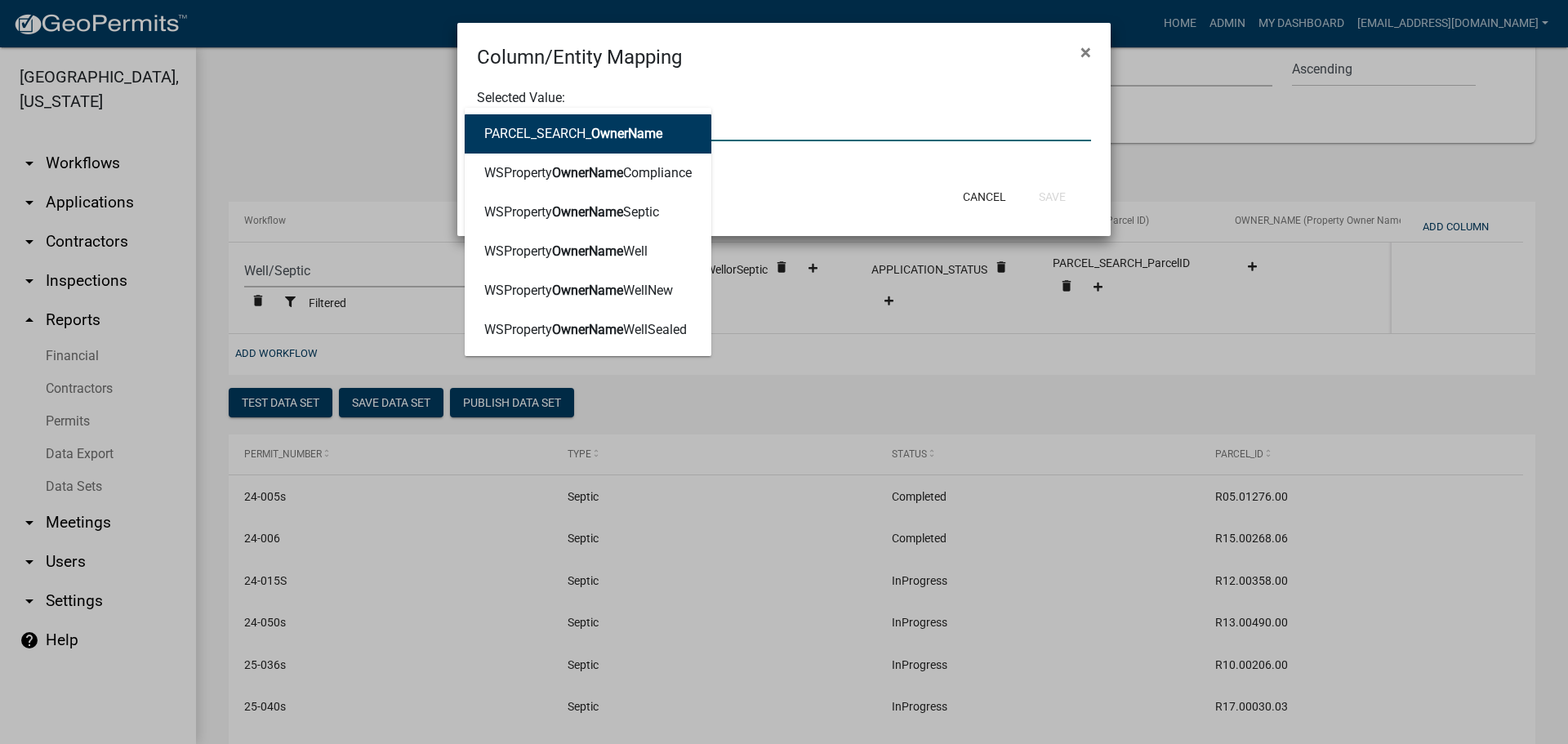
click at [610, 134] on span "OwnerName" at bounding box center [627, 134] width 71 height 15
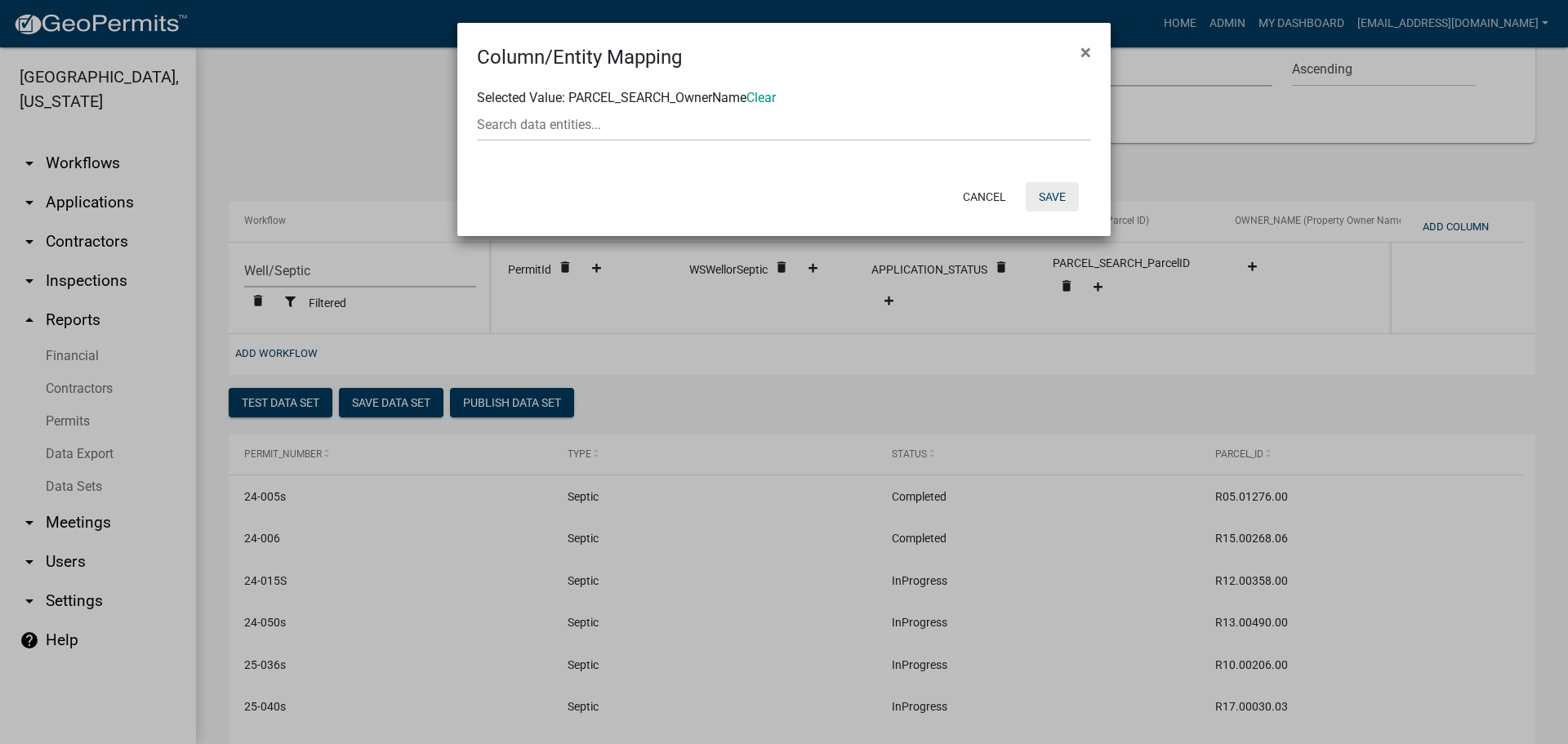
click at [1063, 191] on button "Save" at bounding box center [1052, 196] width 53 height 30
select select "cc9d510e-136e-46dd-a3ee-18f501703e73"
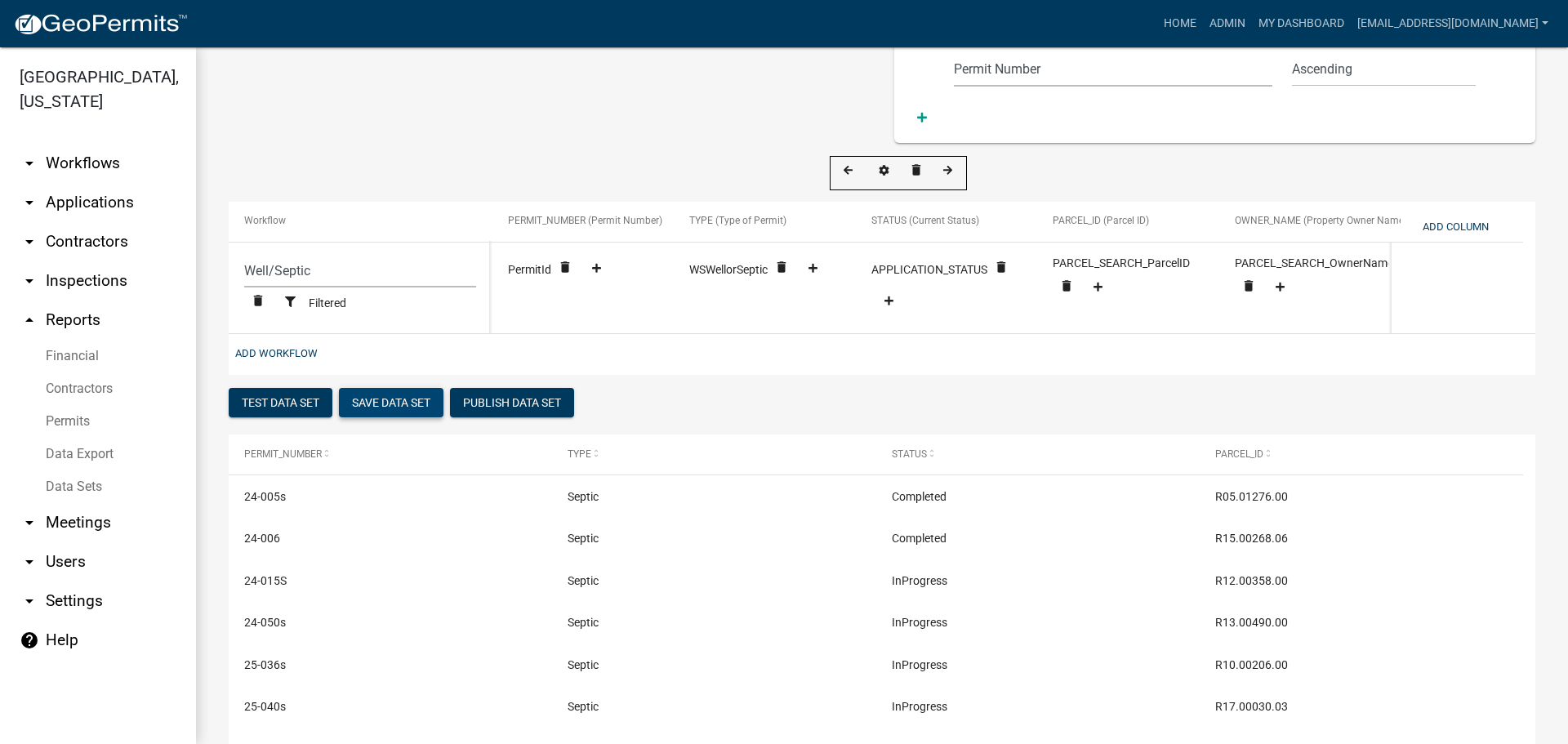
click at [397, 403] on button "Save Data Set" at bounding box center [390, 402] width 104 height 30
select select "Permit Number"
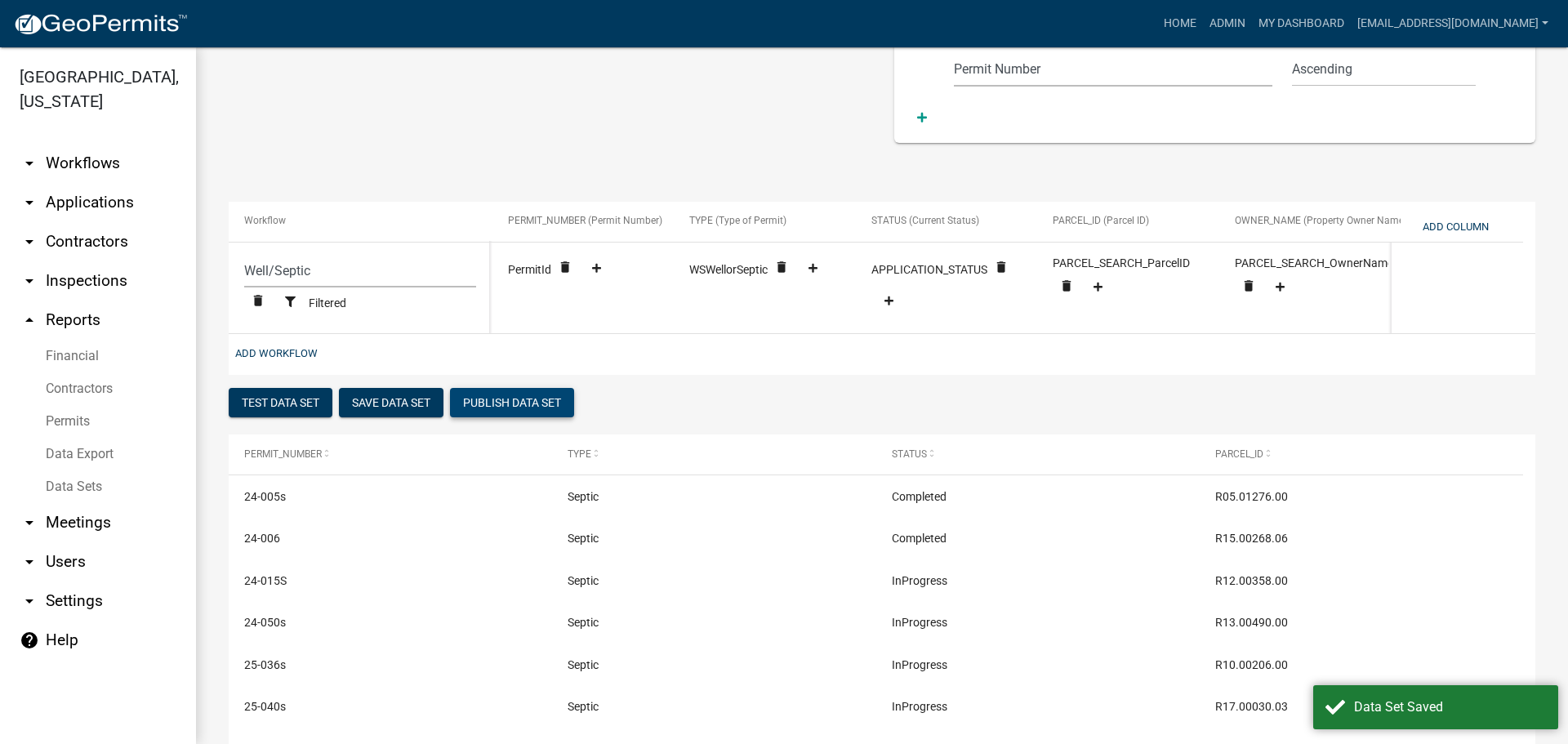
click at [517, 405] on button "Publish Data Set" at bounding box center [512, 402] width 124 height 30
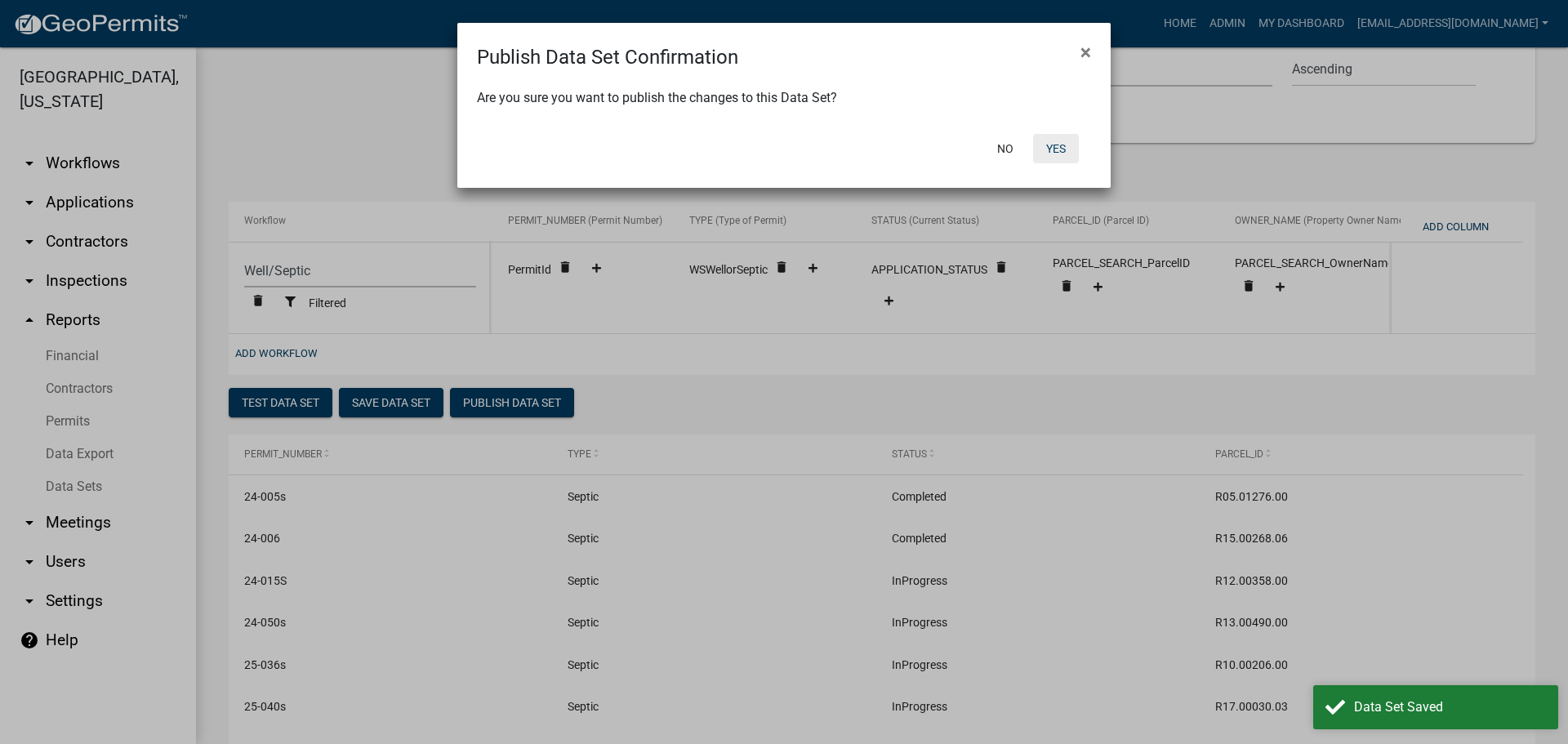
click at [1059, 150] on button "Yes" at bounding box center [1056, 148] width 46 height 30
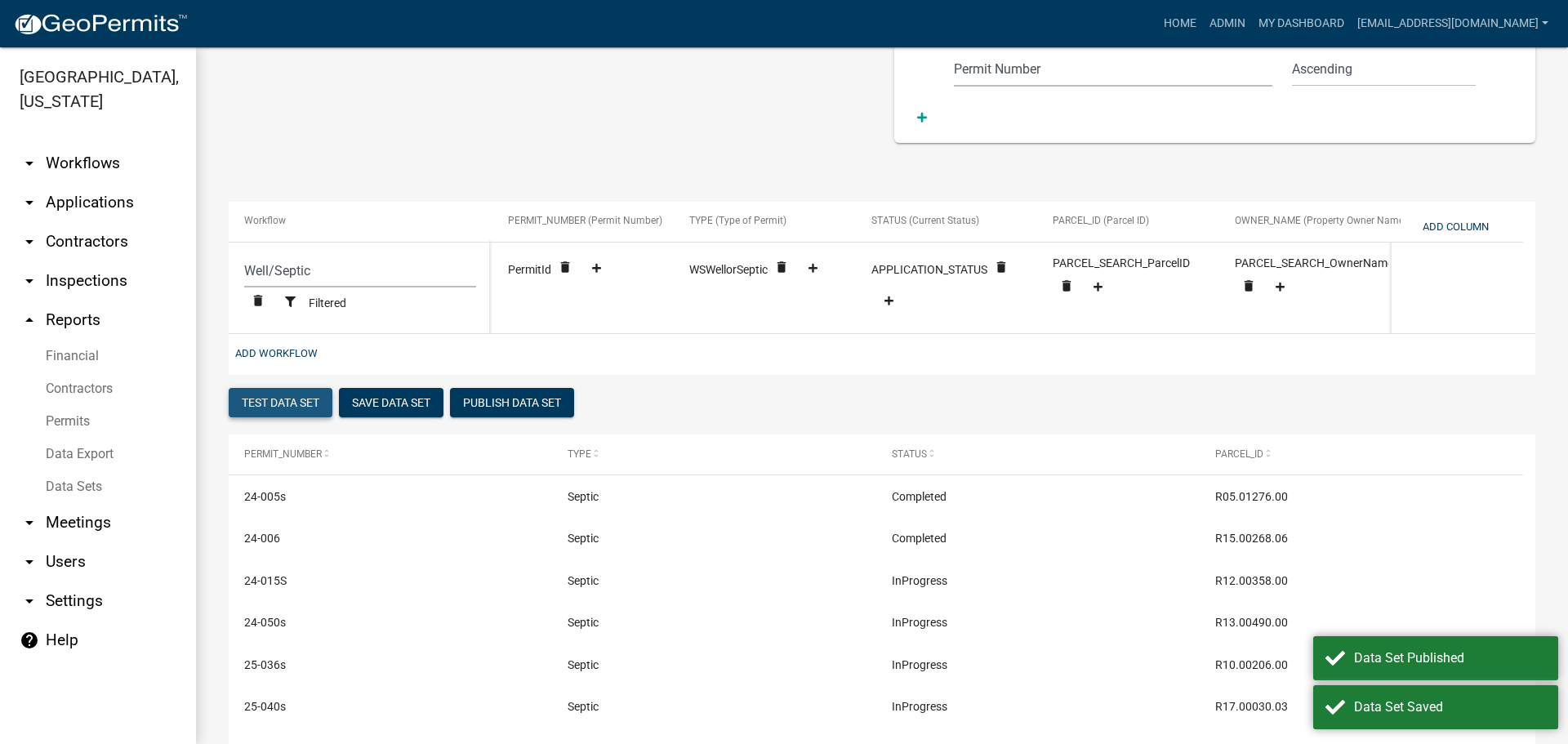
click at [287, 400] on button "Test Data Set" at bounding box center [280, 402] width 104 height 30
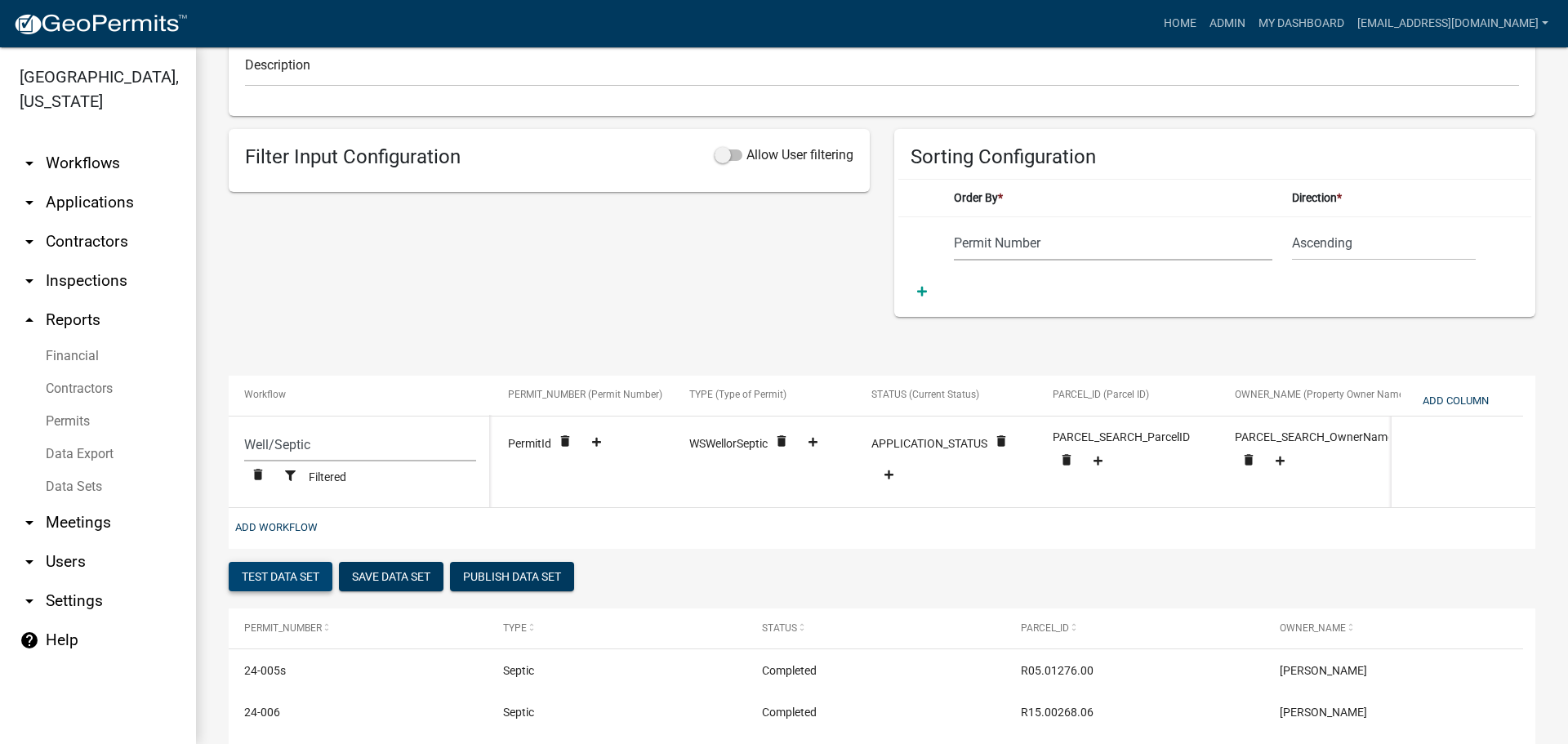
scroll to position [0, 0]
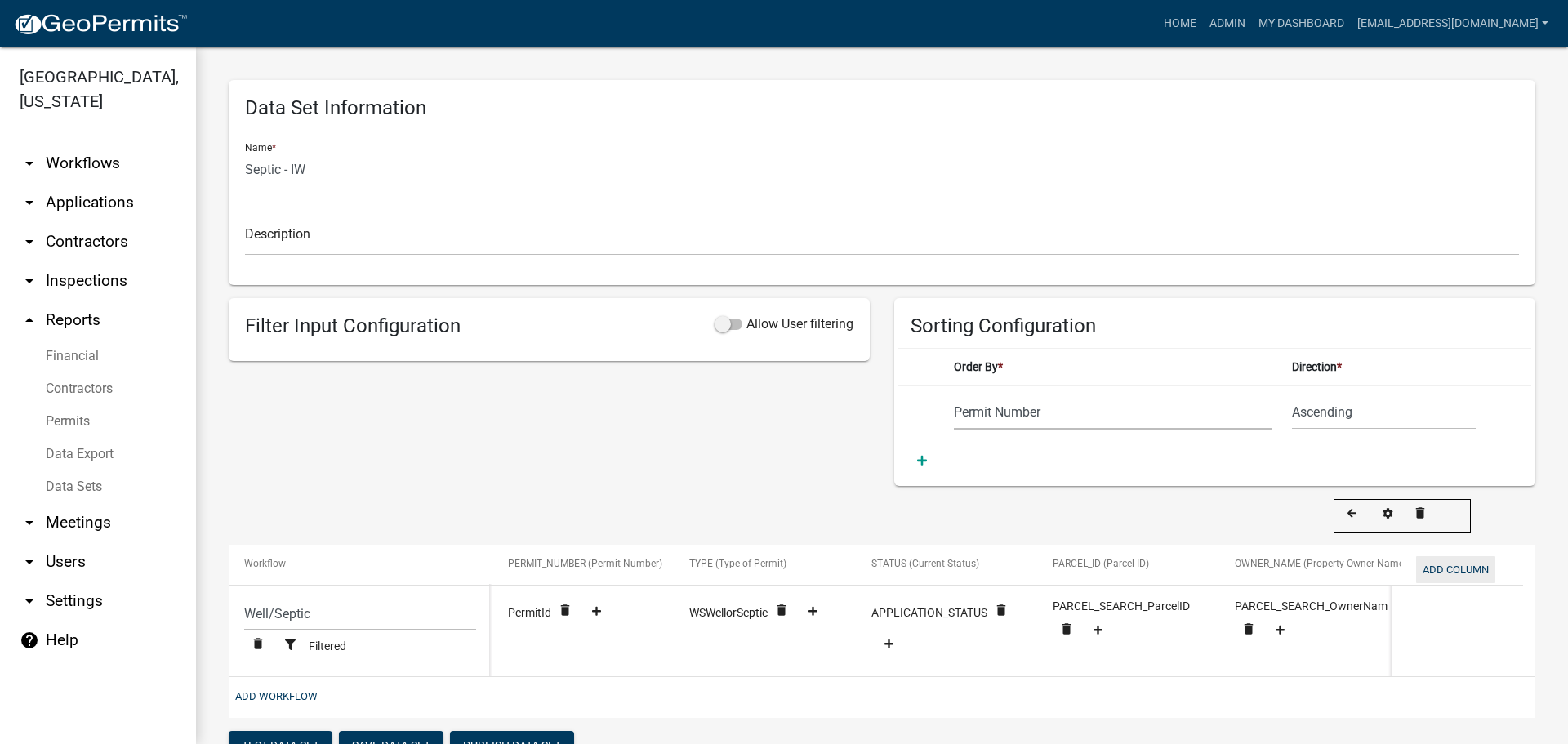
click at [1464, 565] on button "Add Column" at bounding box center [1456, 570] width 80 height 27
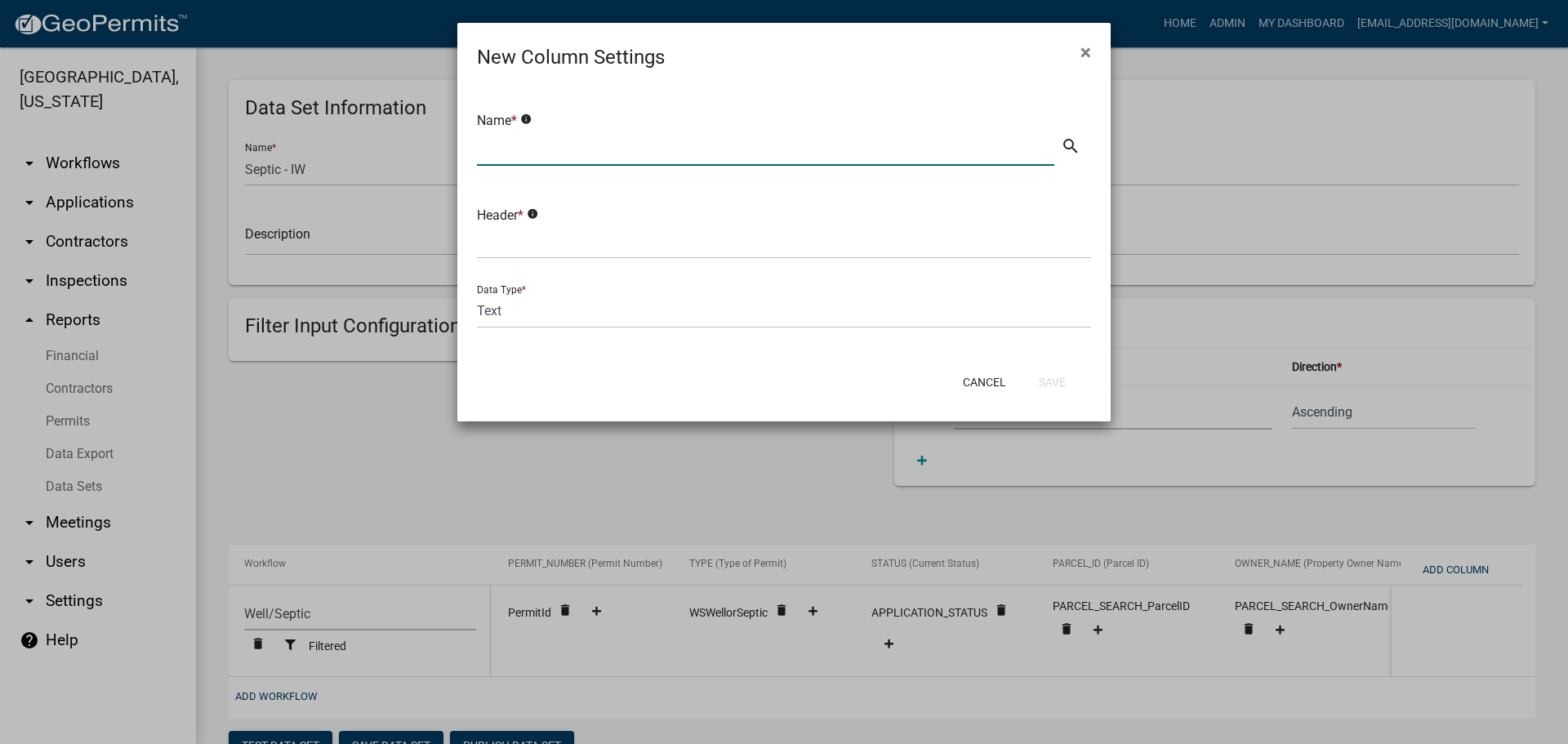
click at [610, 137] on input "text" at bounding box center [765, 149] width 577 height 34
type input "Owner Mailing Address"
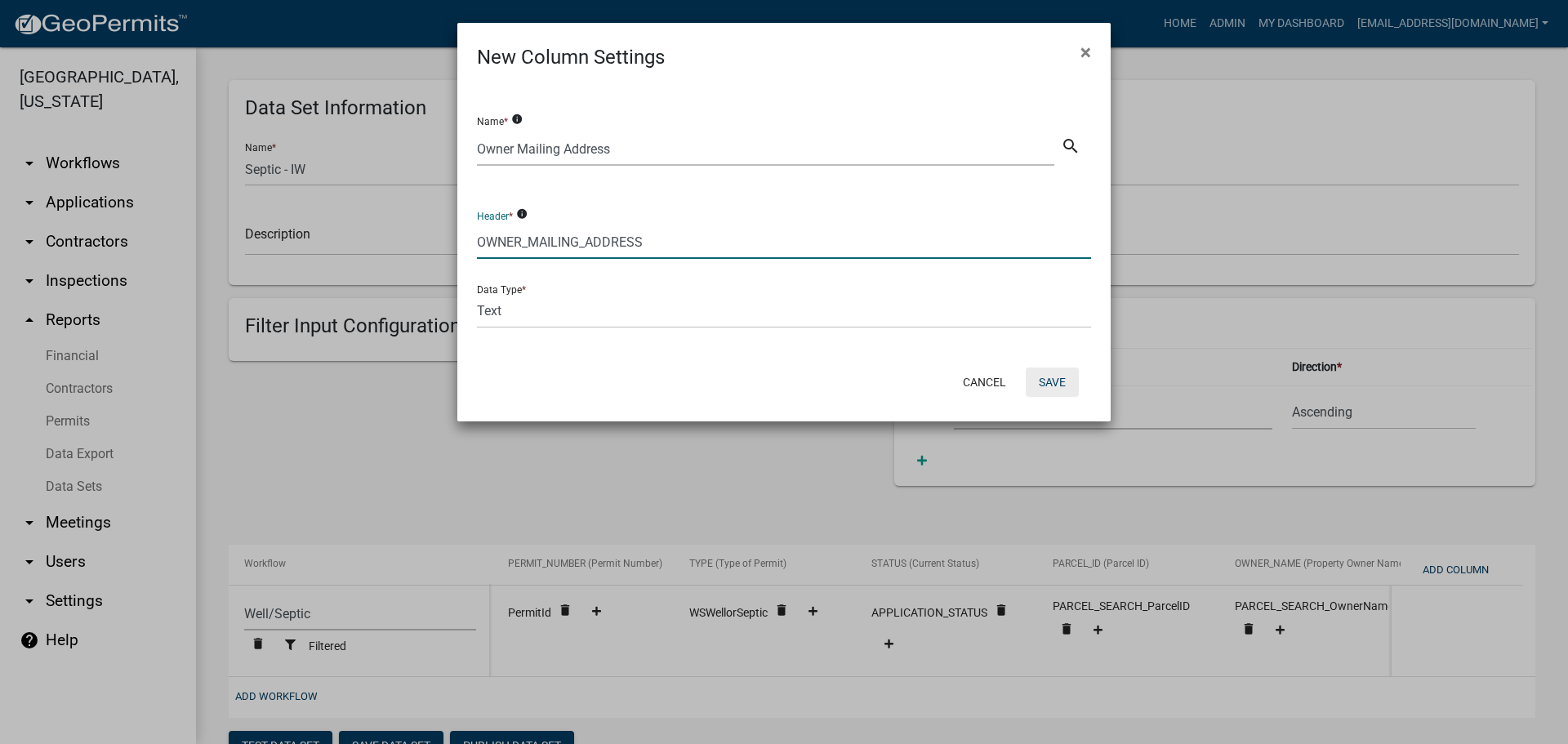
type input "OWNER_MAILING_ADDRESS"
click at [1050, 385] on button "Save" at bounding box center [1052, 382] width 53 height 30
select select "cc9d510e-136e-46dd-a3ee-18f501703e73"
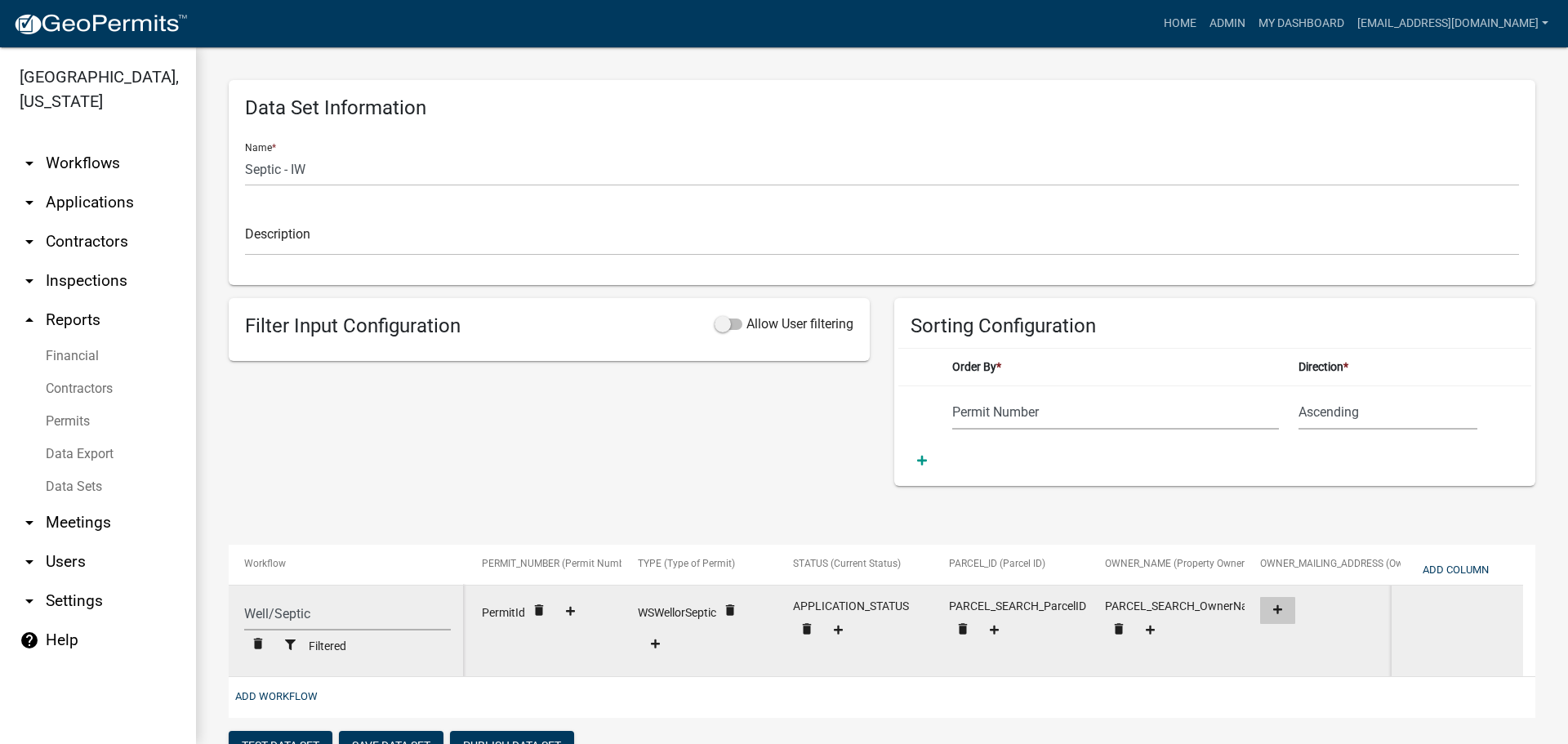
click at [1276, 609] on icon at bounding box center [1278, 609] width 9 height 9
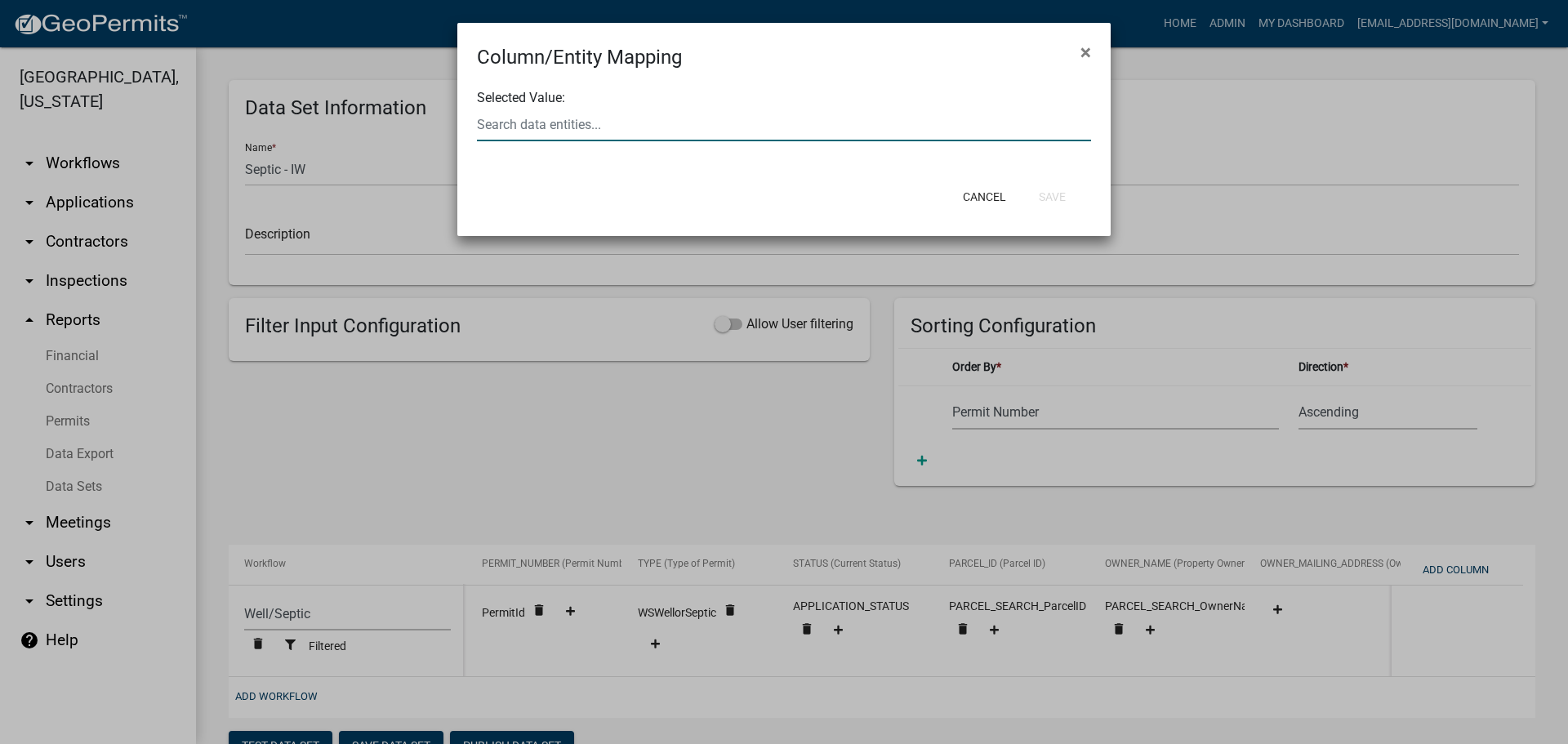
click at [576, 115] on div at bounding box center [784, 124] width 638 height 34
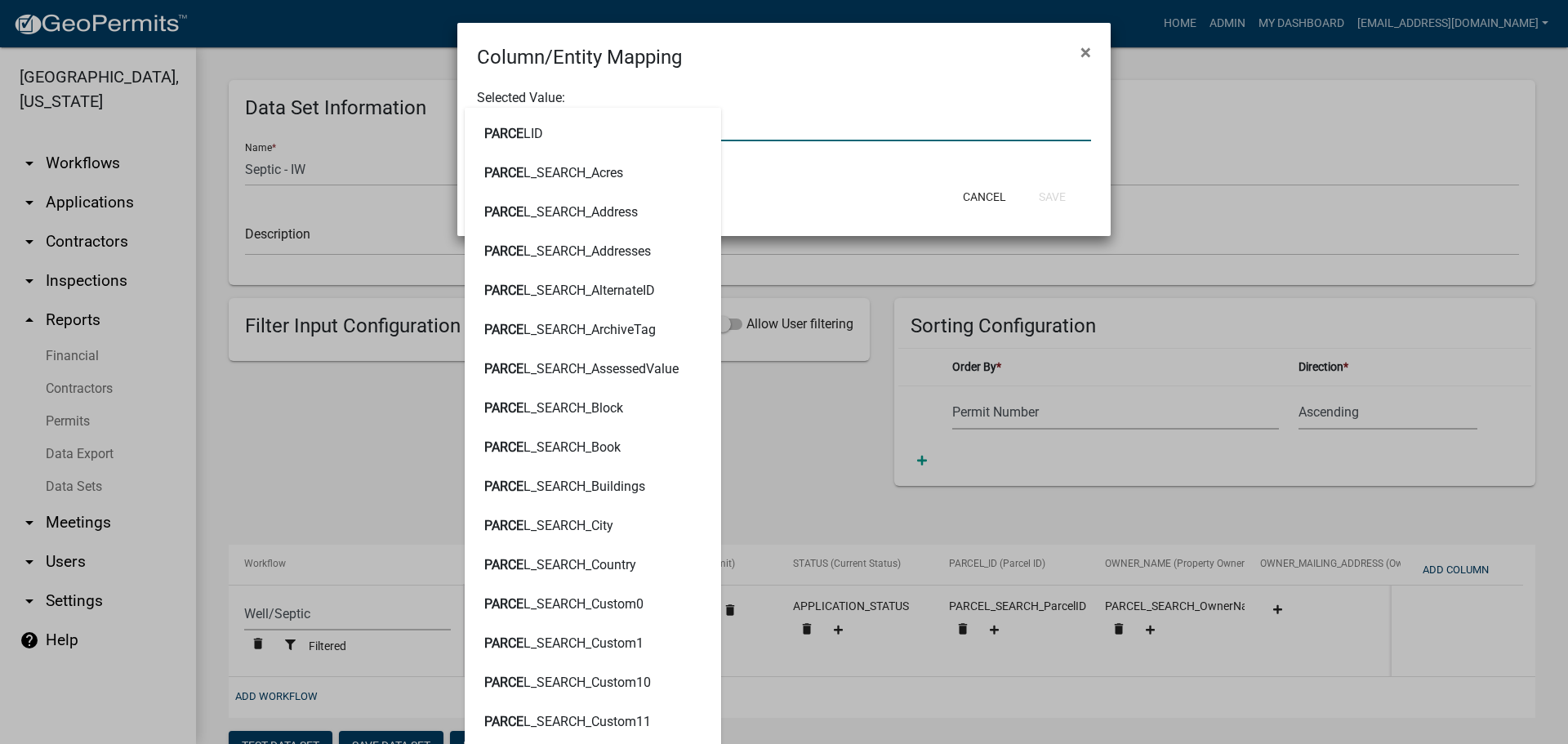
type input "P"
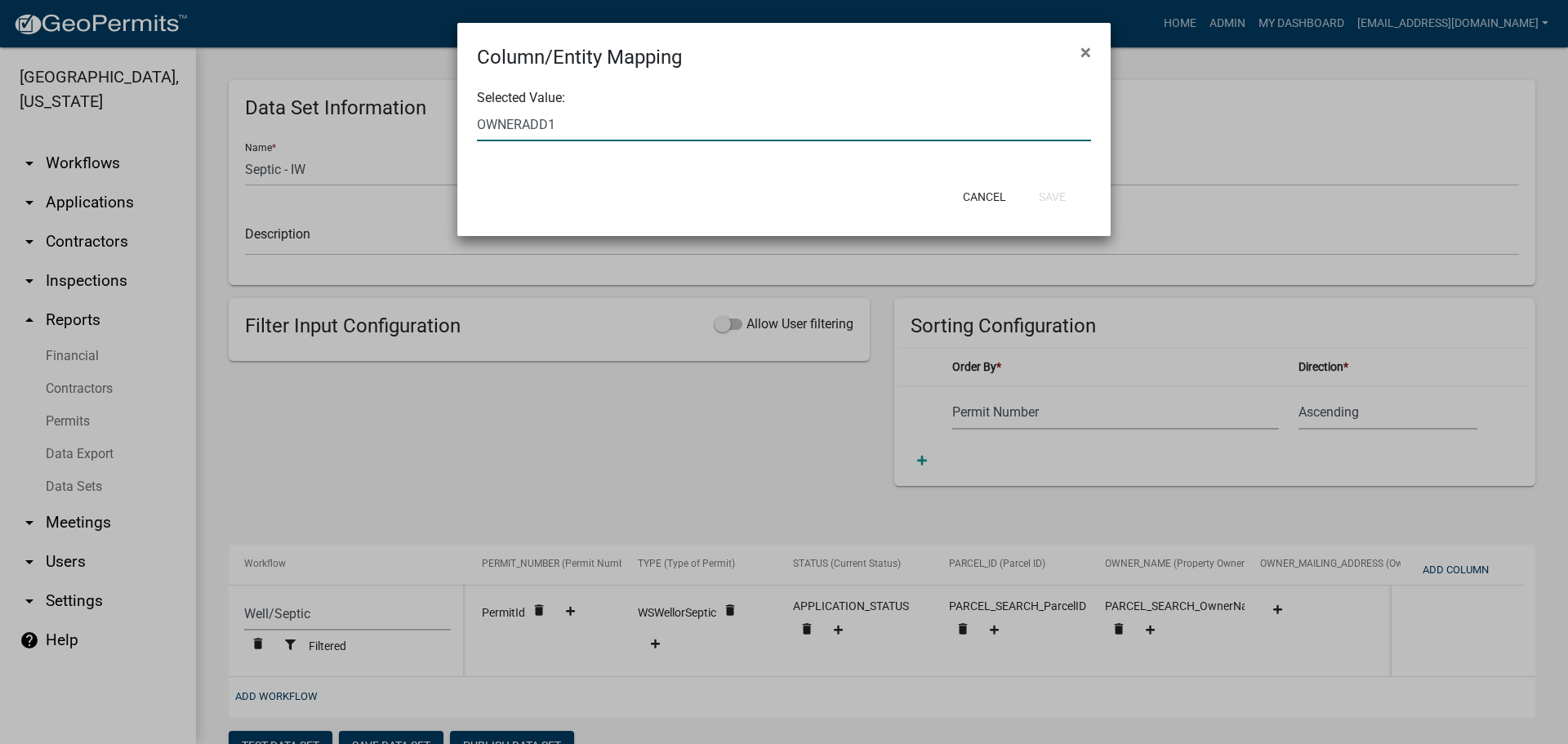
type input "OWNERADD"
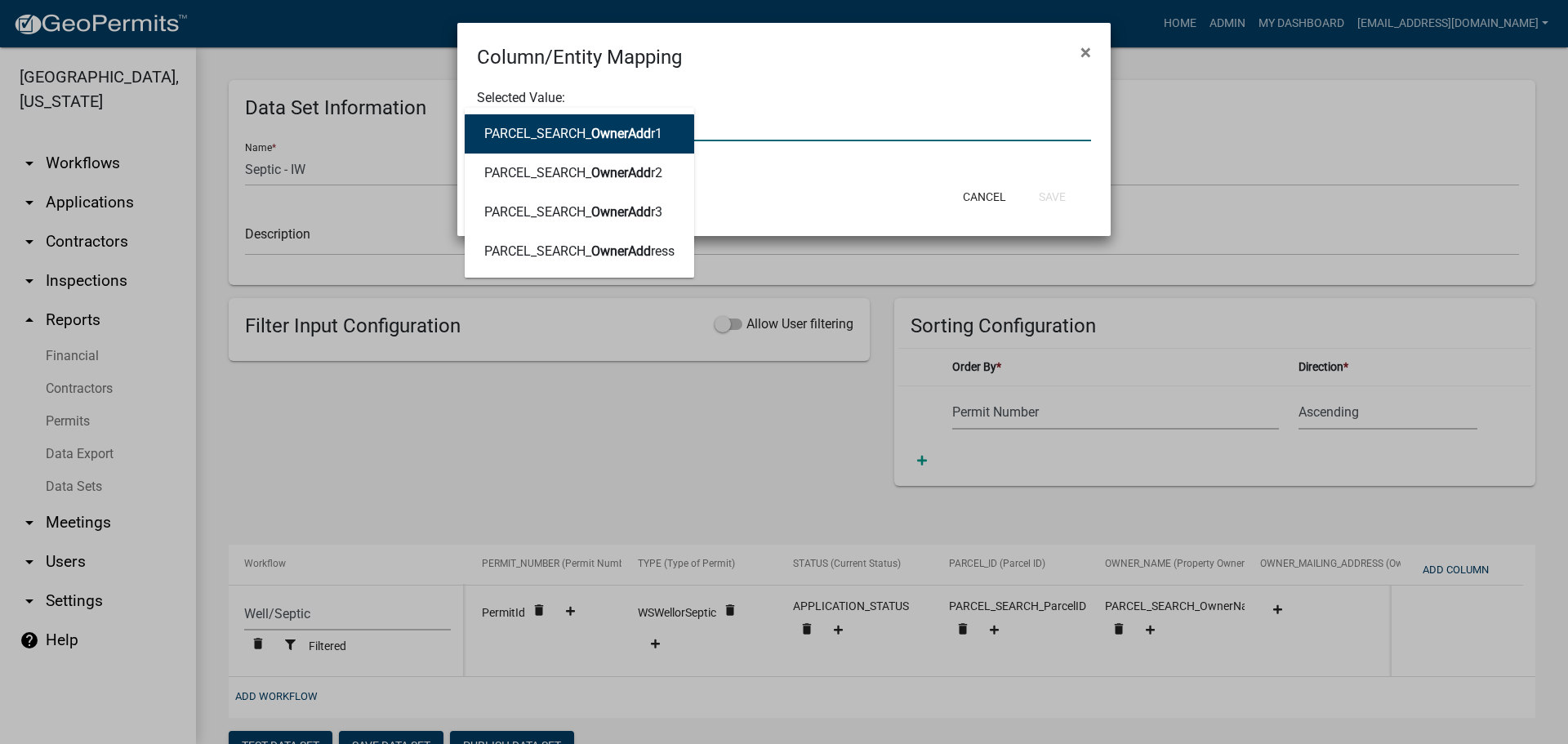
click at [627, 135] on span "OwnerAdd" at bounding box center [621, 134] width 59 height 15
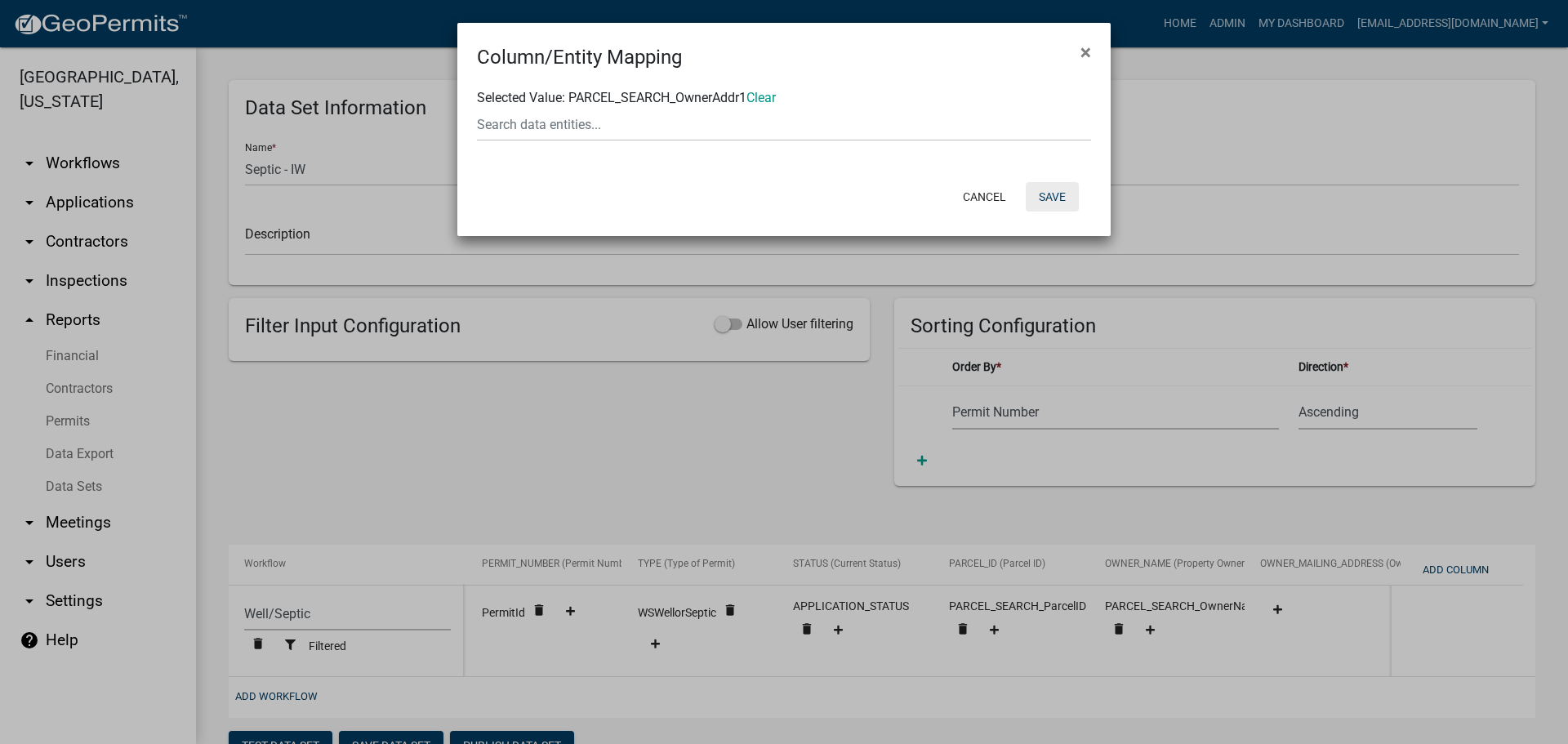
click at [1046, 196] on button "Save" at bounding box center [1052, 196] width 53 height 30
select select "cc9d510e-136e-46dd-a3ee-18f501703e73"
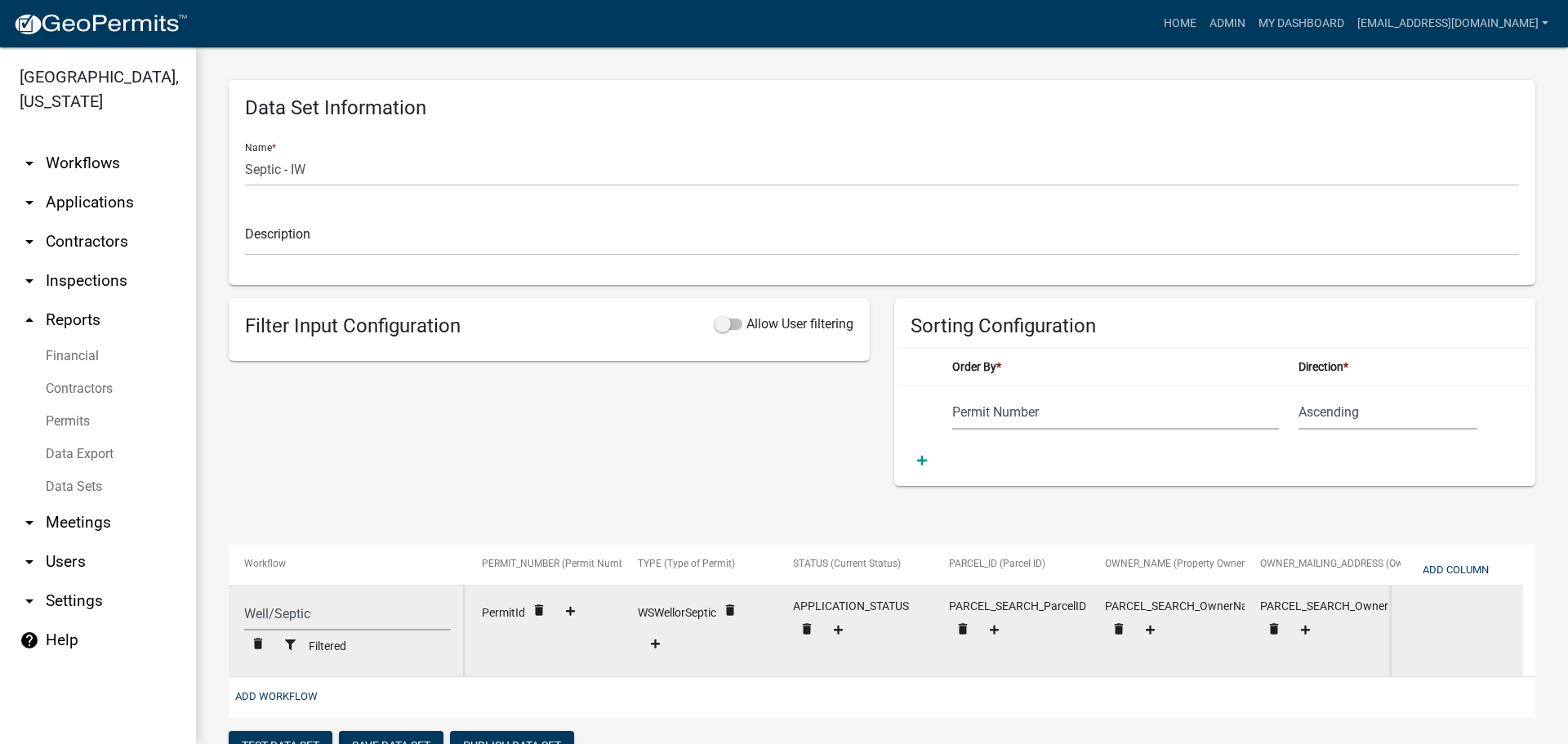
scroll to position [245, 0]
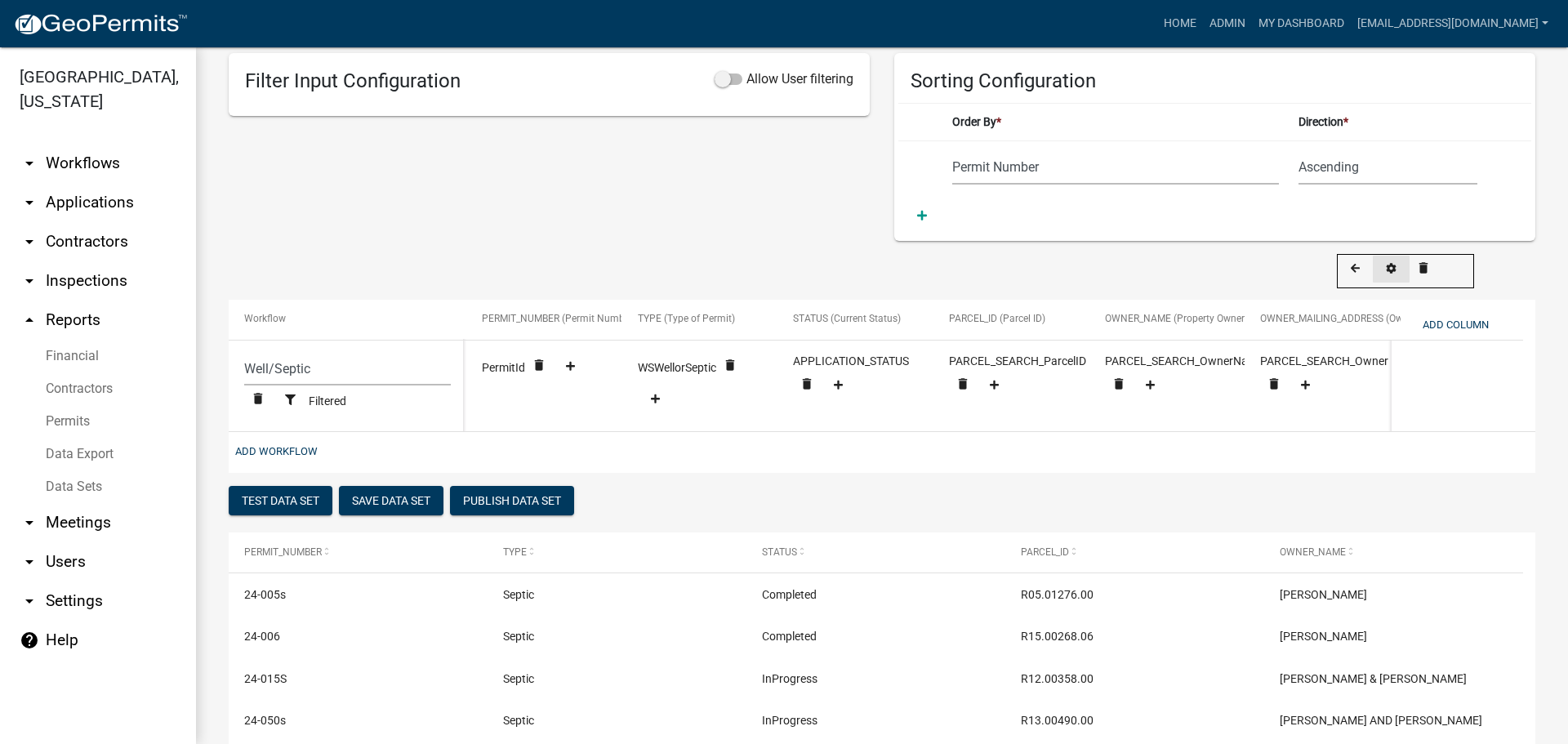
click at [1390, 268] on icon at bounding box center [1391, 269] width 11 height 11
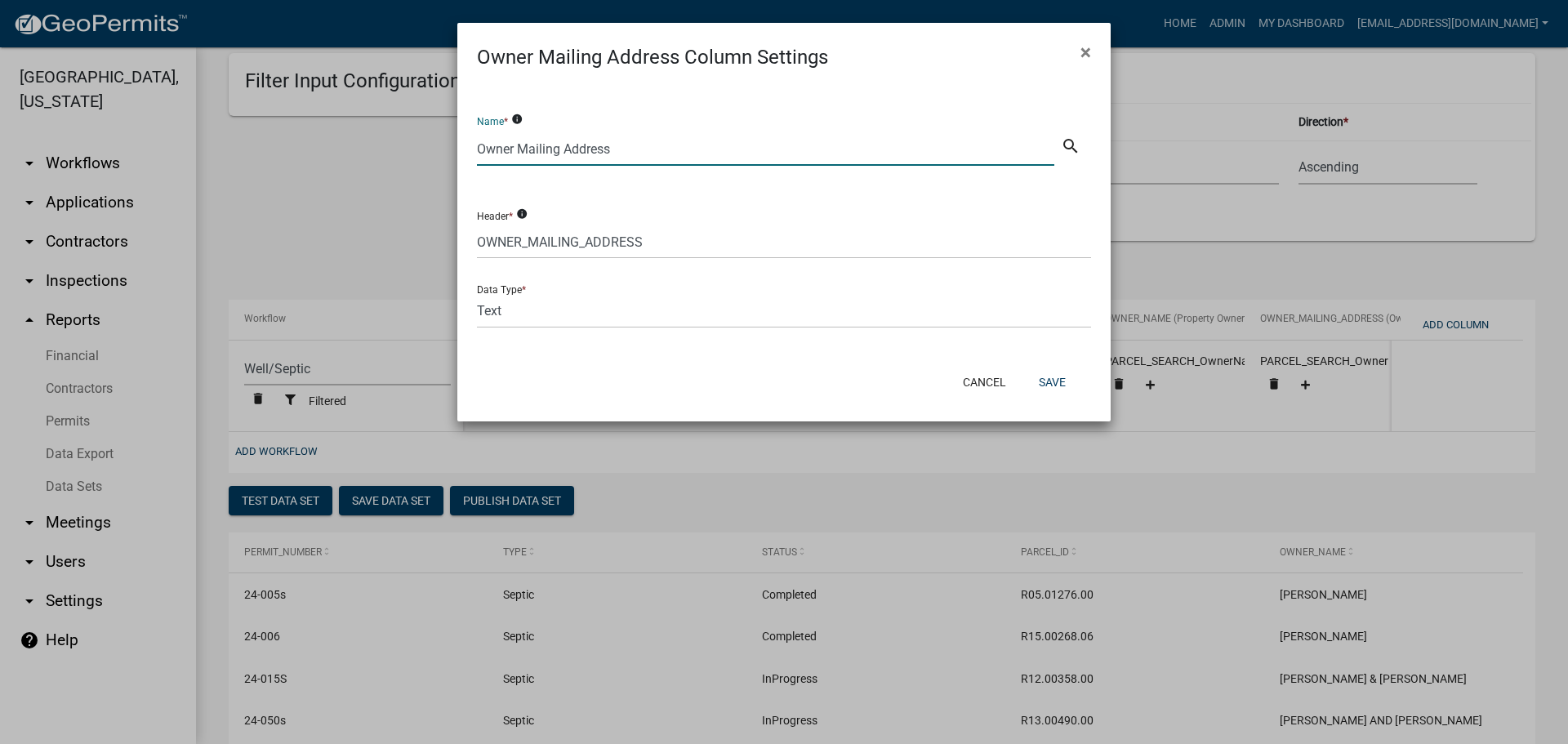
drag, startPoint x: 642, startPoint y: 146, endPoint x: 373, endPoint y: 148, distance: 269.0
click at [373, 148] on ngb-modal-window "Owner Mailing Address Column Settings × Name * info Owner Mailing Address searc…" at bounding box center [784, 372] width 1568 height 744
click at [985, 378] on button "Cancel" at bounding box center [985, 382] width 69 height 30
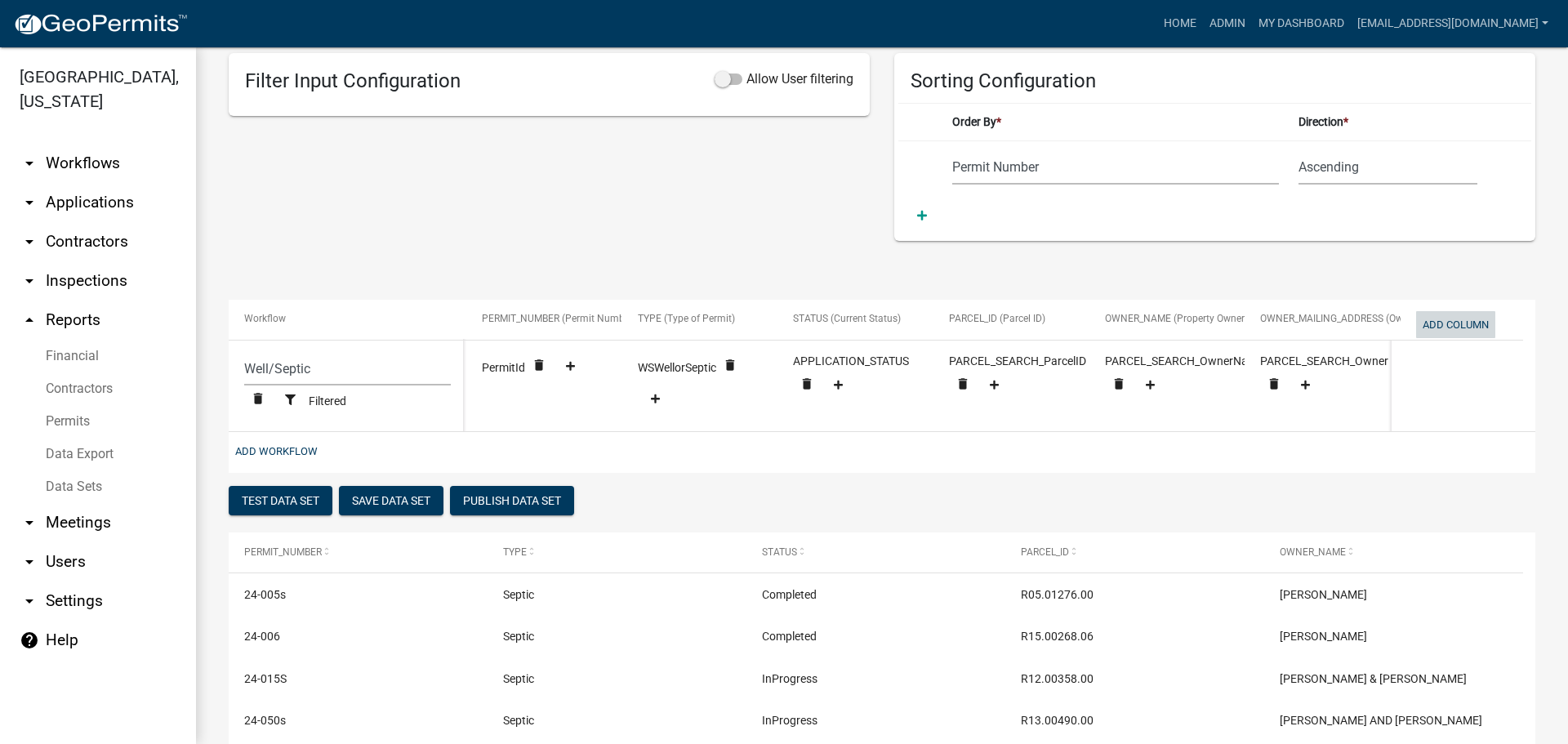
click at [1455, 317] on button "Add Column" at bounding box center [1456, 325] width 80 height 27
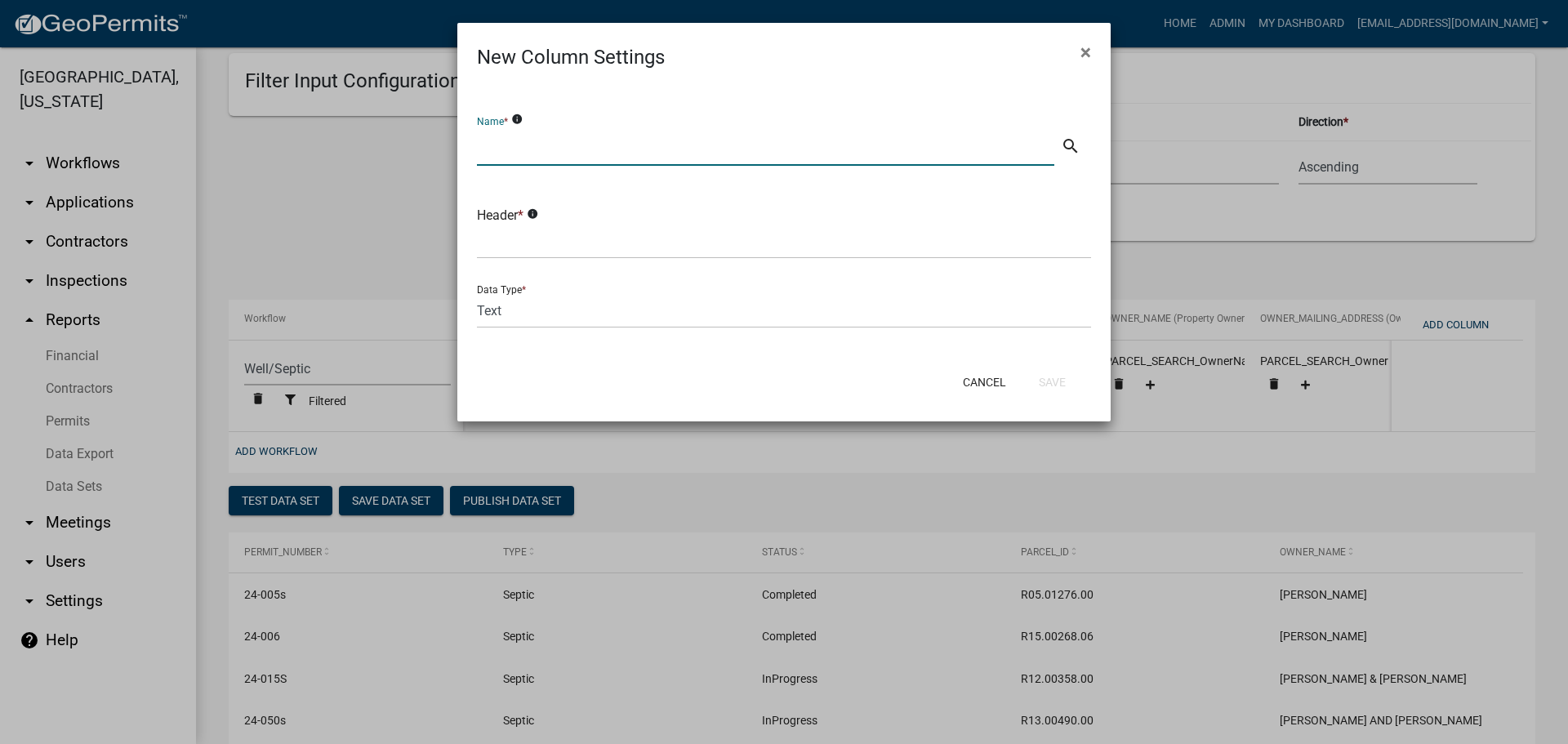
click at [545, 142] on input "text" at bounding box center [765, 149] width 577 height 34
paste input "Owner Mailing Address"
click at [531, 240] on input "text" at bounding box center [783, 242] width 614 height 34
drag, startPoint x: 520, startPoint y: 147, endPoint x: 700, endPoint y: 155, distance: 180.2
click at [700, 155] on input "Owner Mailing Address" at bounding box center [765, 149] width 577 height 34
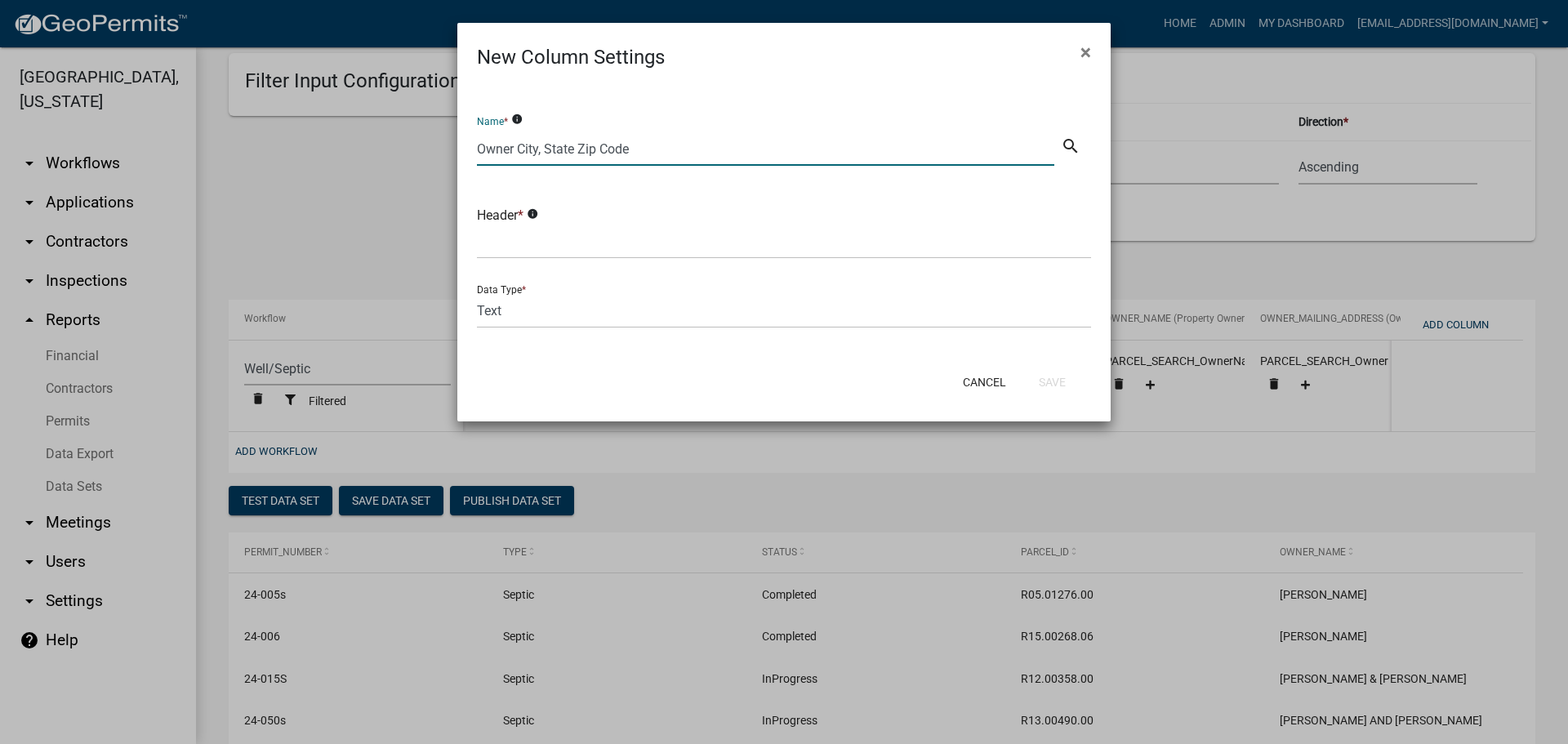
type input "Owner City, State Zip Code"
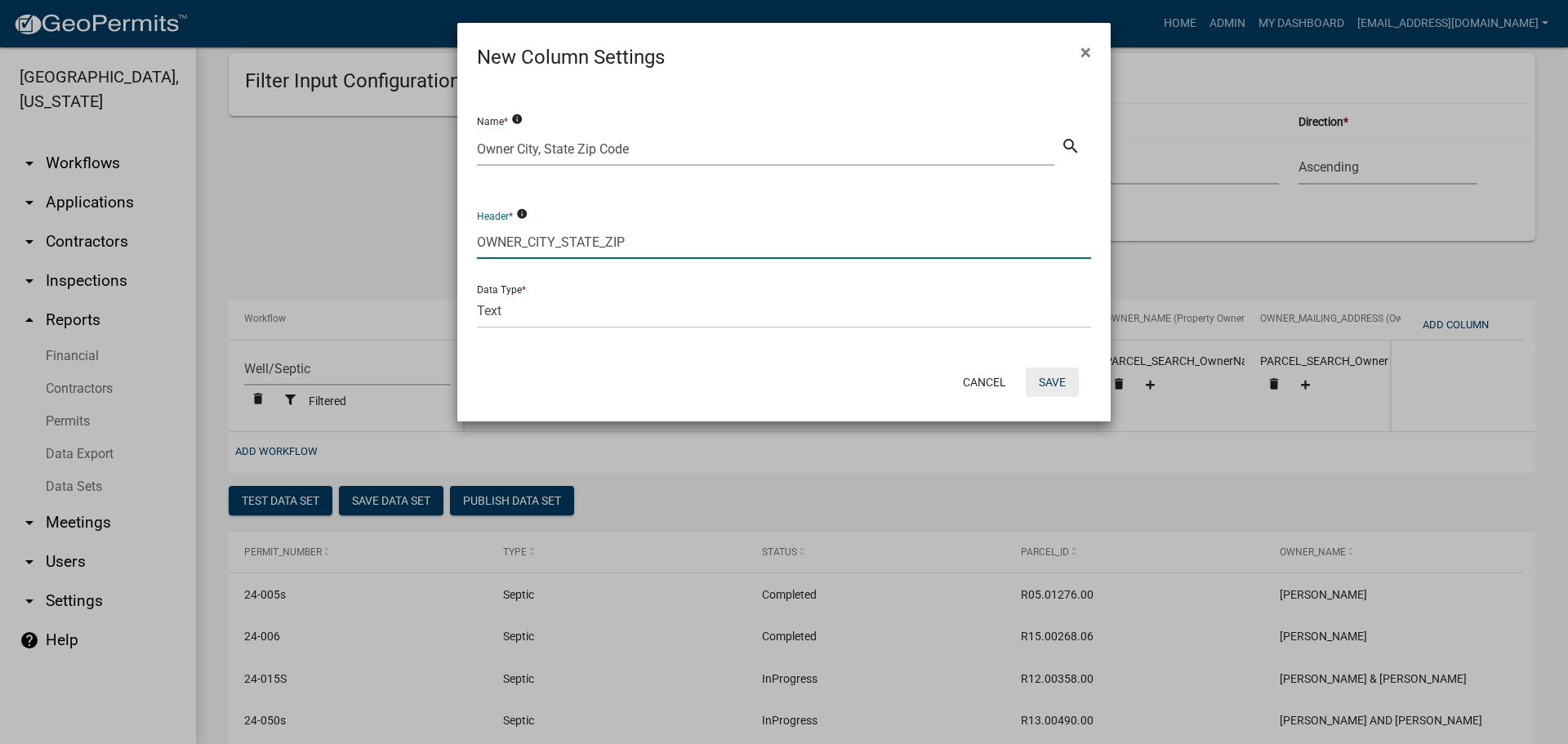
type input "OWNER_CITY_STATE_ZIP"
click at [1054, 377] on button "Save" at bounding box center [1052, 382] width 53 height 30
select select "cc9d510e-136e-46dd-a3ee-18f501703e73"
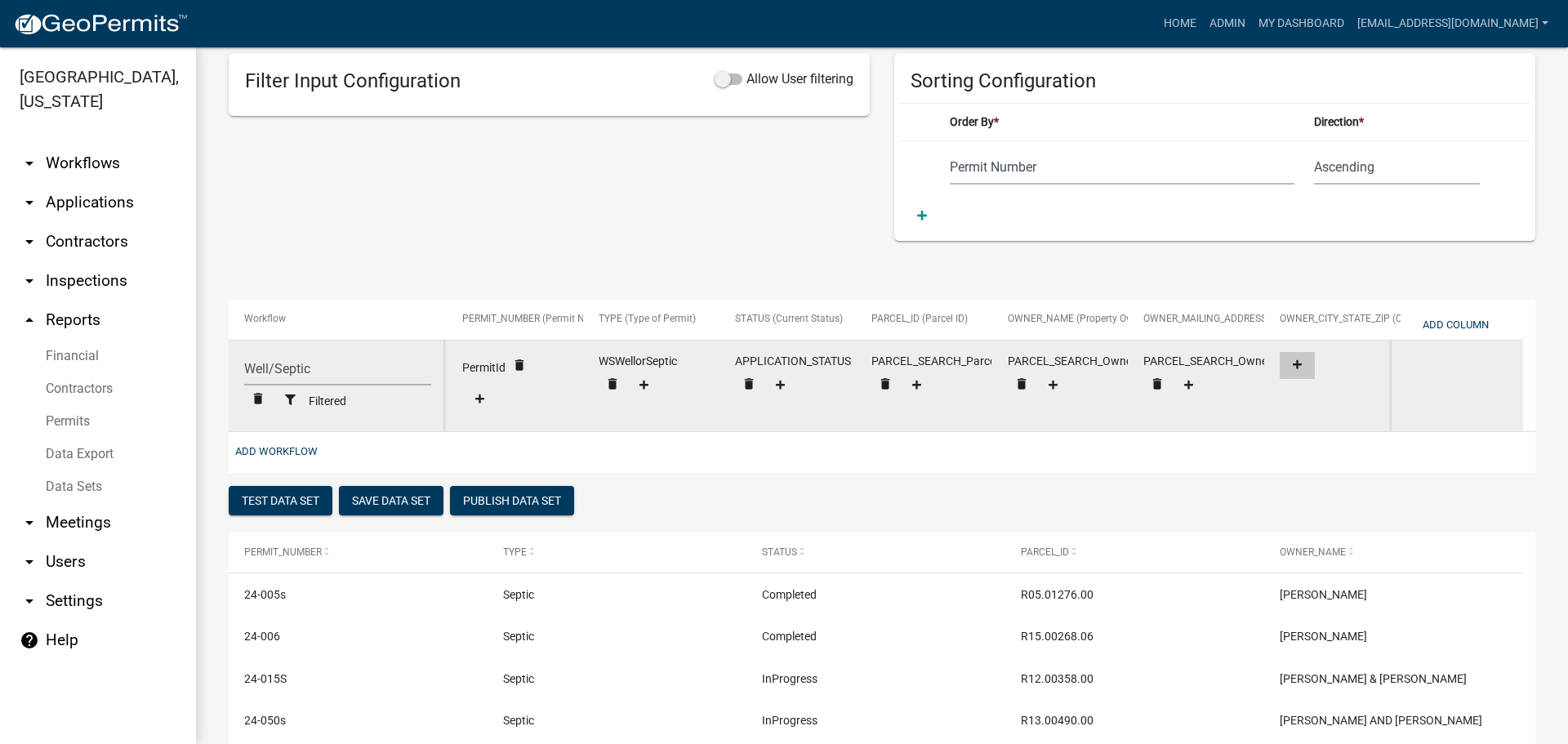
click at [1295, 360] on icon at bounding box center [1297, 364] width 9 height 11
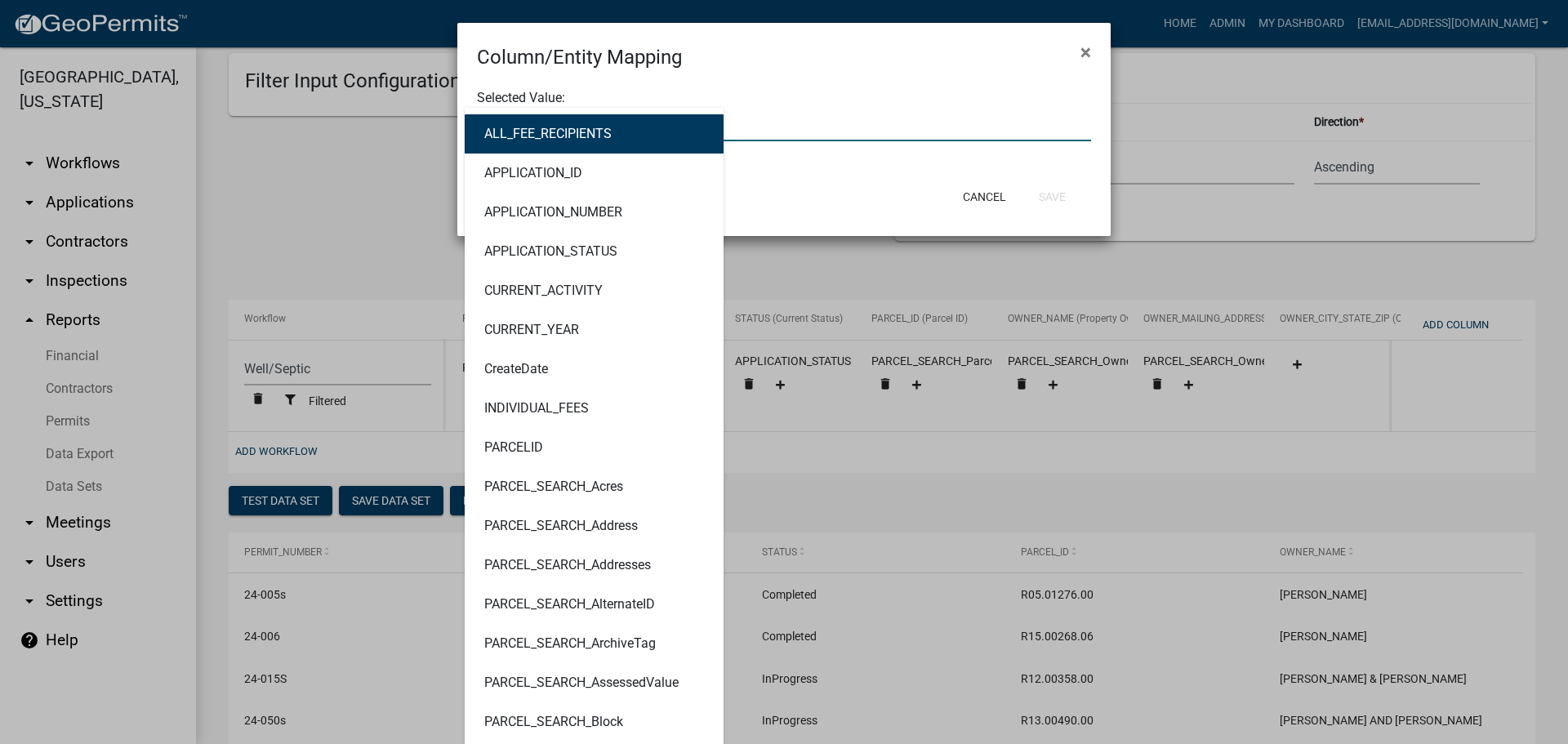
click at [583, 117] on div "ALL_FEE_RECIPIENTS APPLICATION_ID APPLICATION_NUMBER APPLICATION_STATUS CURRENT…" at bounding box center [784, 124] width 638 height 34
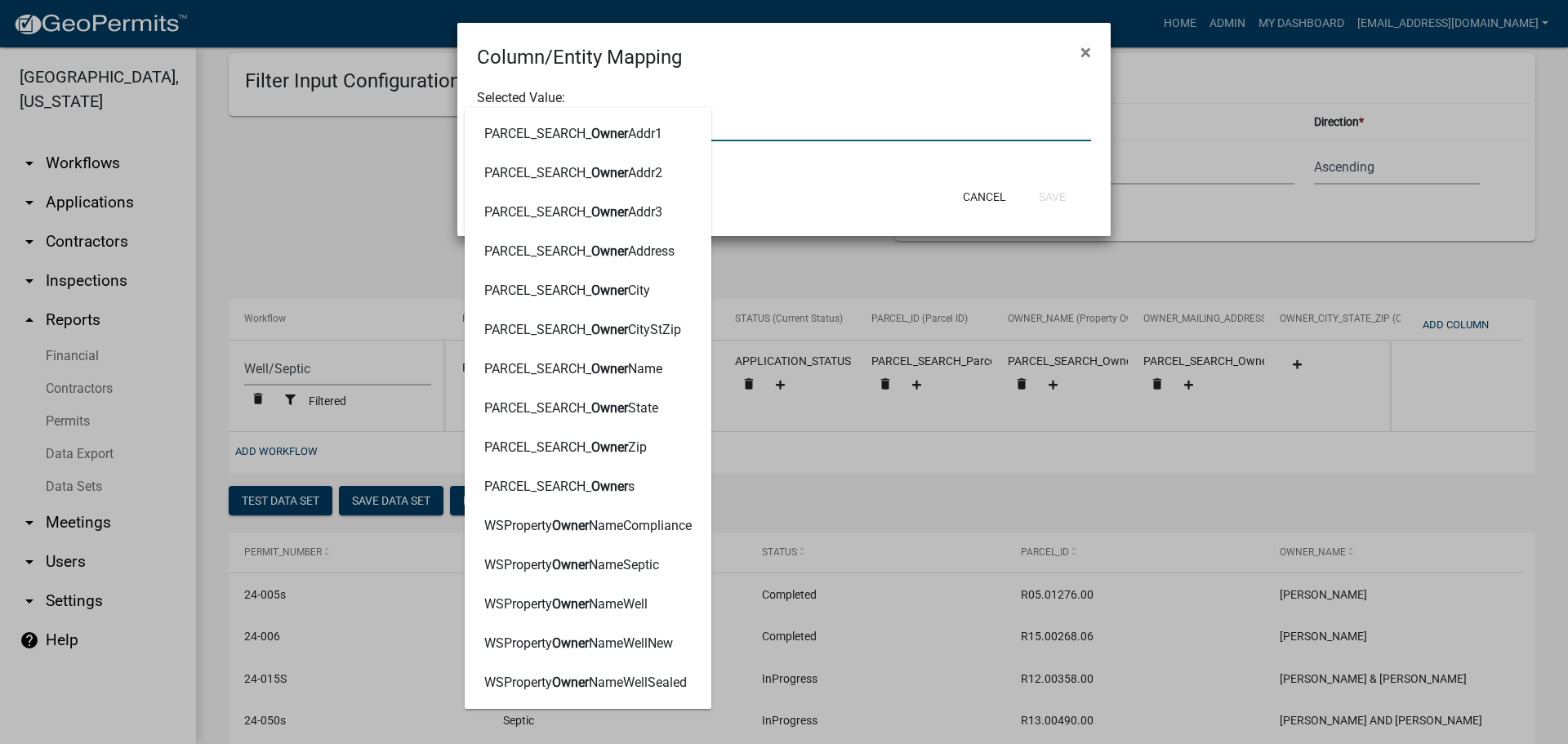
type input "OWNERCI"
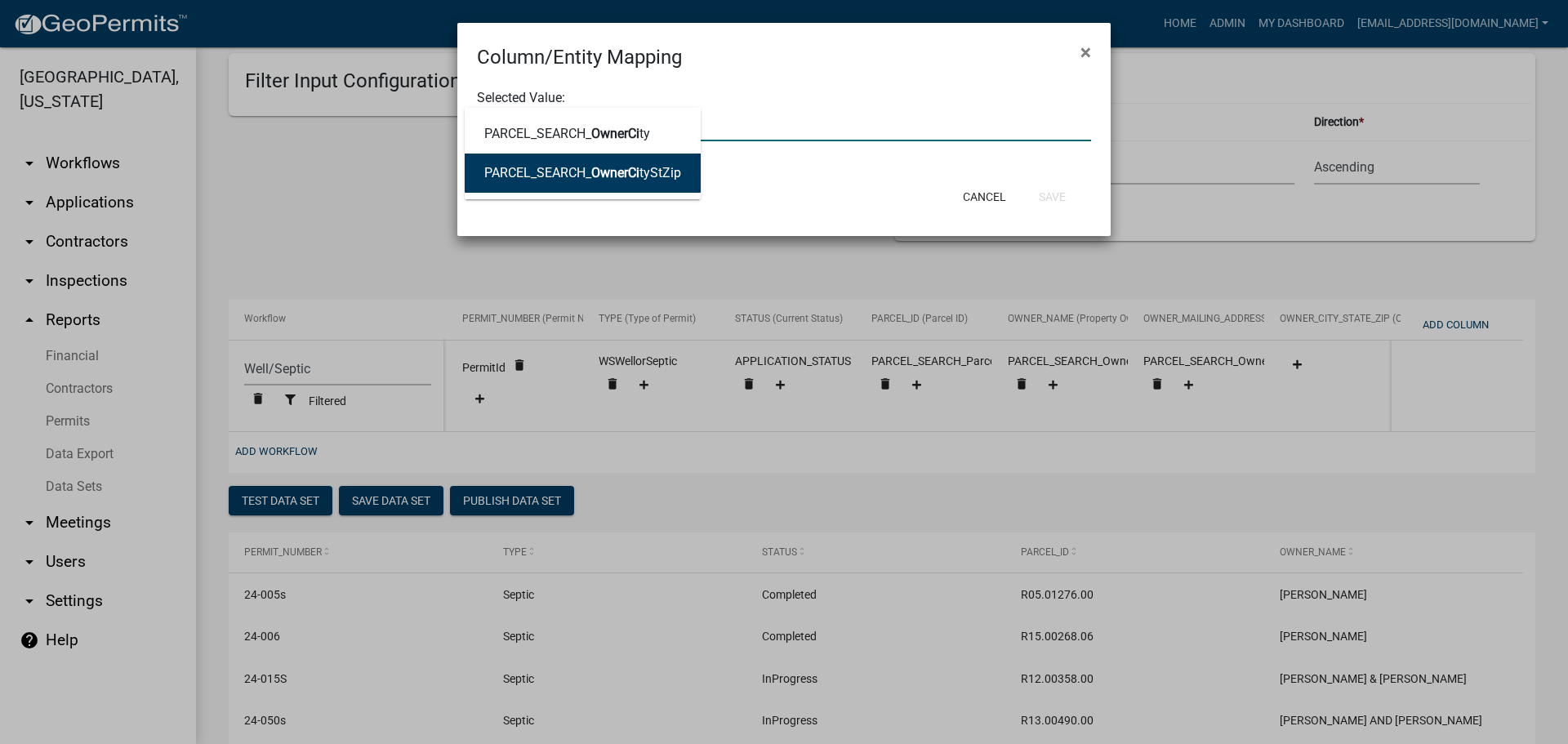
click at [665, 168] on ngb-highlight "PARCEL_SEARCH_ OwnerCi tyStZip" at bounding box center [582, 173] width 196 height 13
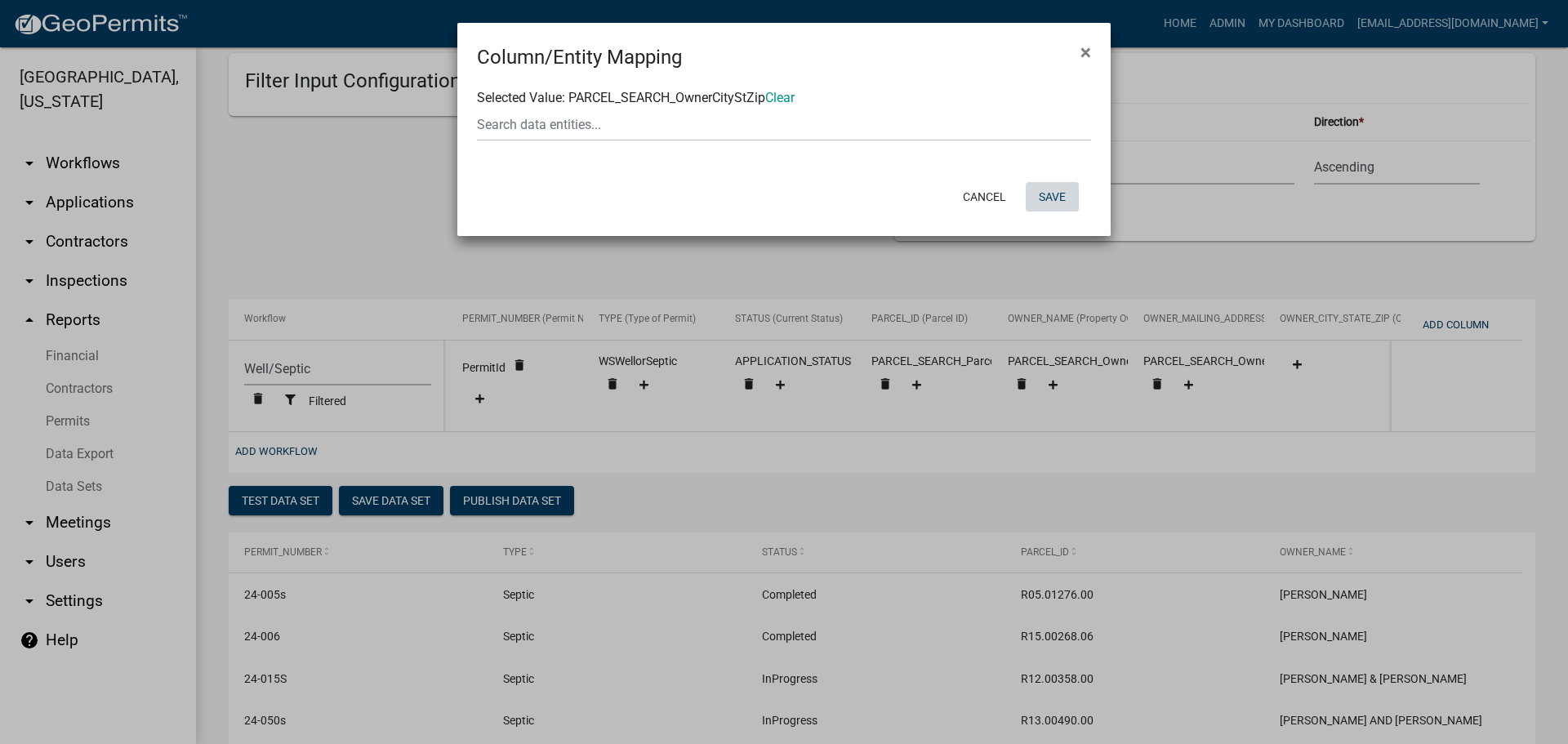
click at [1067, 192] on button "Save" at bounding box center [1052, 196] width 53 height 30
select select "cc9d510e-136e-46dd-a3ee-18f501703e73"
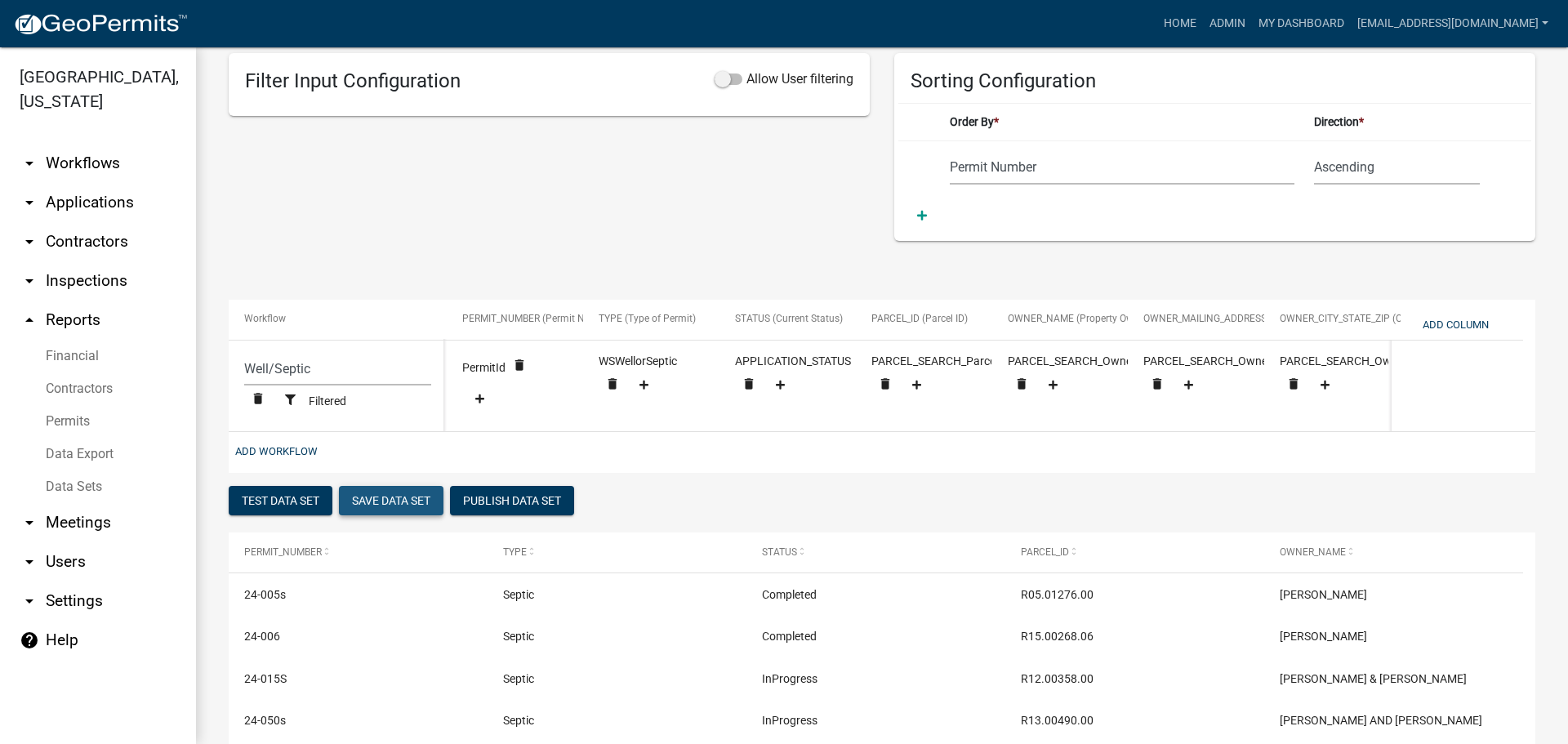
click at [381, 499] on button "Save Data Set" at bounding box center [390, 500] width 104 height 30
select select "Permit Number"
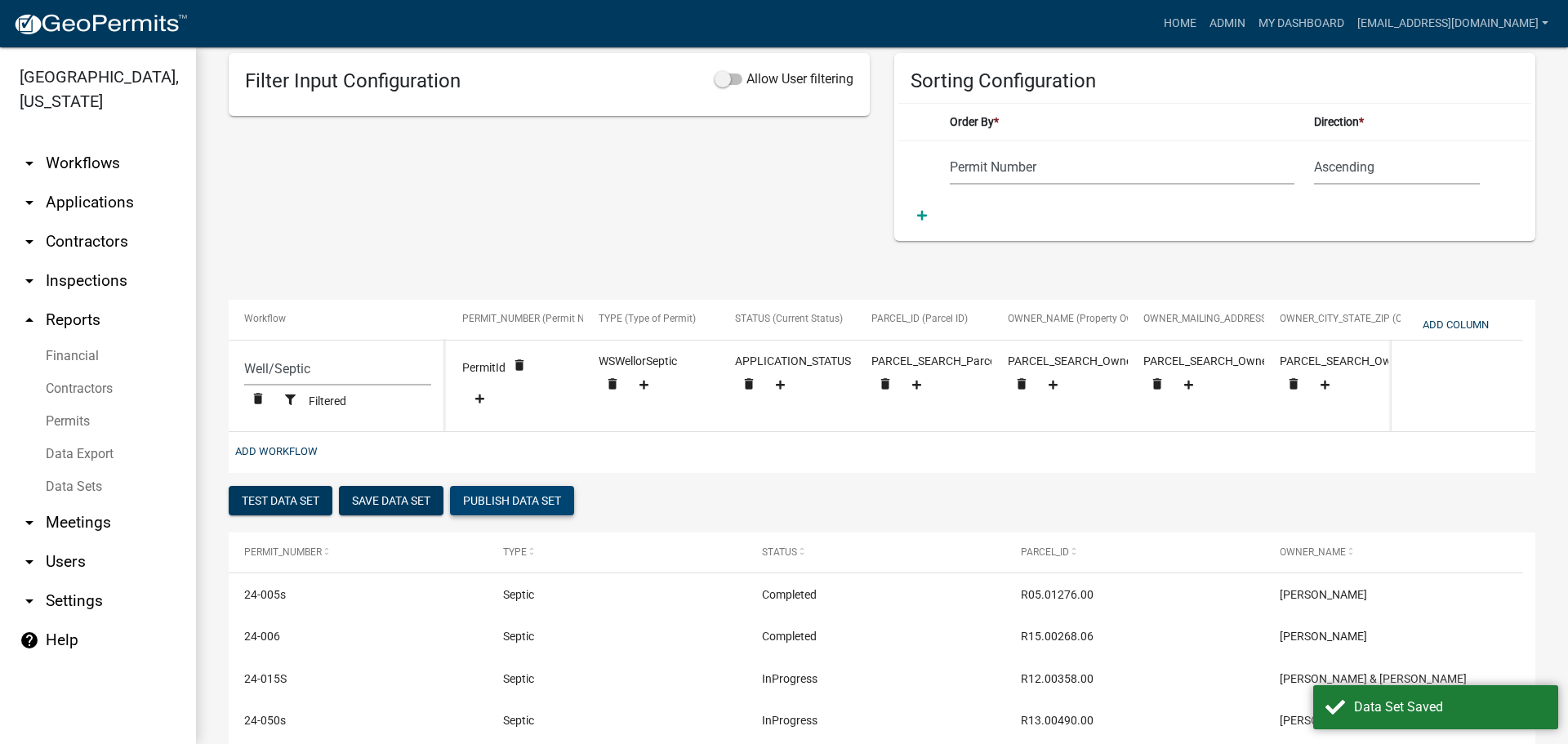
click at [510, 492] on button "Publish Data Set" at bounding box center [512, 500] width 124 height 30
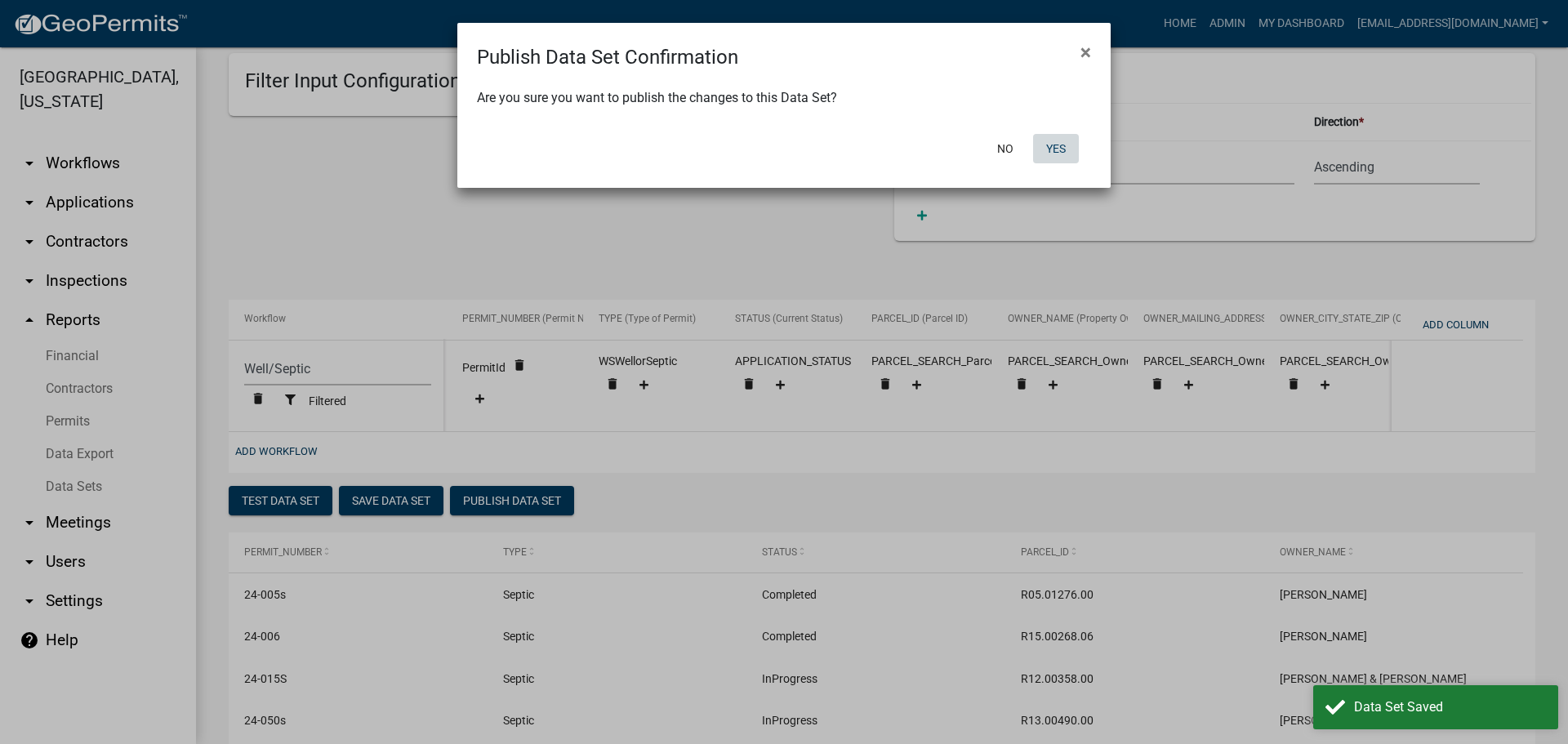
click at [1057, 146] on button "Yes" at bounding box center [1056, 148] width 46 height 30
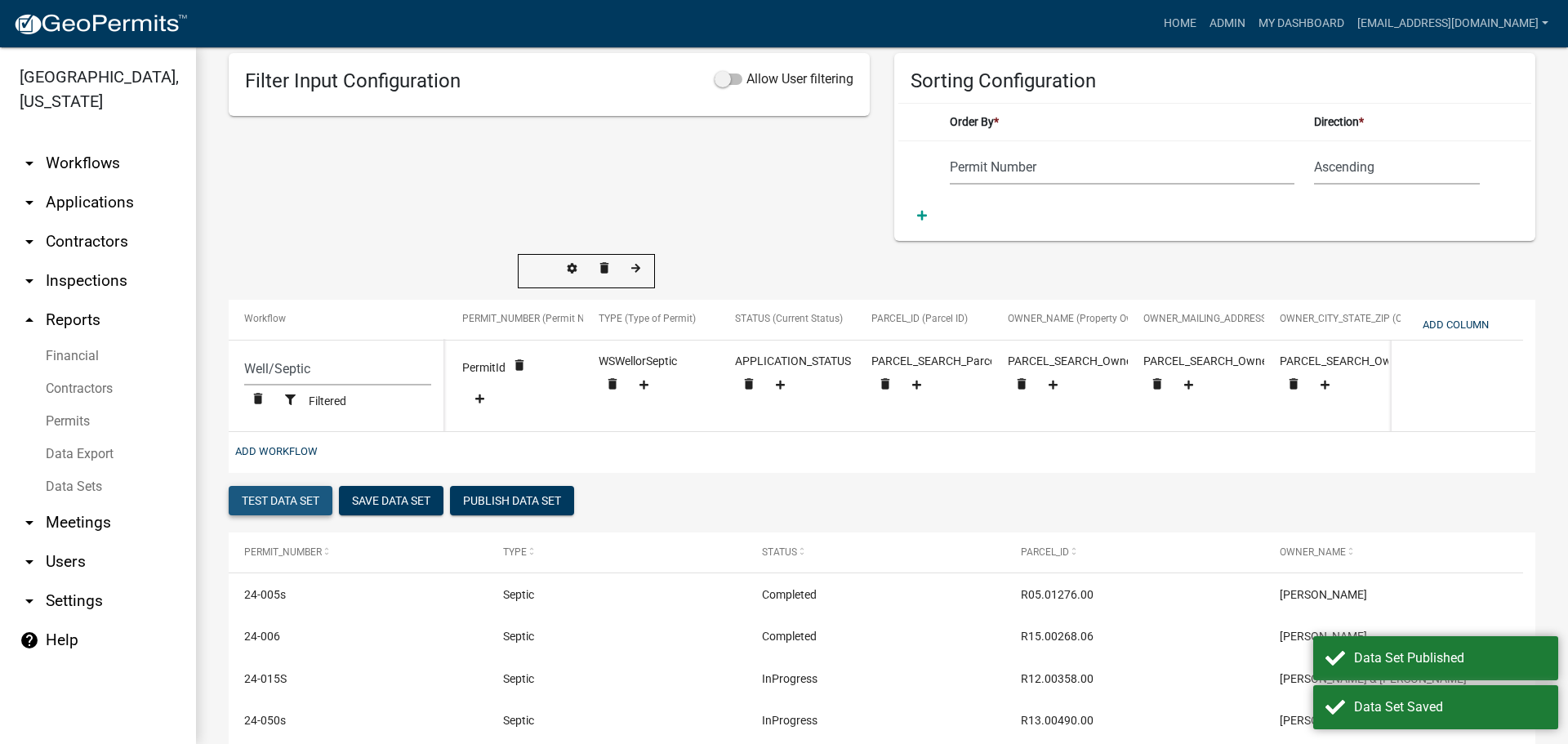
click at [295, 498] on button "Test Data Set" at bounding box center [280, 500] width 104 height 30
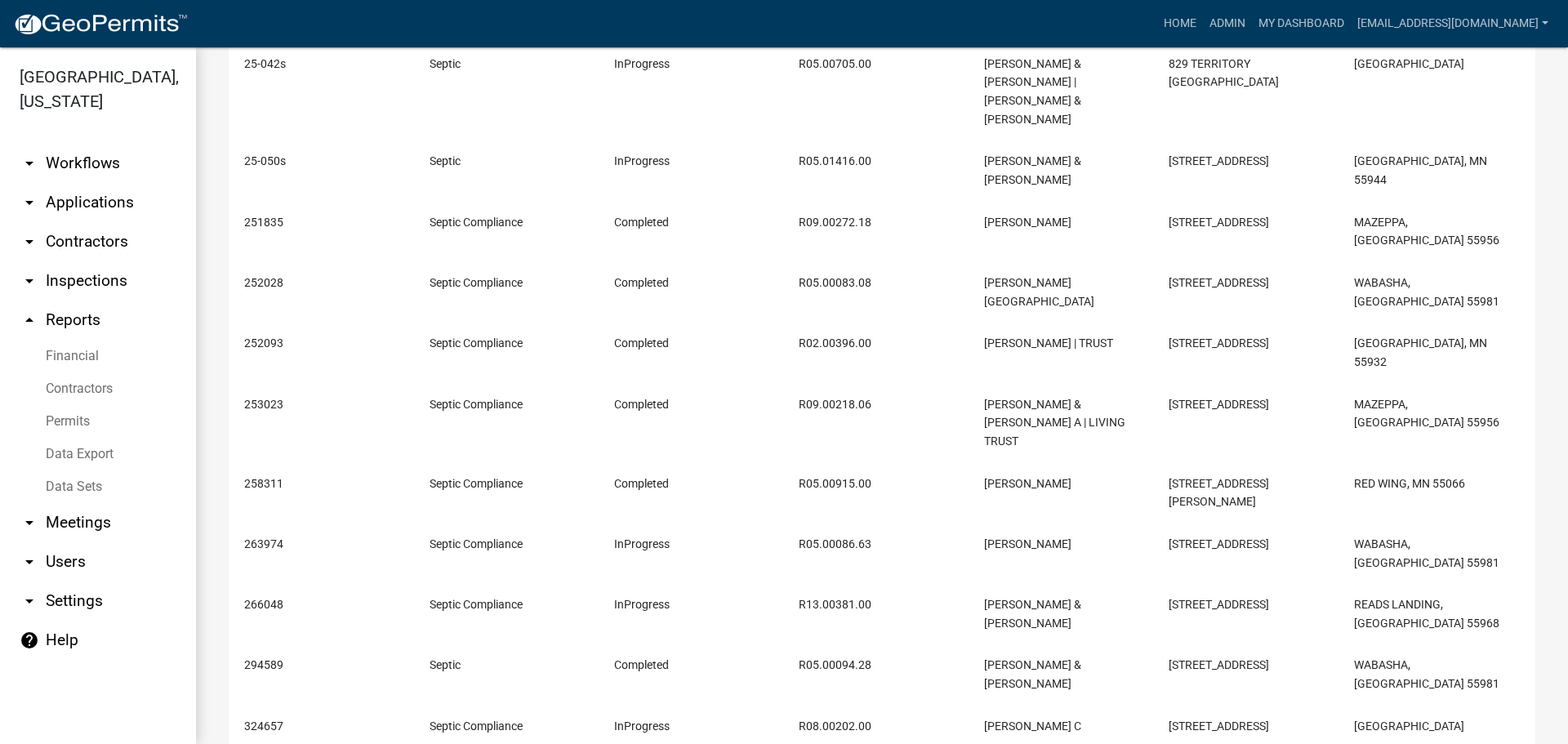
scroll to position [466, 0]
